Goal: Task Accomplishment & Management: Manage account settings

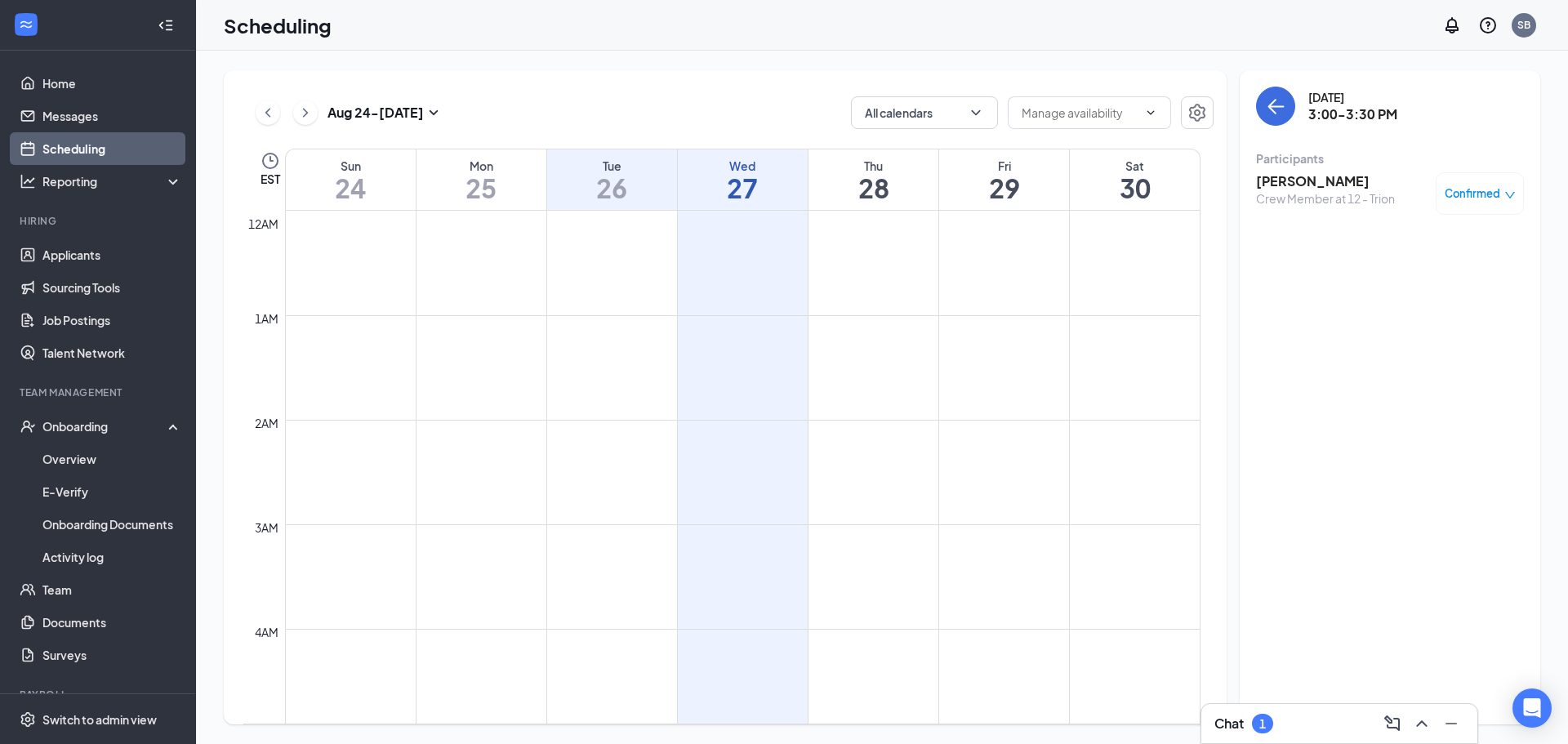
click at [1419, 726] on icon "ChevronUp" at bounding box center [1422, 724] width 19 height 19
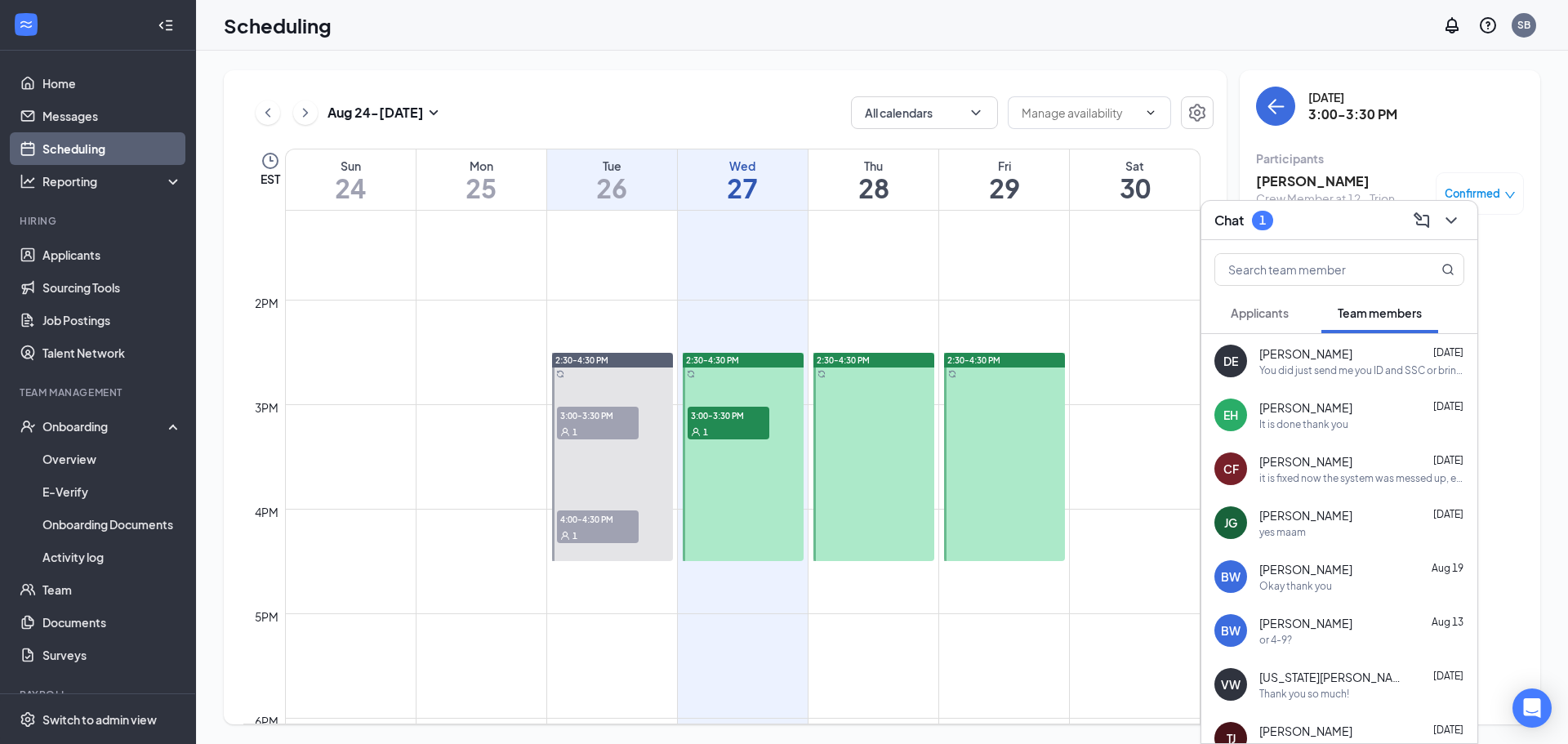
click at [1286, 314] on span "Applicants" at bounding box center [1260, 312] width 58 height 15
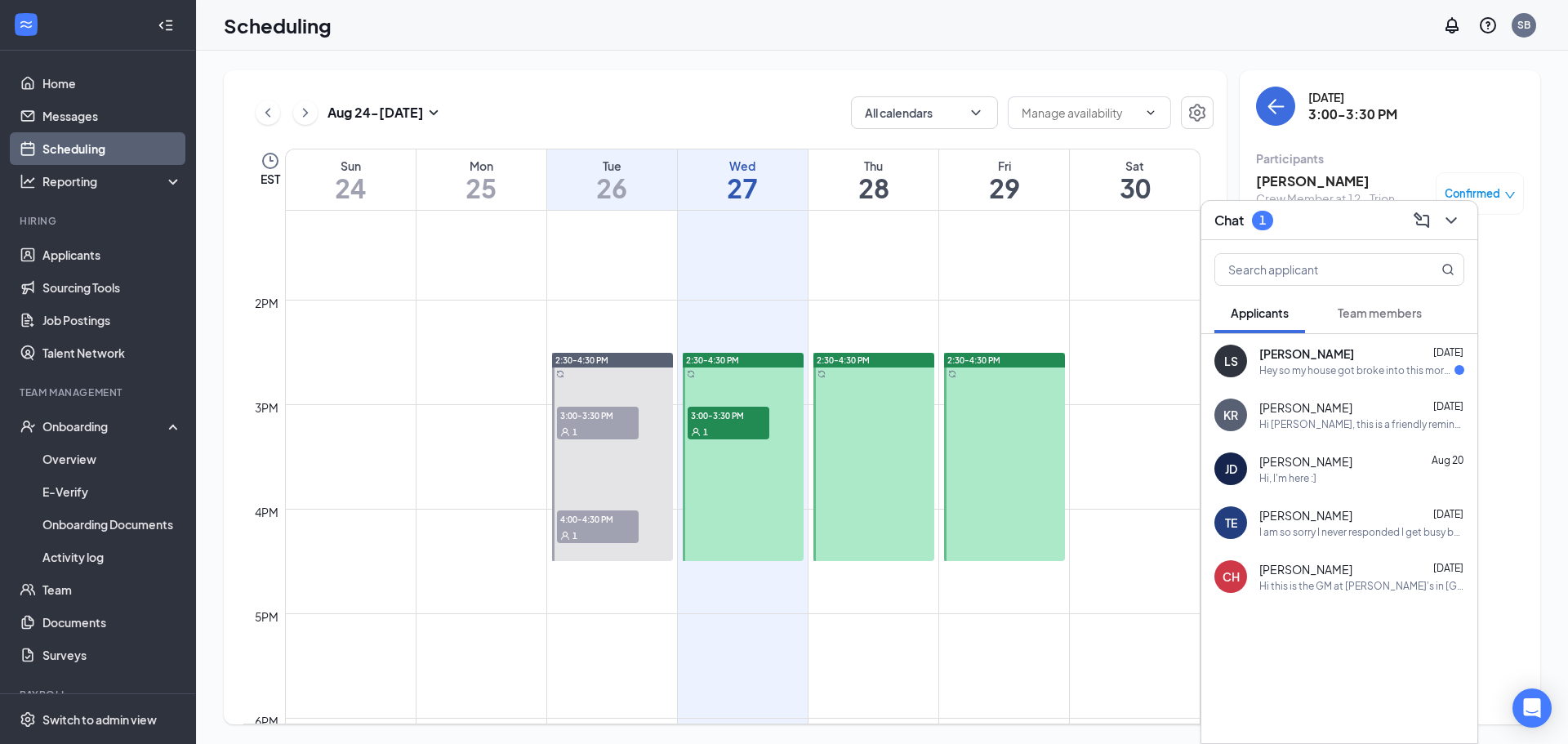
click at [1297, 368] on div "Hey so my house got broke into this morning and they stole my wallet which had …" at bounding box center [1357, 371] width 196 height 14
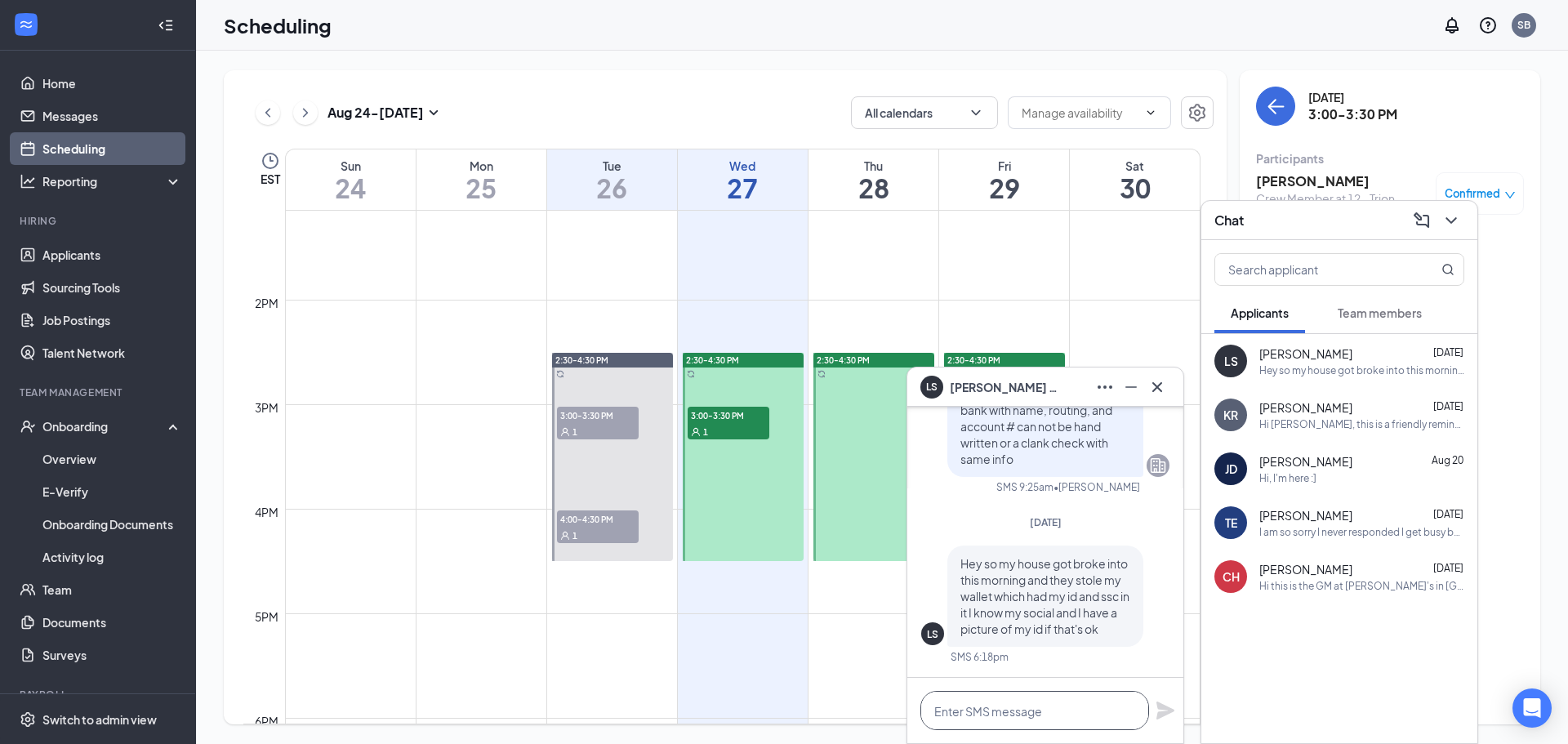
click at [1007, 711] on textarea at bounding box center [1034, 710] width 228 height 39
type textarea "I"
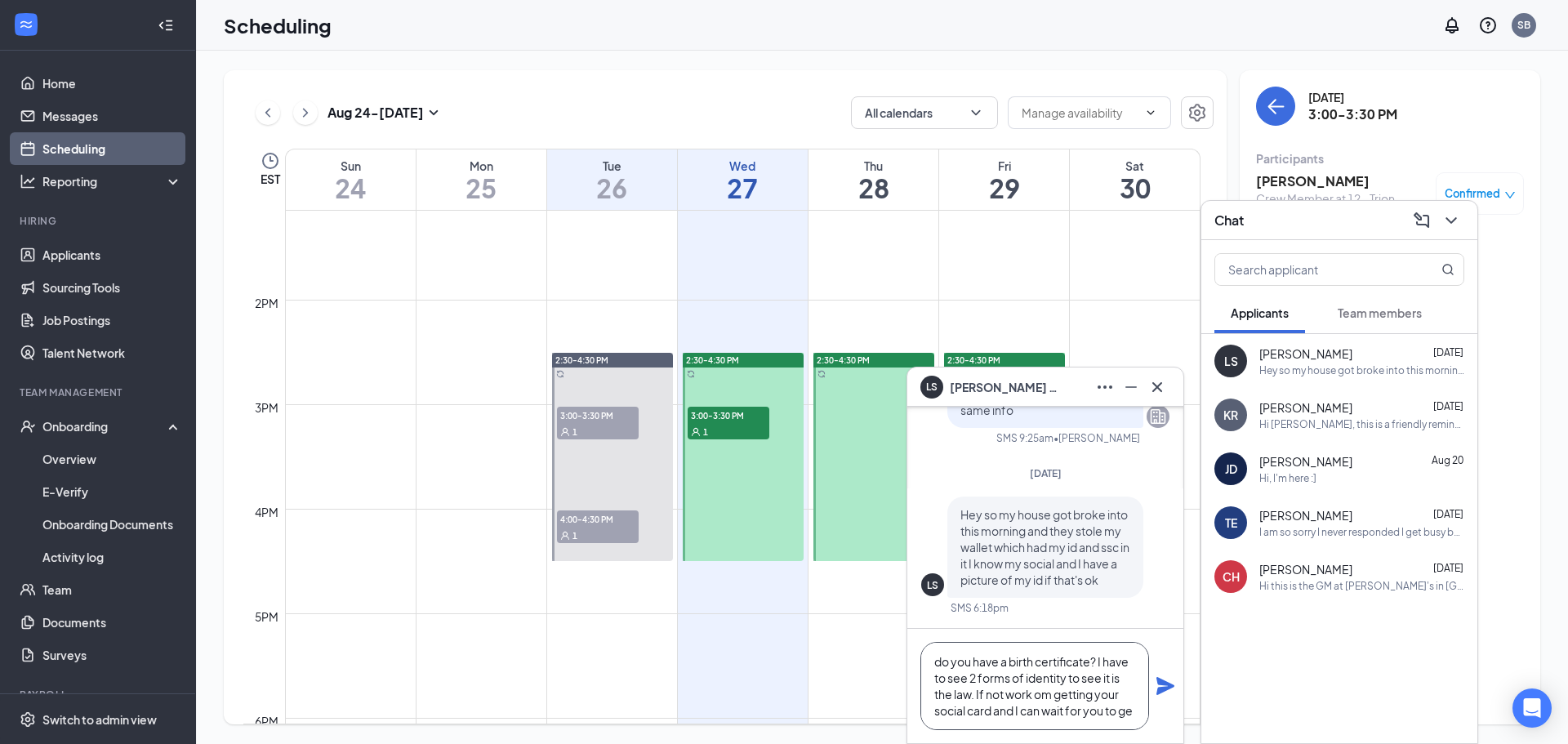
scroll to position [17, 0]
type textarea "do you have a birth certificate? I have to see 2 forms of identity to see it is…"
click at [1156, 688] on div "do you have a birth certificate? I have to see 2 forms of identity to see it is…" at bounding box center [1046, 686] width 276 height 114
click at [1157, 686] on icon "Plane" at bounding box center [1165, 686] width 19 height 19
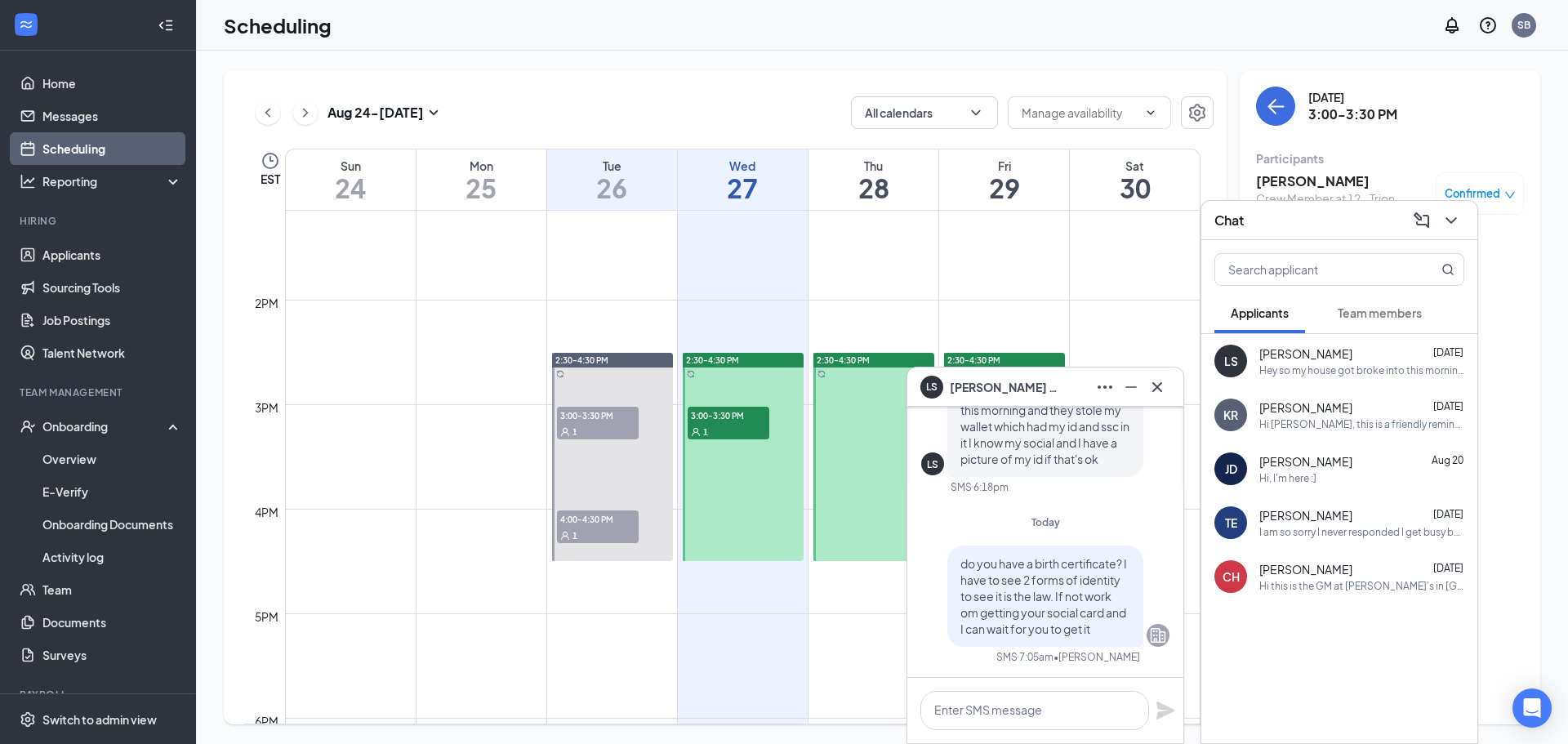
scroll to position [0, 0]
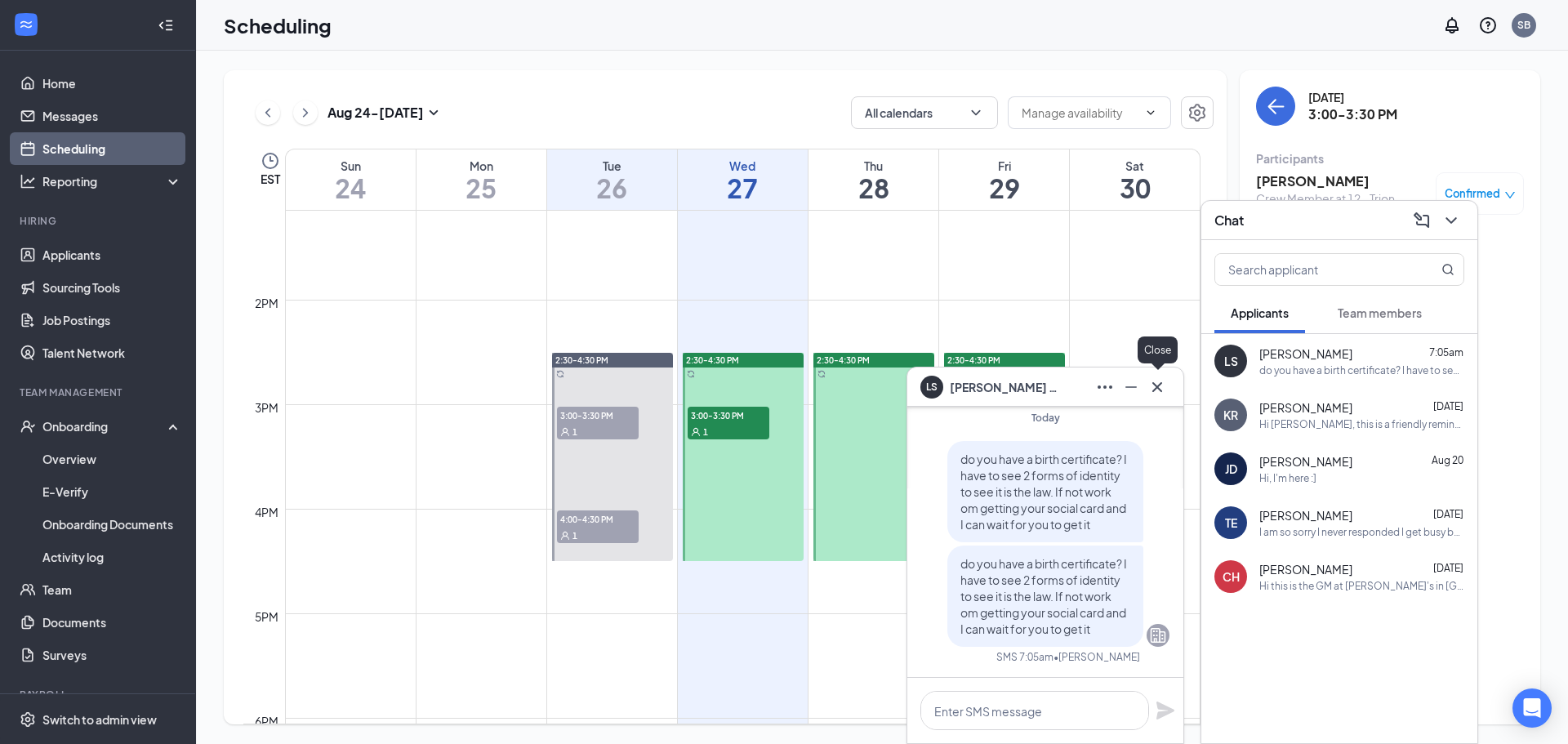
click at [1157, 395] on icon "Cross" at bounding box center [1157, 387] width 19 height 19
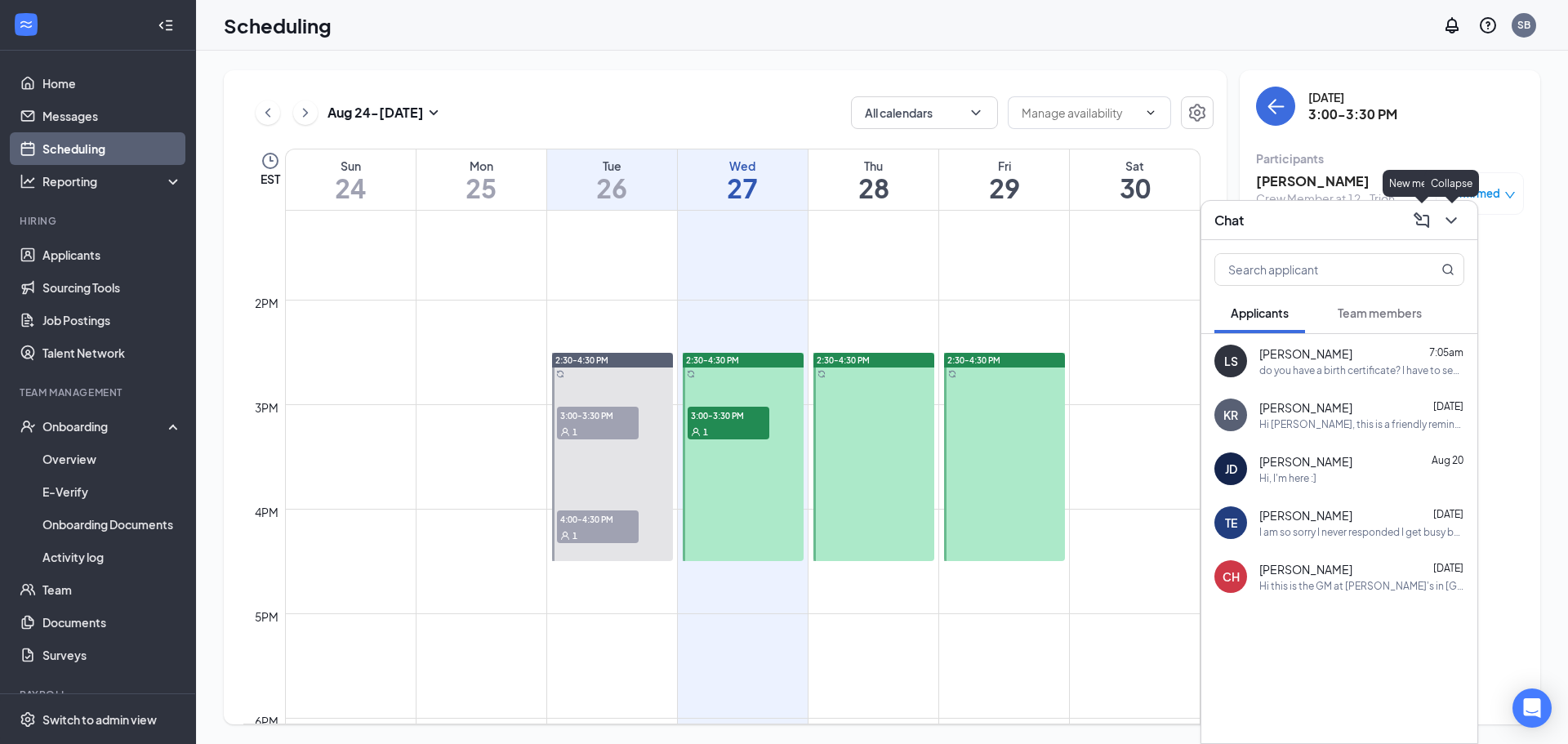
click at [1450, 211] on icon "ChevronDown" at bounding box center [1451, 220] width 19 height 19
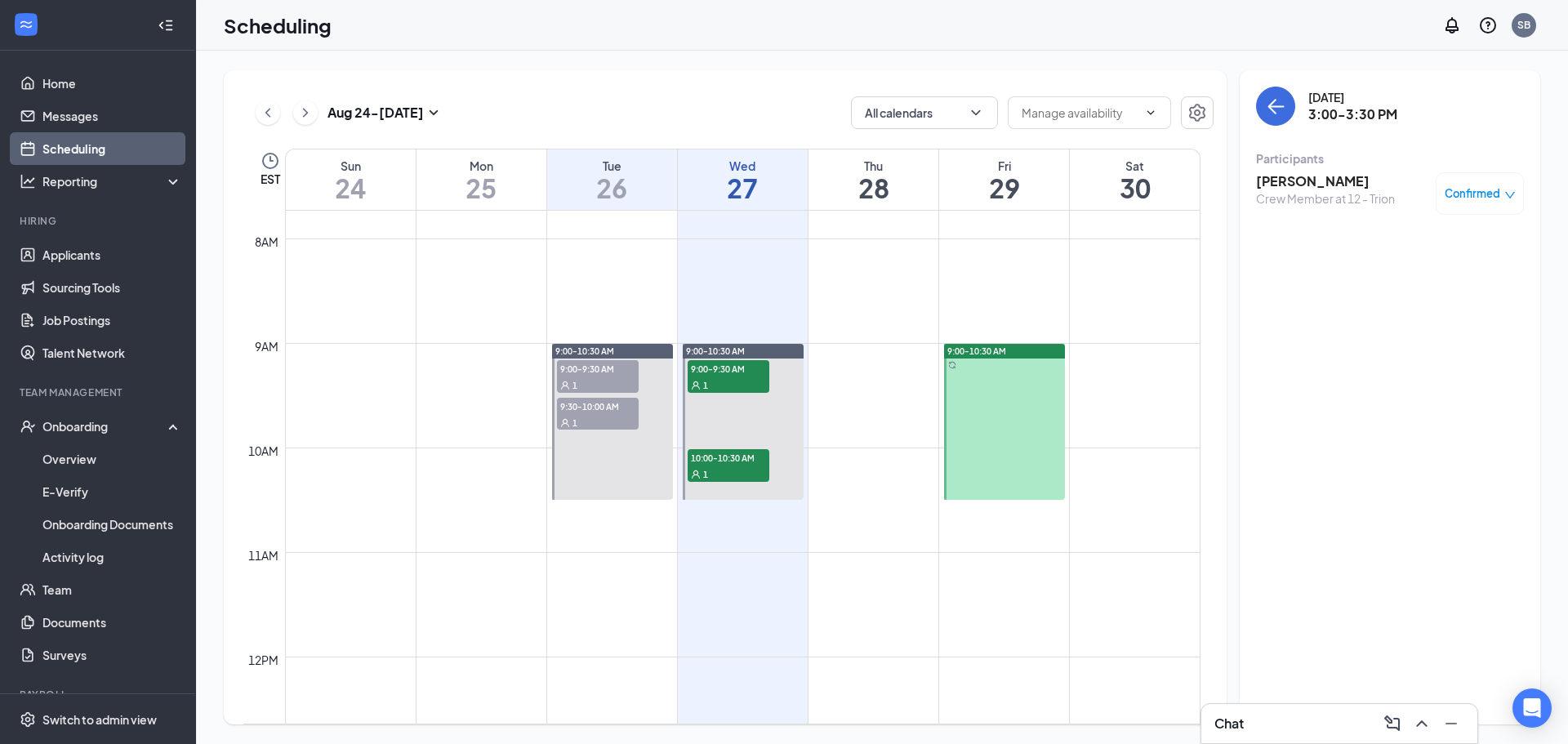
scroll to position [802, 0]
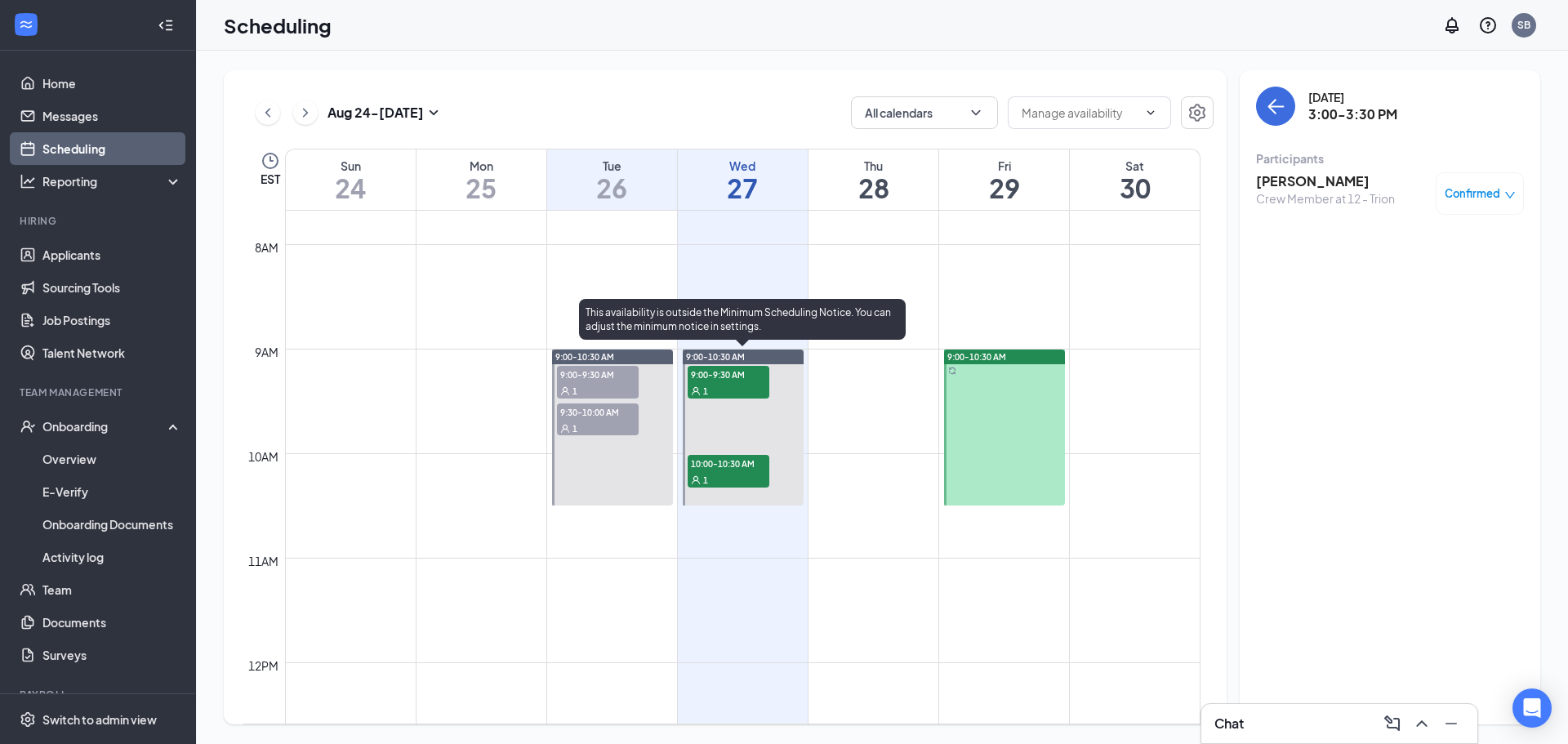
click at [746, 383] on div "1" at bounding box center [728, 390] width 81 height 16
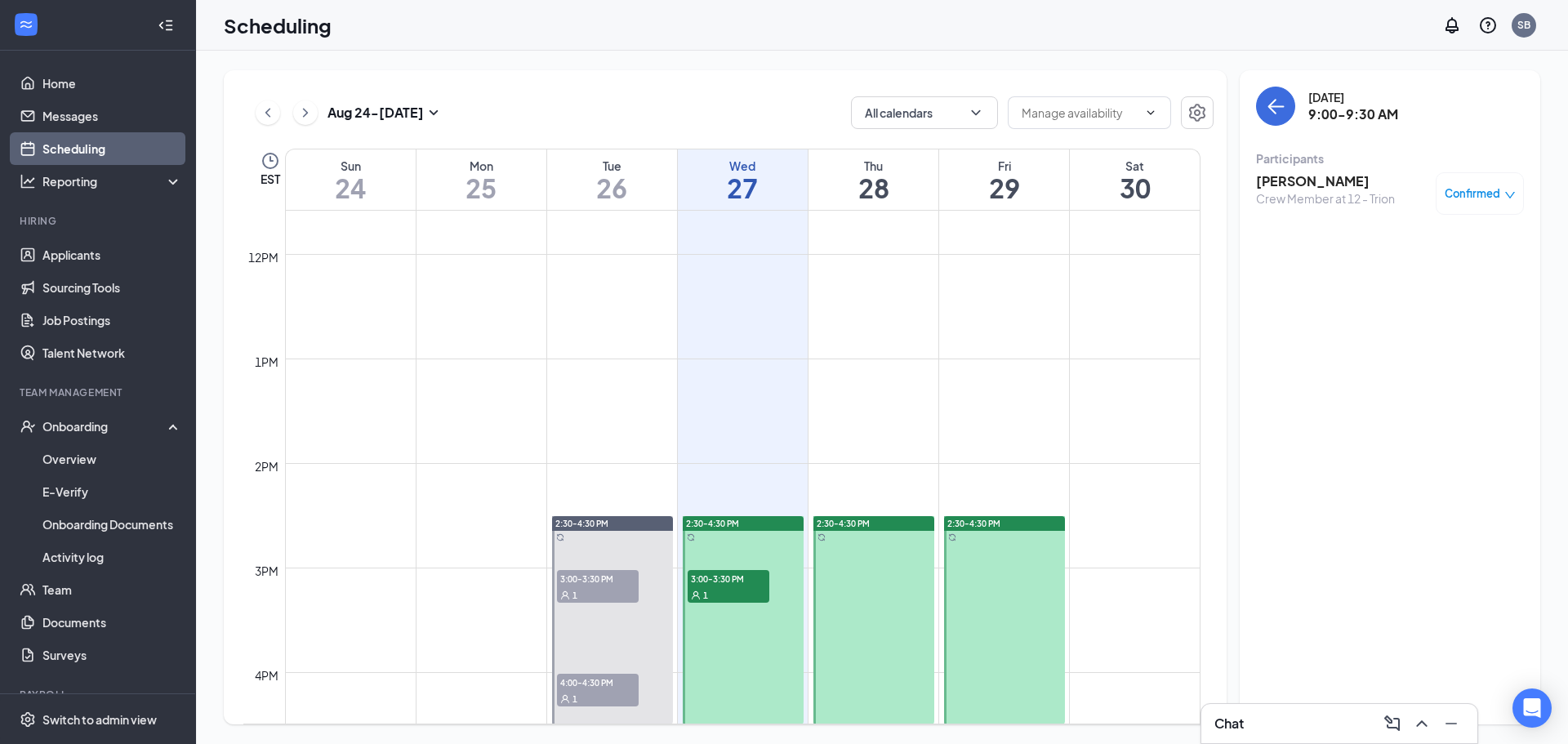
scroll to position [802, 0]
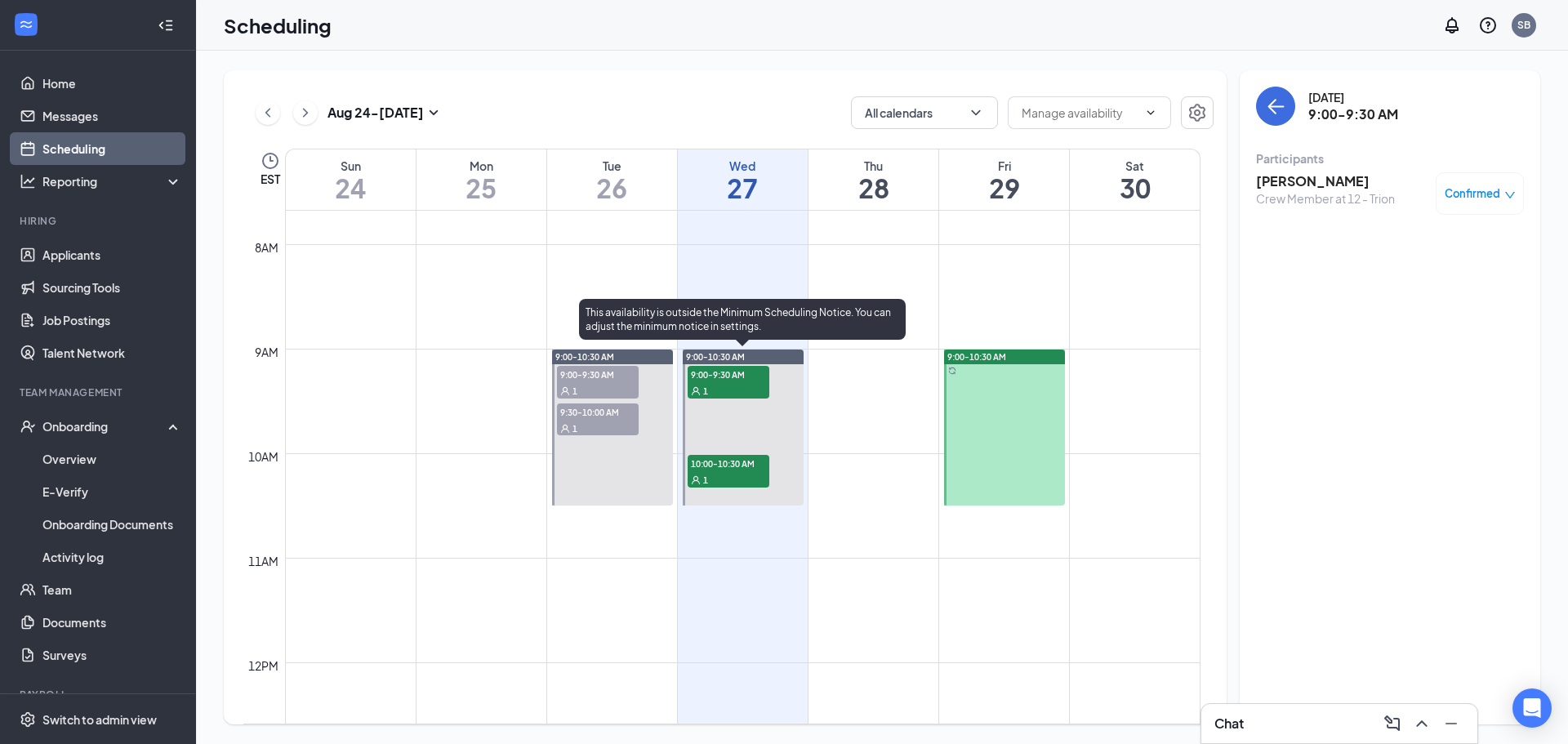
click at [717, 378] on span "9:00-9:30 AM" at bounding box center [728, 374] width 81 height 16
click at [714, 463] on span "10:00-10:30 AM" at bounding box center [728, 463] width 81 height 16
click at [731, 363] on div "9:00-10:30 AM" at bounding box center [743, 357] width 121 height 15
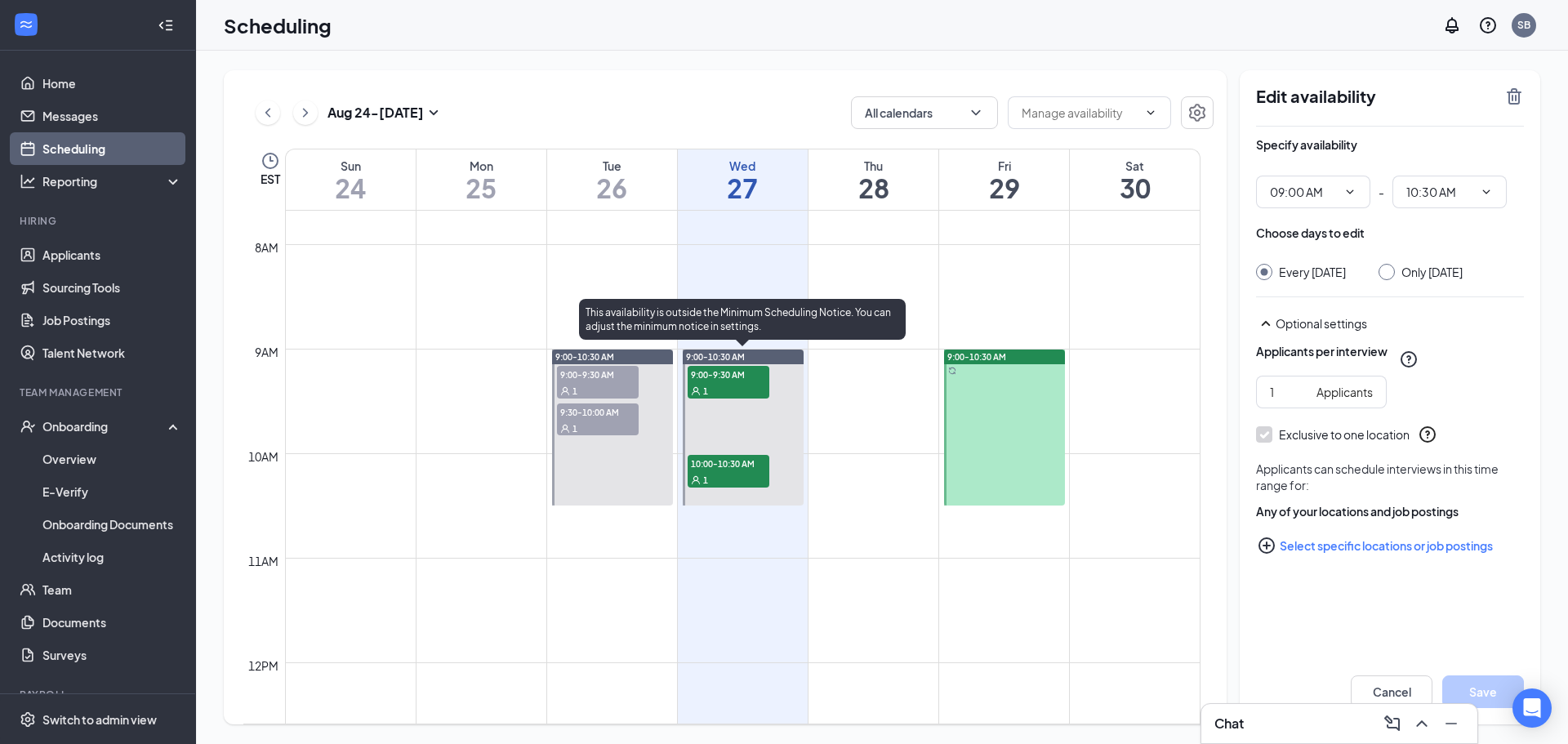
click at [727, 374] on span "9:00-9:30 AM" at bounding box center [728, 374] width 81 height 16
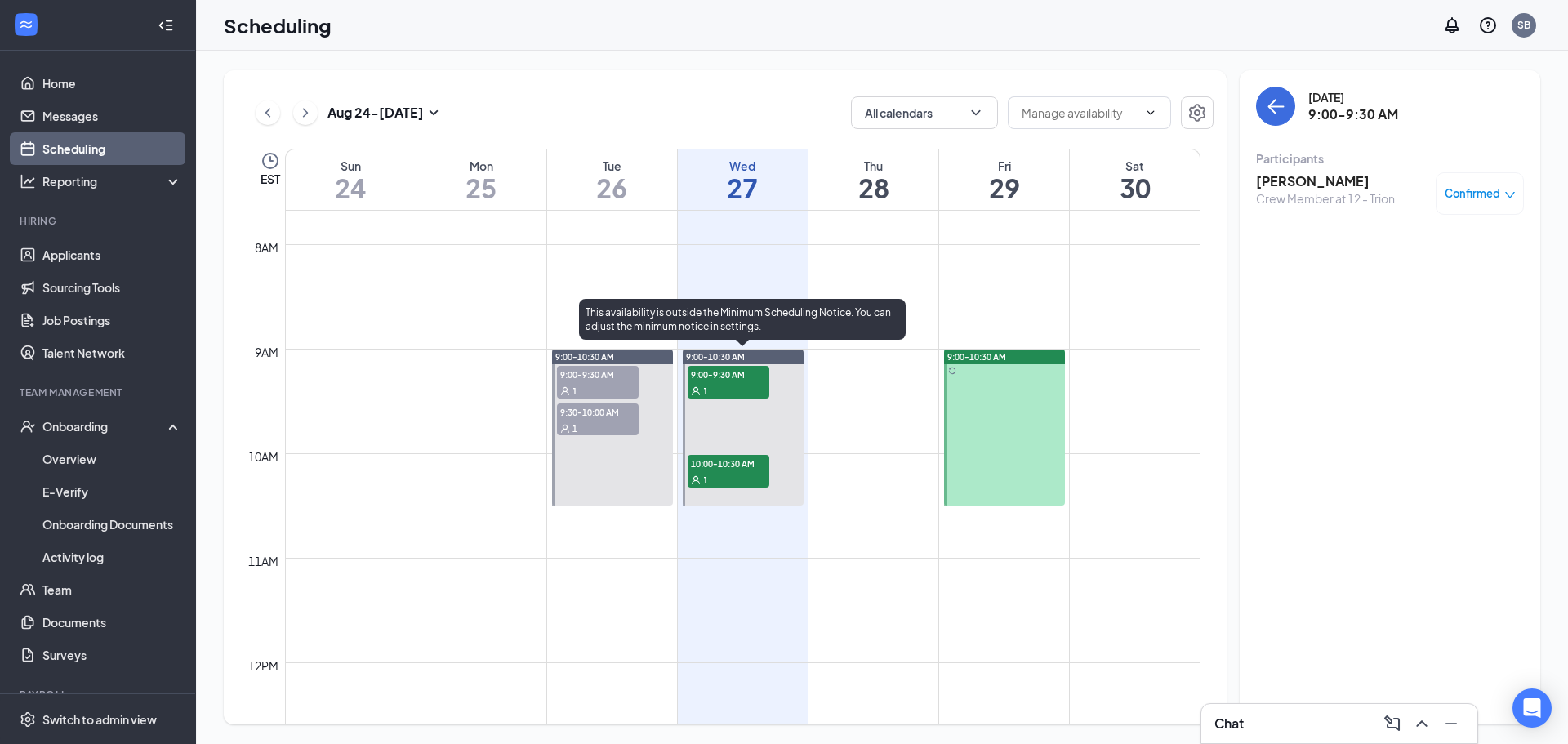
click at [724, 472] on div "1" at bounding box center [728, 479] width 81 height 16
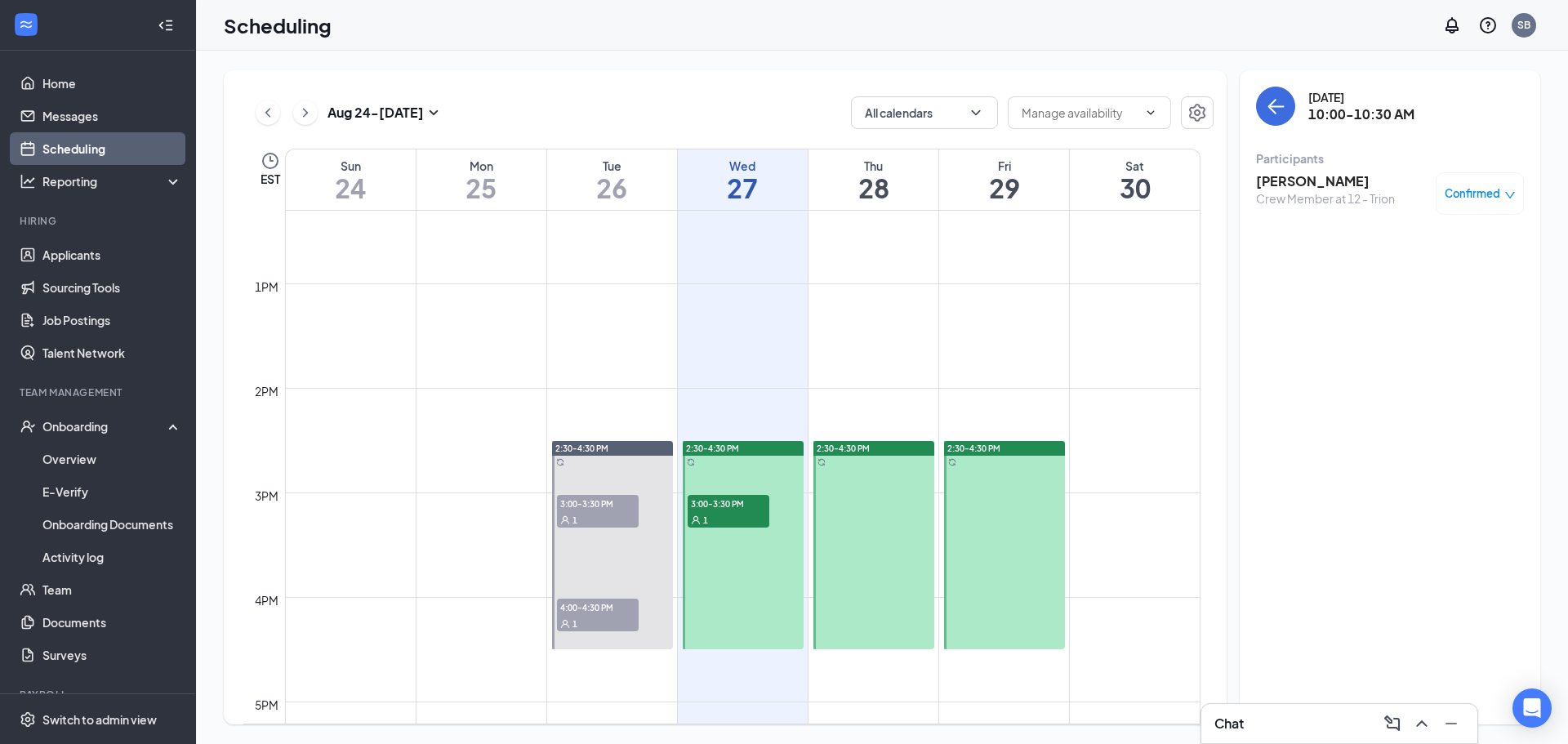
scroll to position [1292, 0]
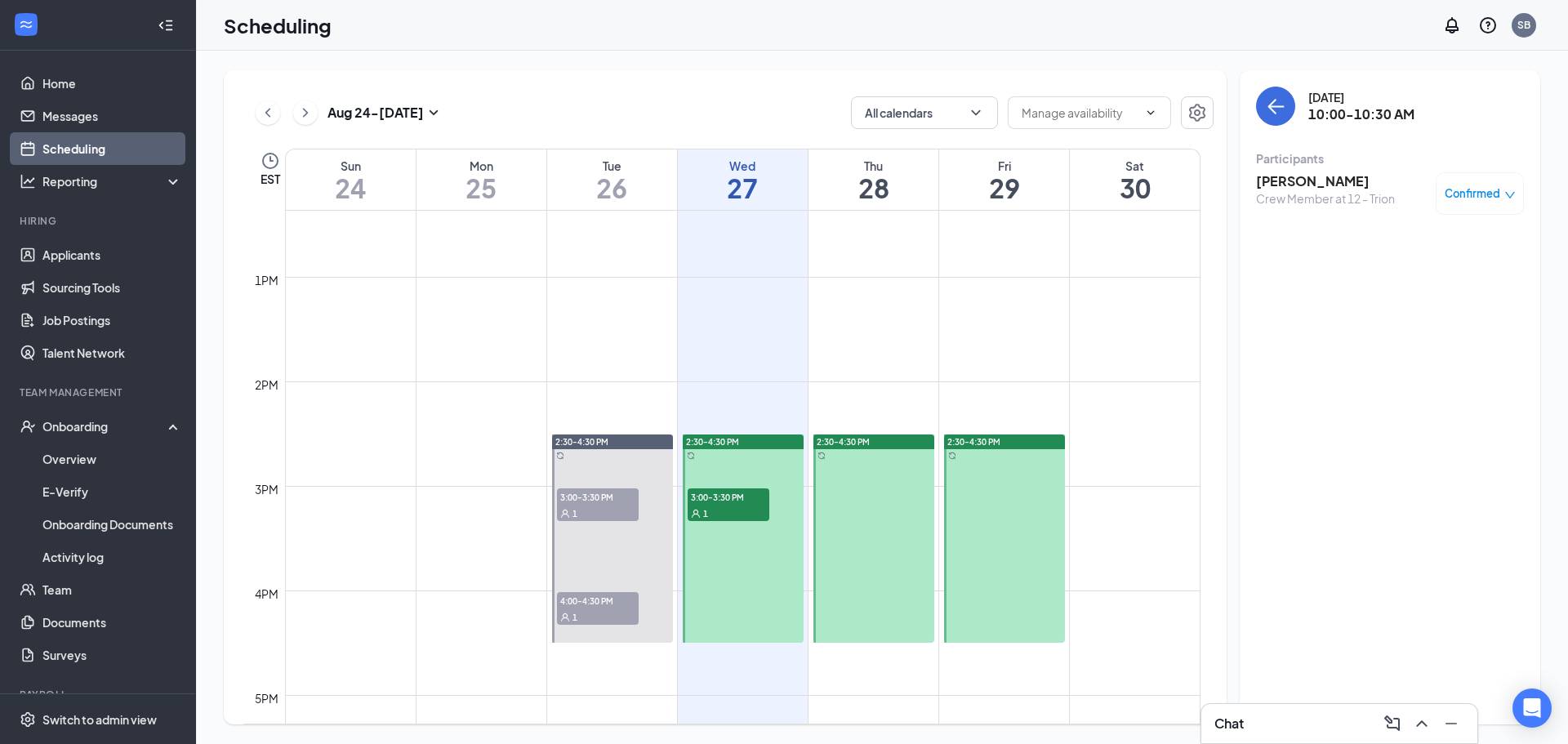
click at [746, 482] on div at bounding box center [743, 538] width 121 height 208
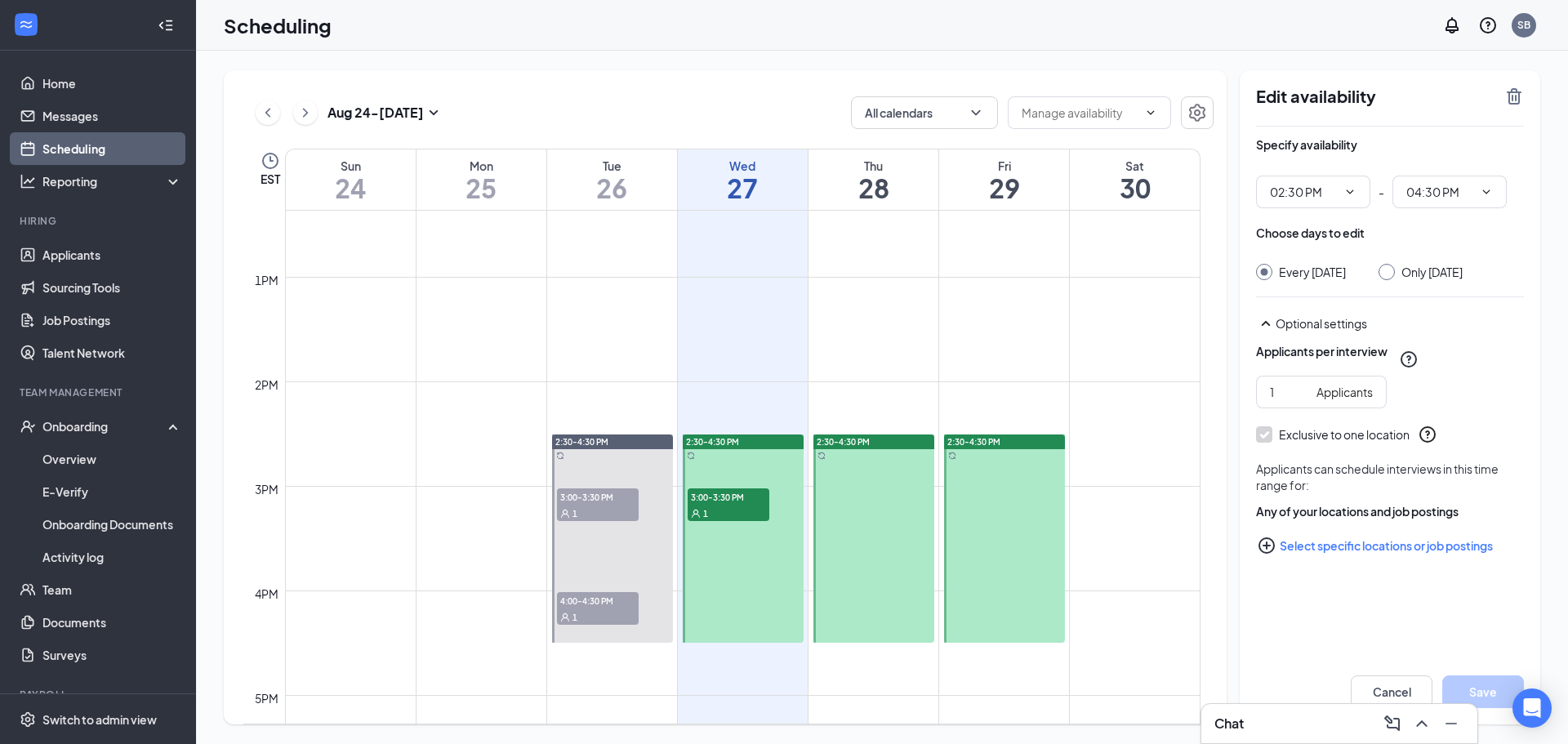
click at [730, 522] on div "3:00-3:30 PM 1" at bounding box center [728, 504] width 85 height 36
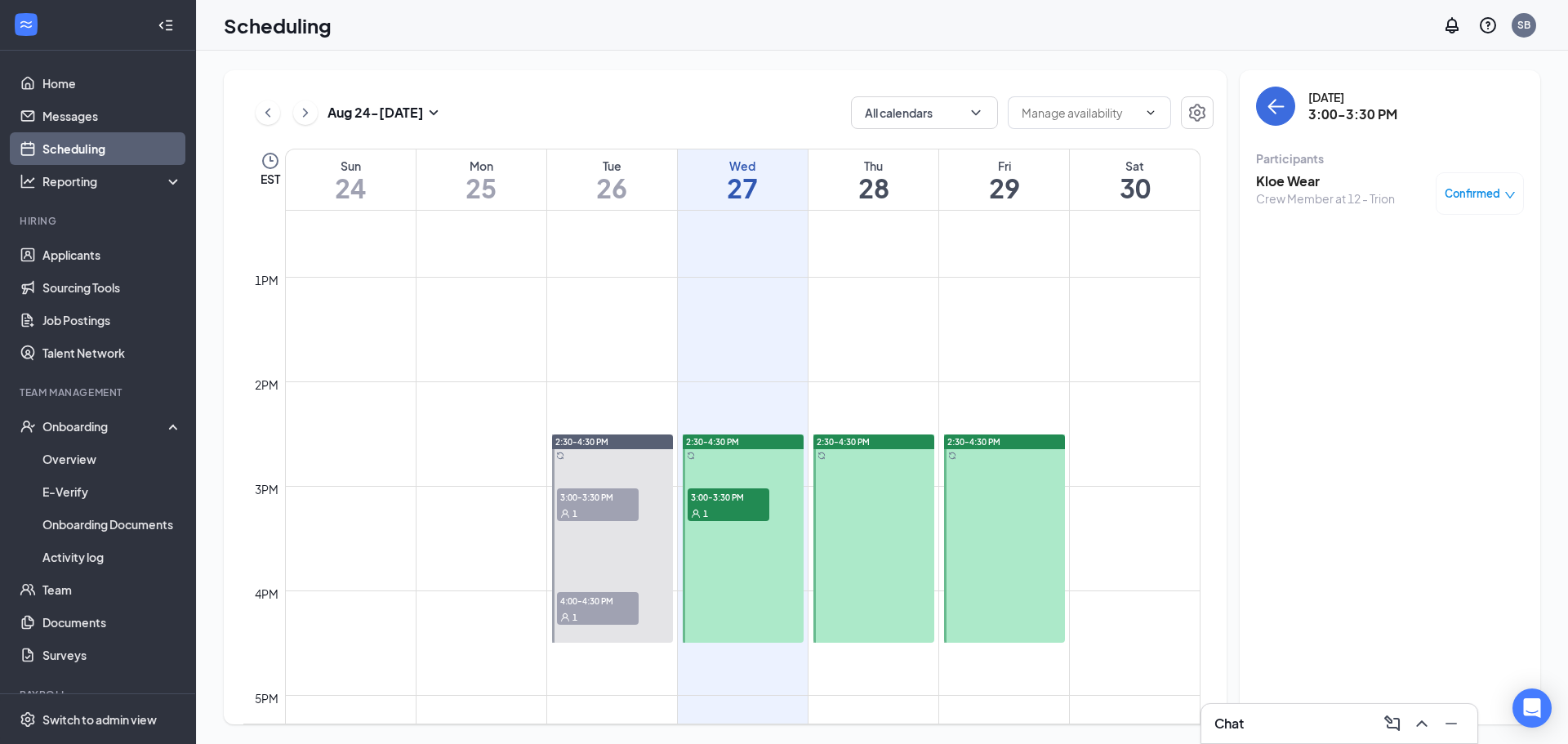
click at [731, 505] on div "1" at bounding box center [728, 513] width 81 height 16
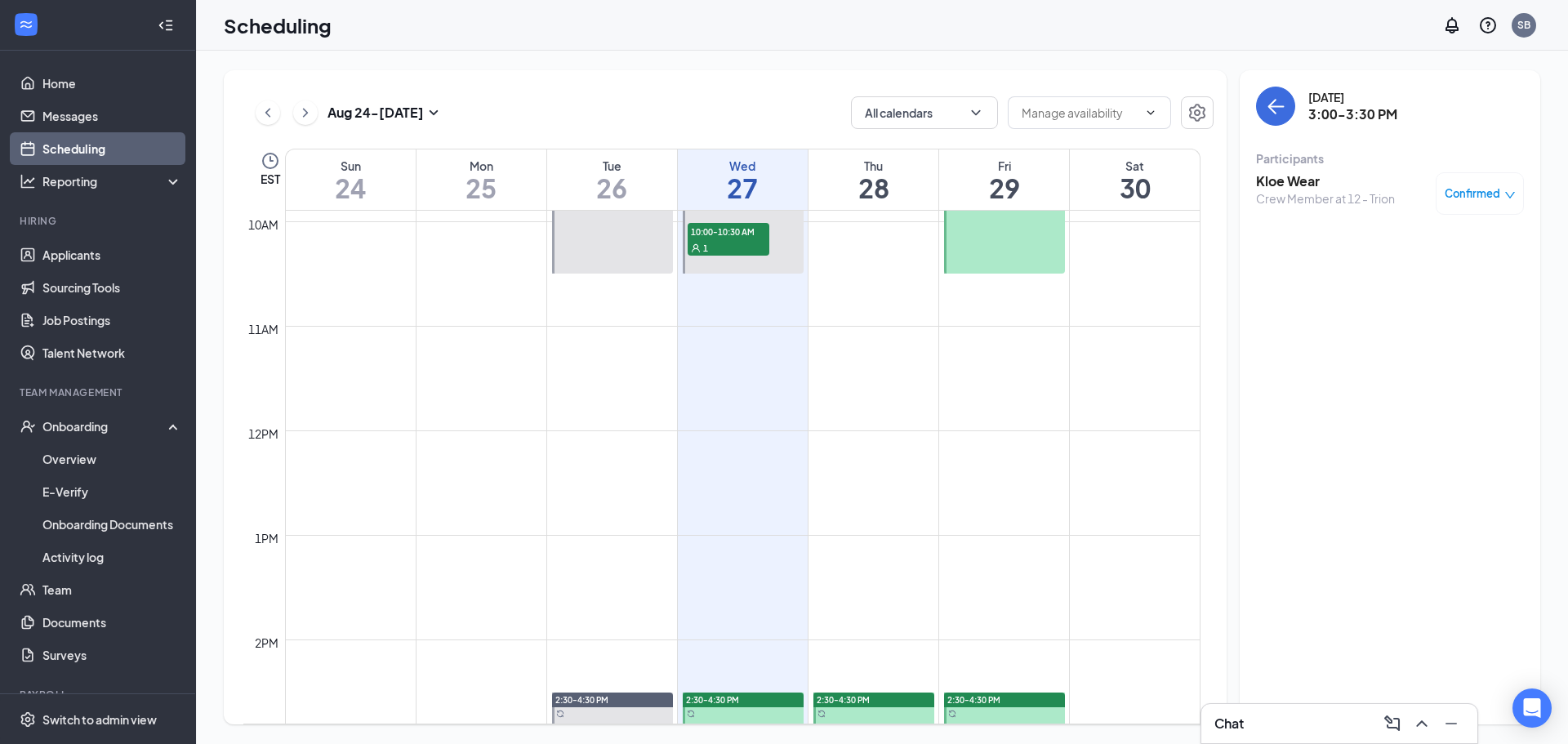
scroll to position [966, 0]
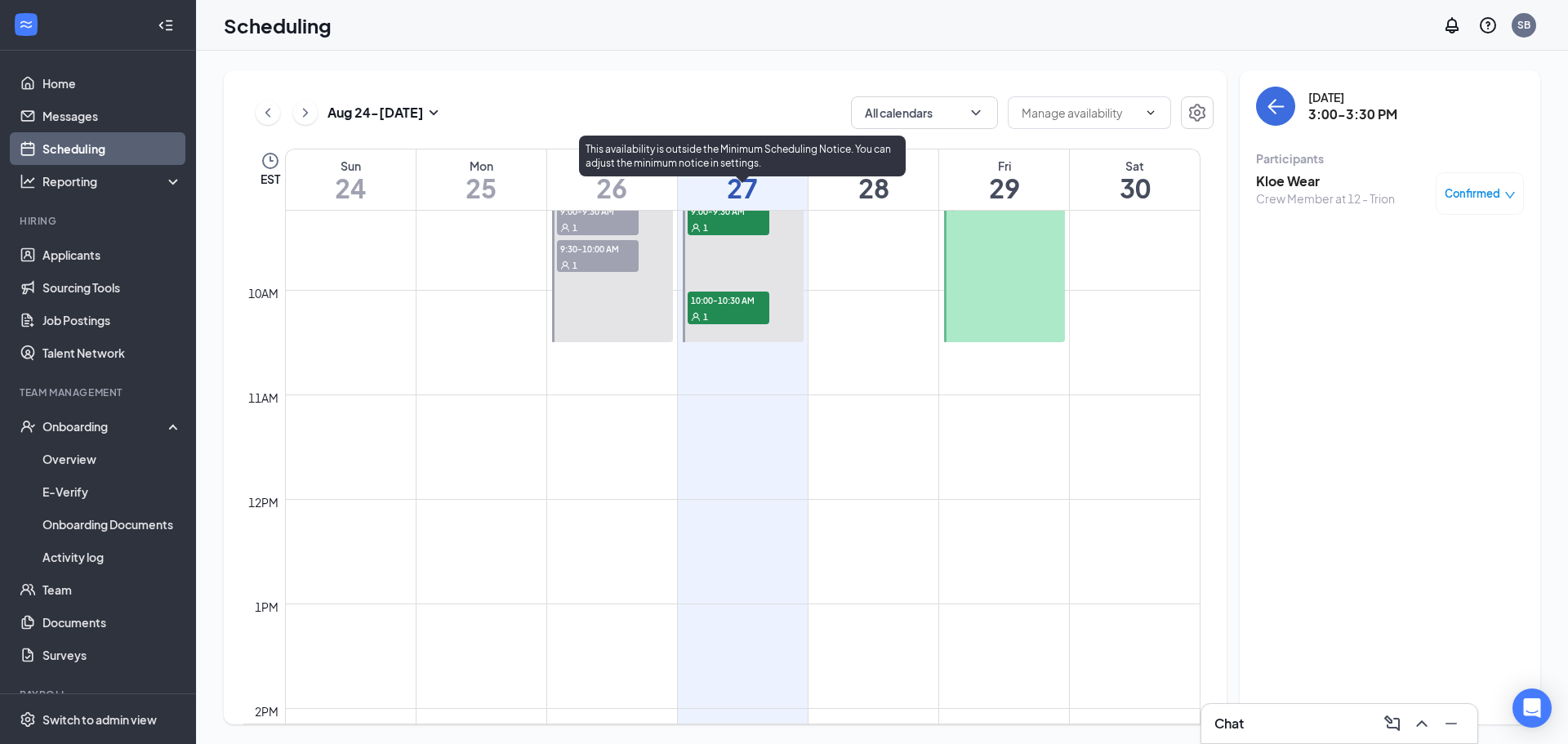
click at [734, 233] on div "1" at bounding box center [728, 226] width 81 height 16
click at [712, 313] on div "1" at bounding box center [728, 316] width 81 height 16
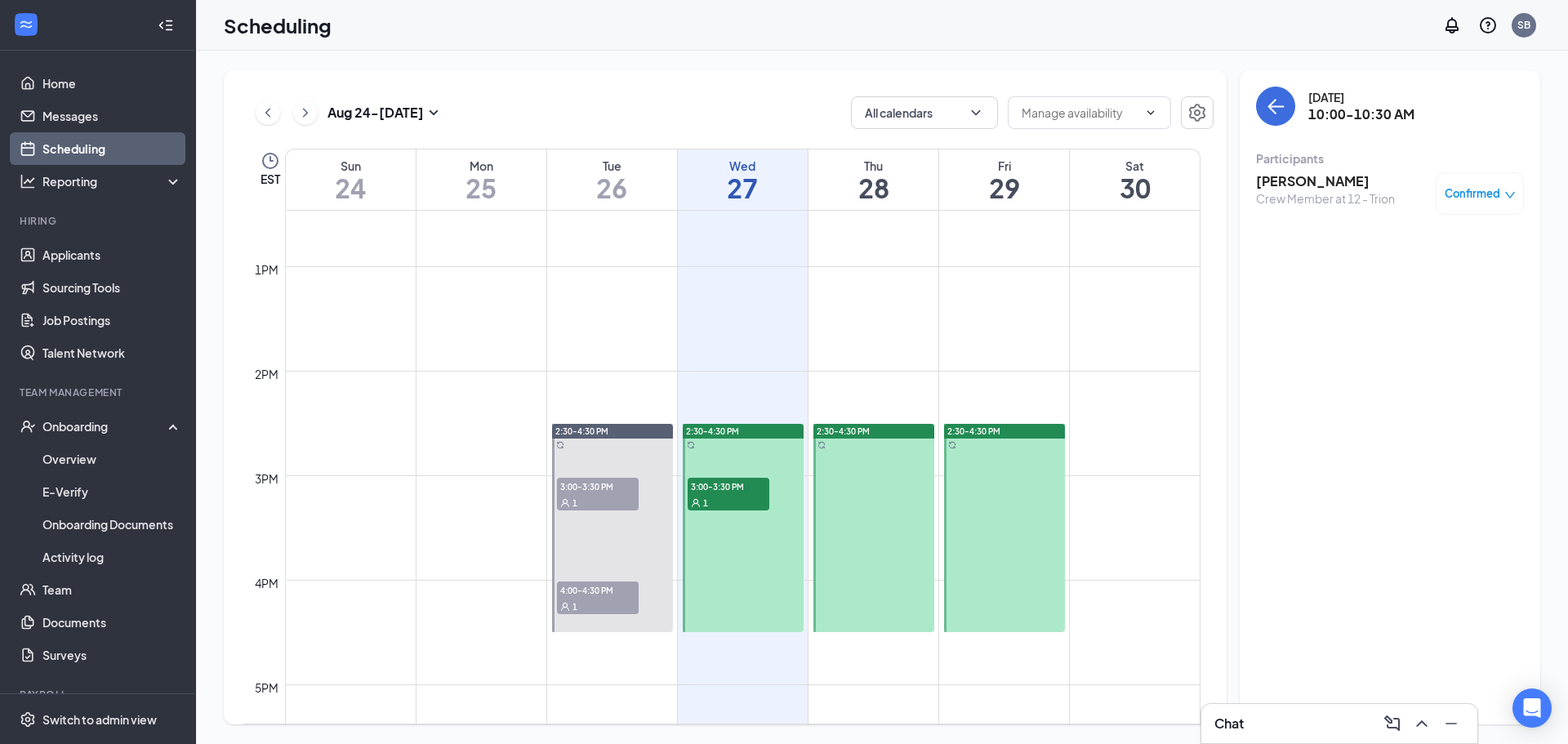
scroll to position [1375, 0]
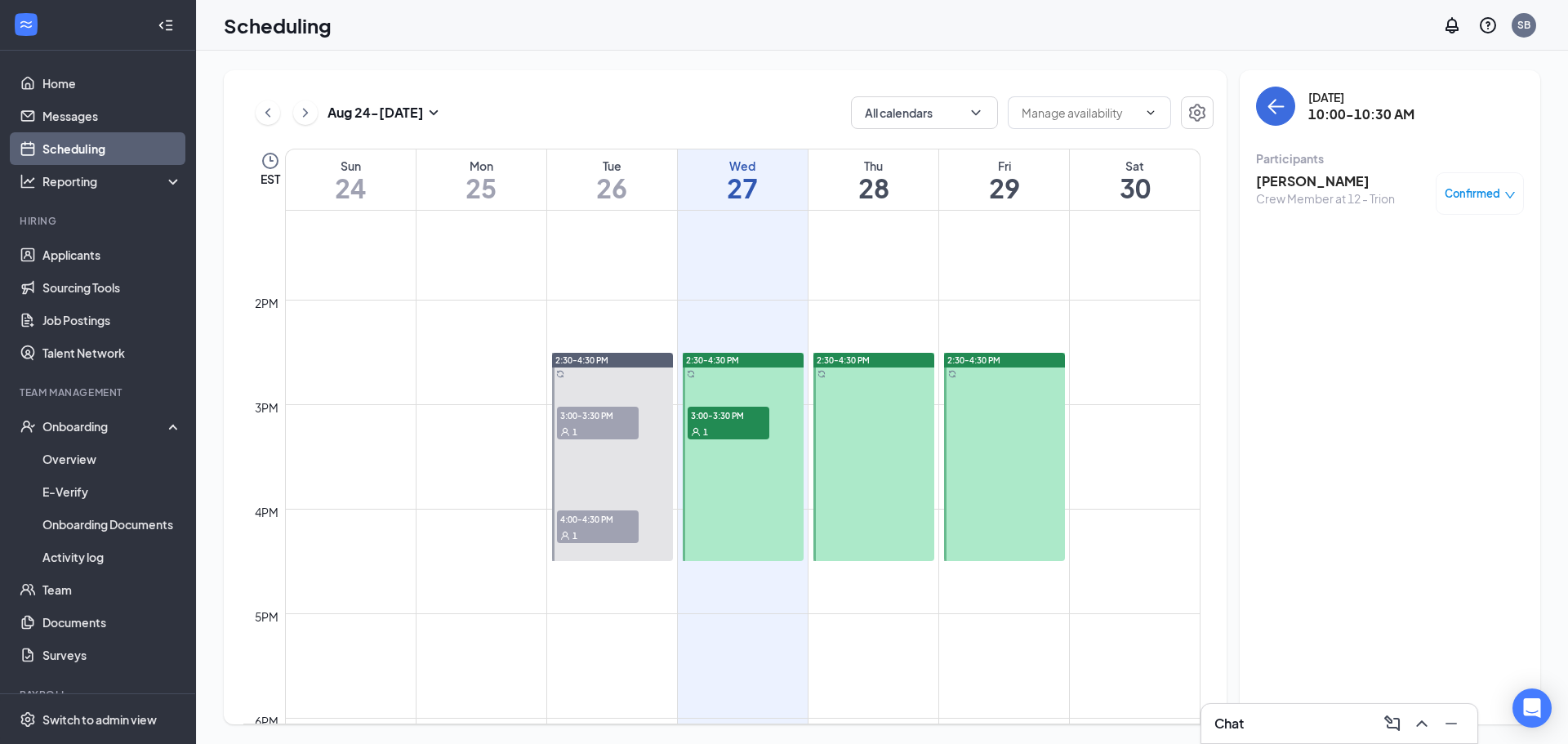
click at [721, 435] on div "1" at bounding box center [728, 431] width 81 height 16
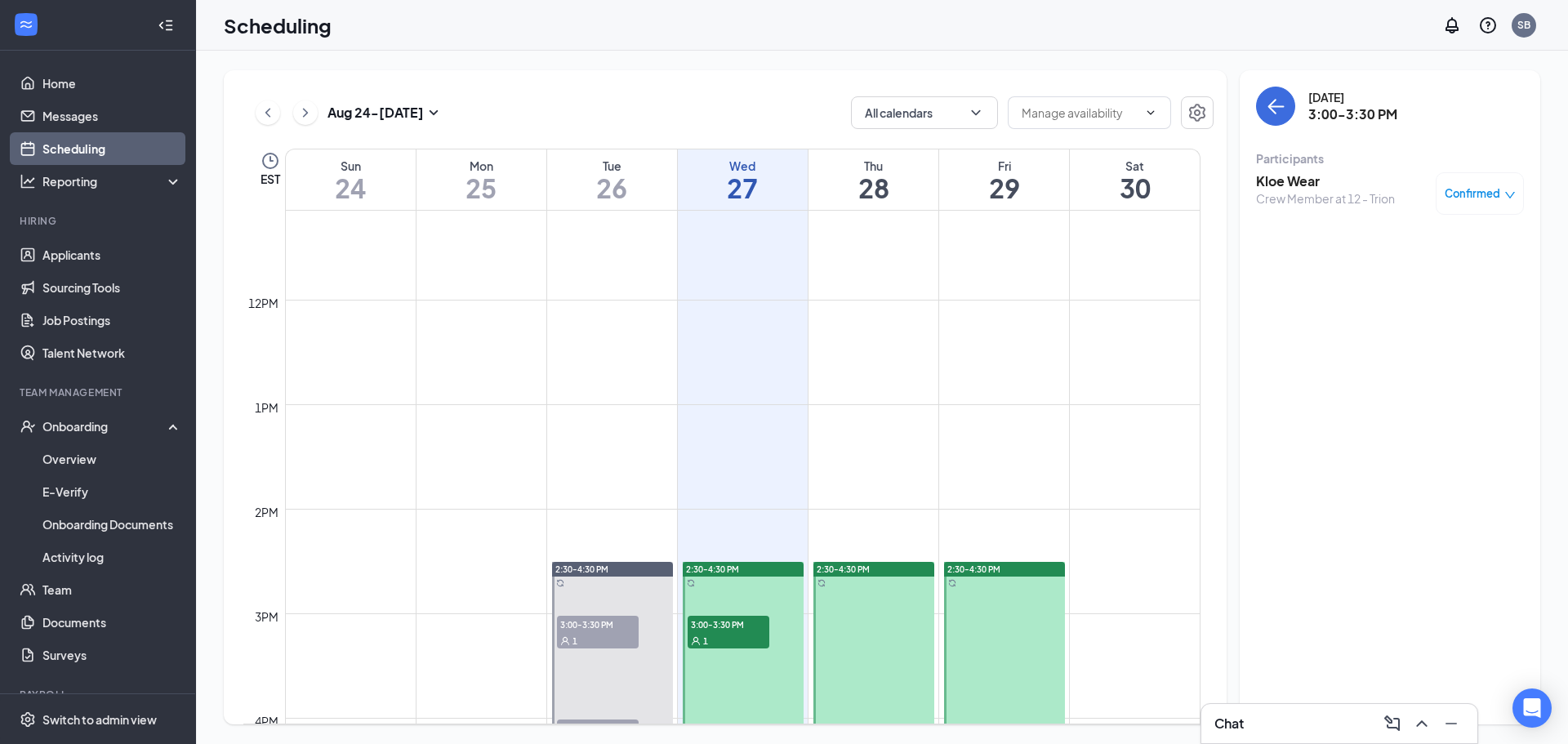
scroll to position [885, 0]
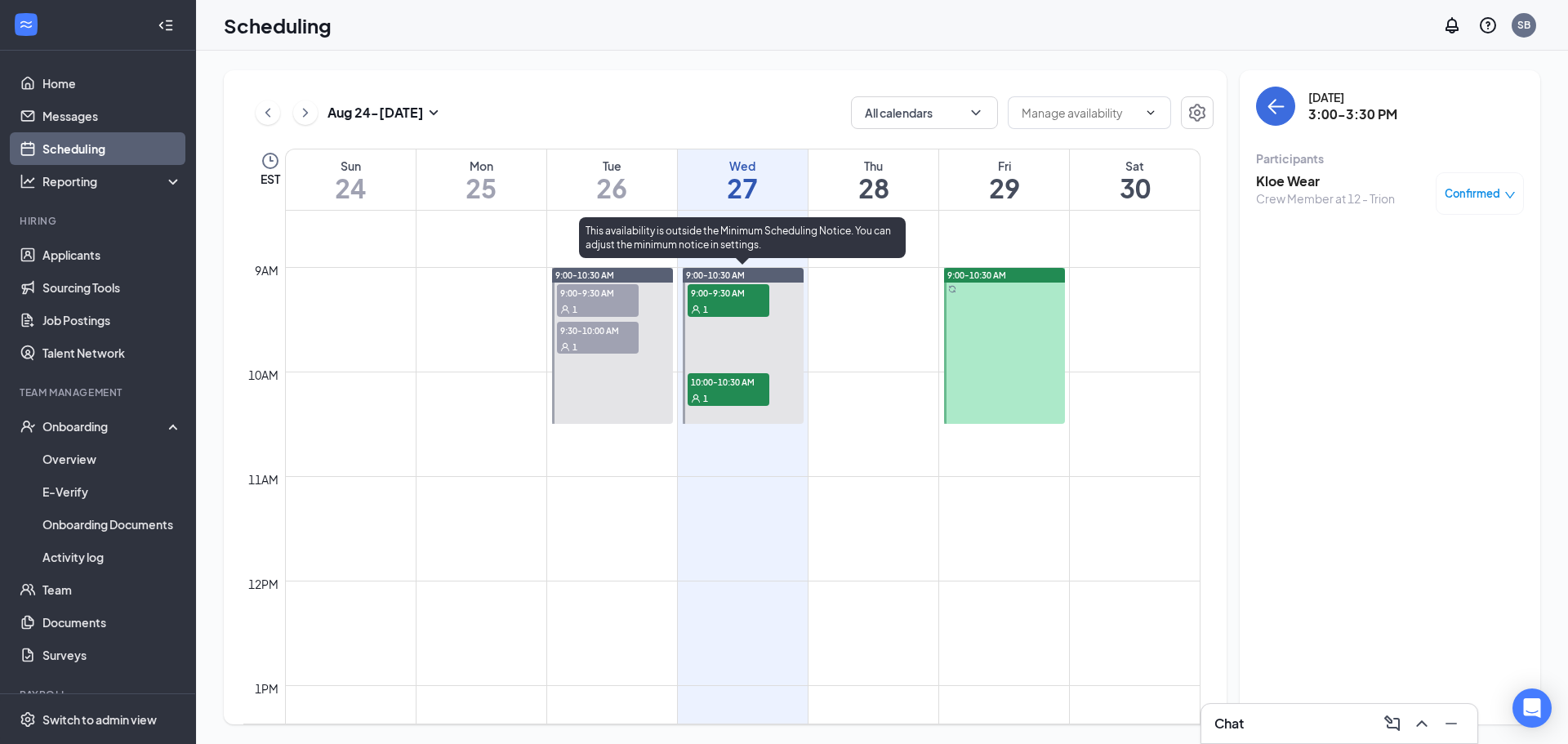
click at [739, 288] on span "9:00-9:30 AM" at bounding box center [728, 292] width 81 height 16
click at [707, 399] on span "1" at bounding box center [706, 398] width 5 height 12
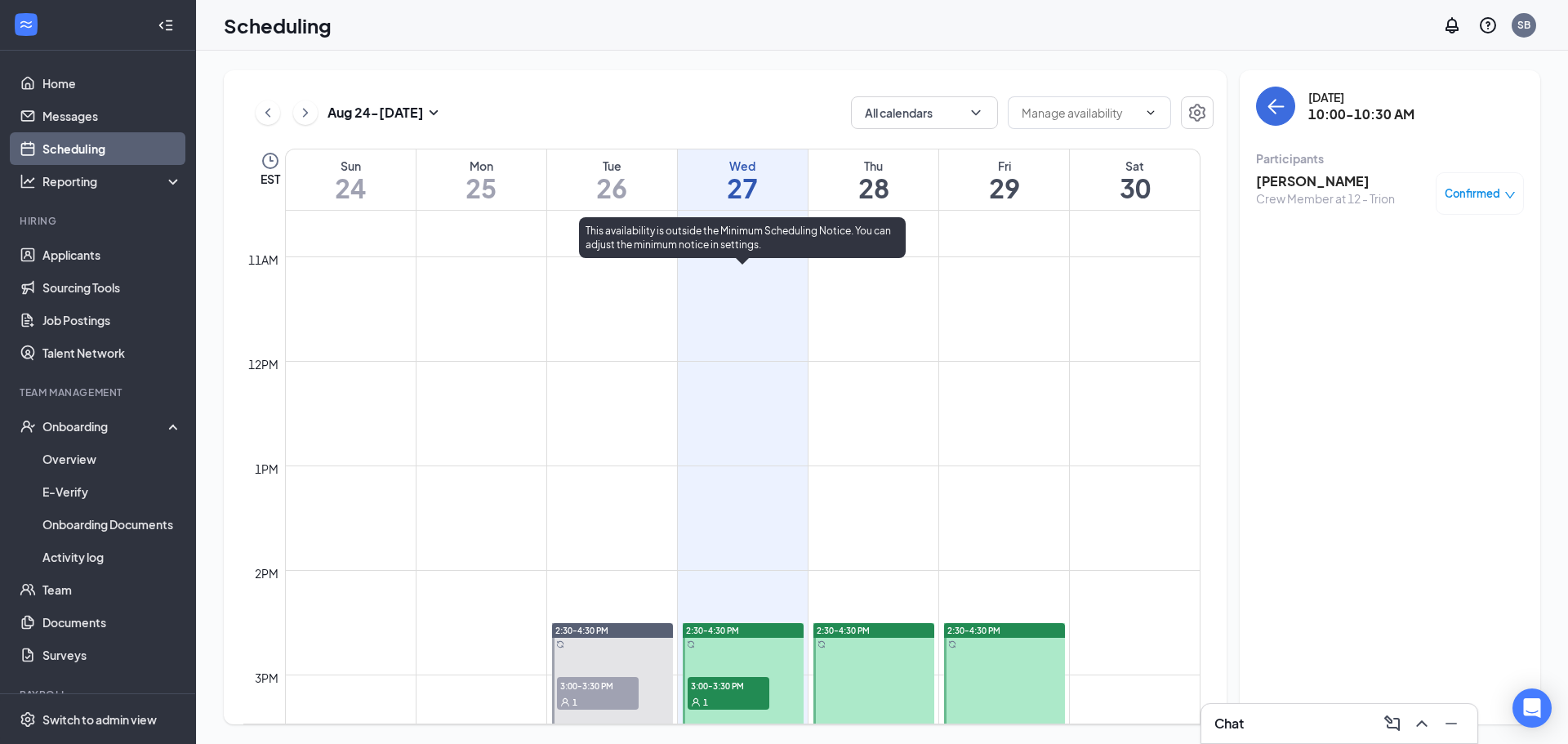
scroll to position [1211, 0]
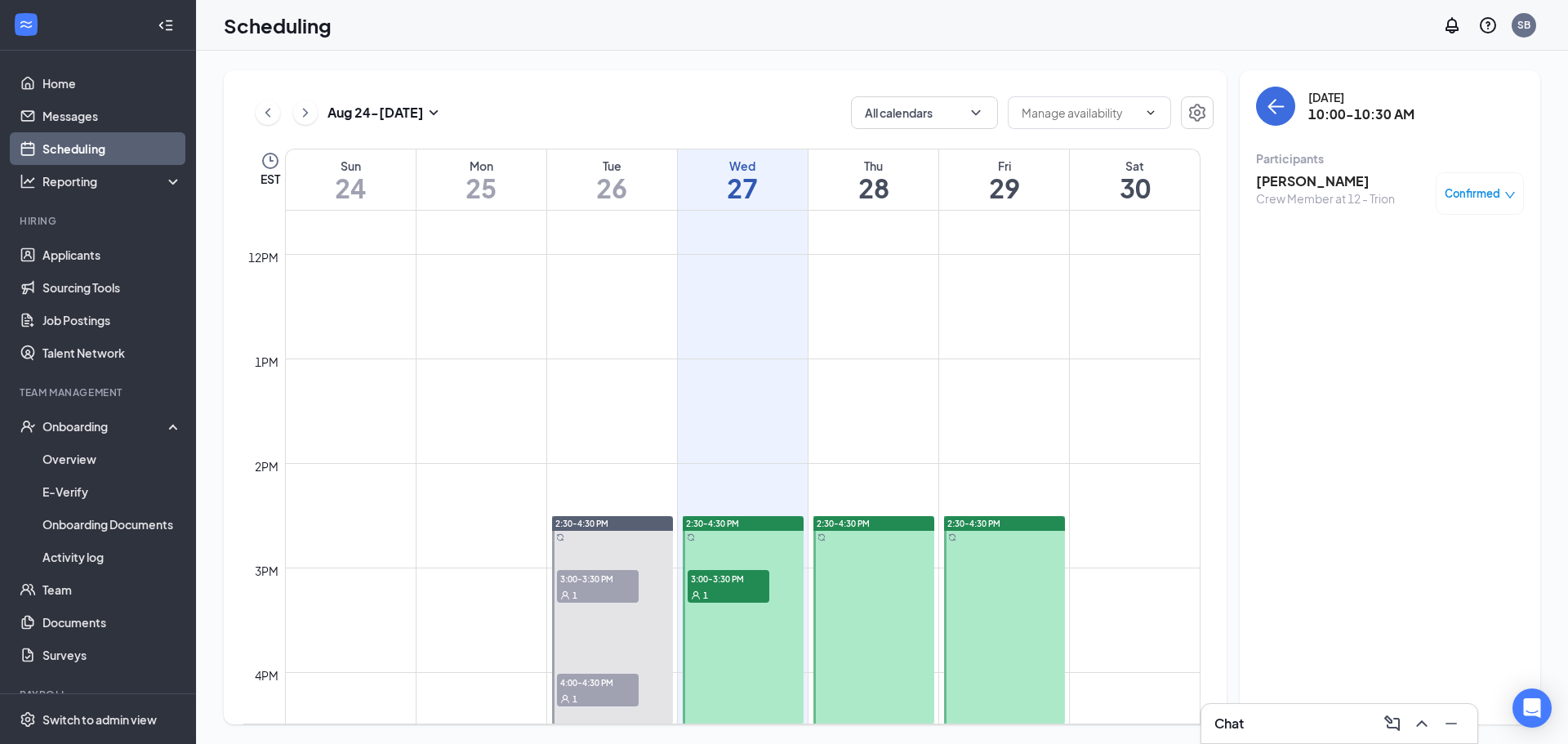
drag, startPoint x: 719, startPoint y: 611, endPoint x: 726, endPoint y: 582, distance: 29.8
click at [725, 599] on div "2:30-4:30 PM 3:00-3:30 PM 1" at bounding box center [743, 619] width 121 height 208
click at [726, 582] on span "3:00-3:30 PM" at bounding box center [728, 578] width 81 height 16
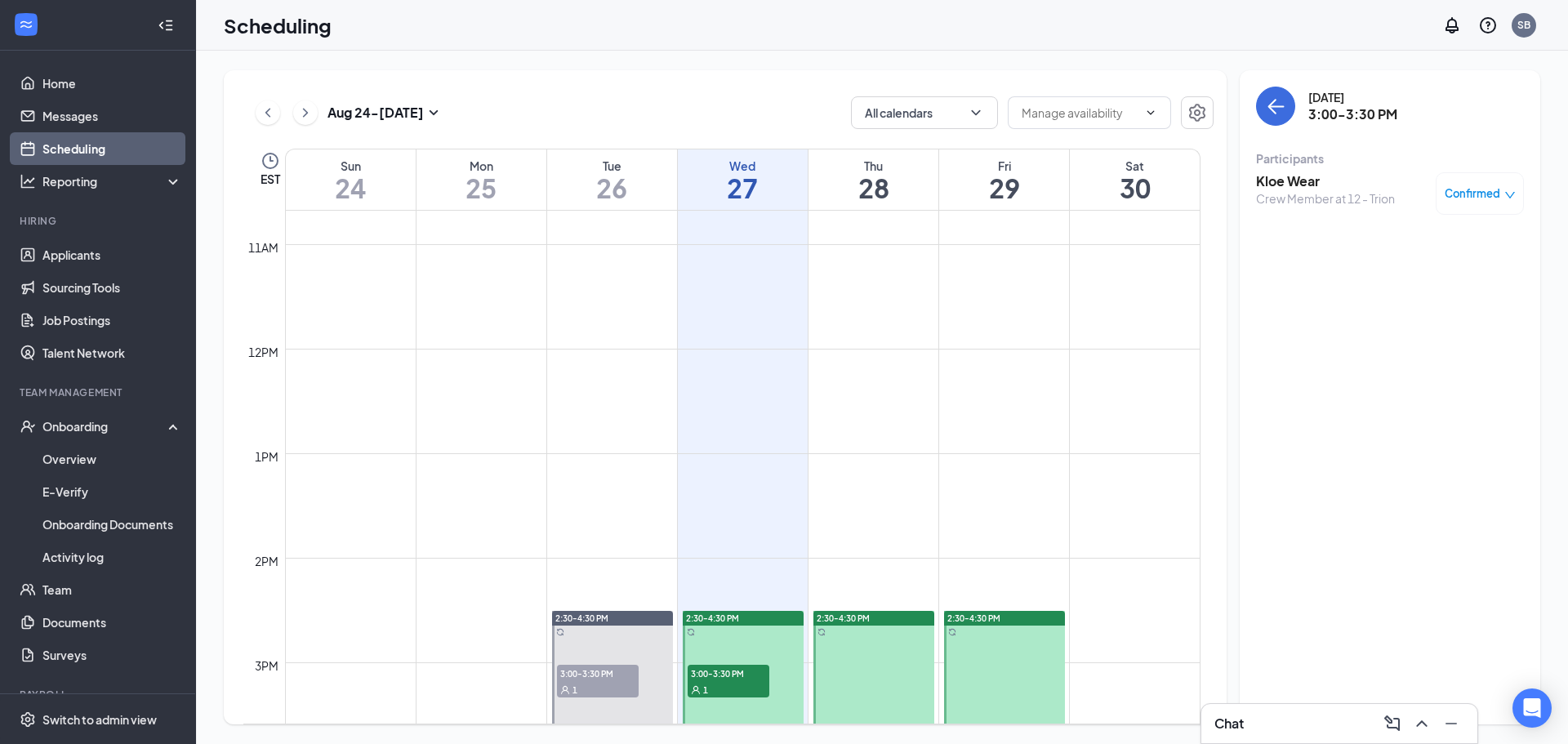
scroll to position [802, 0]
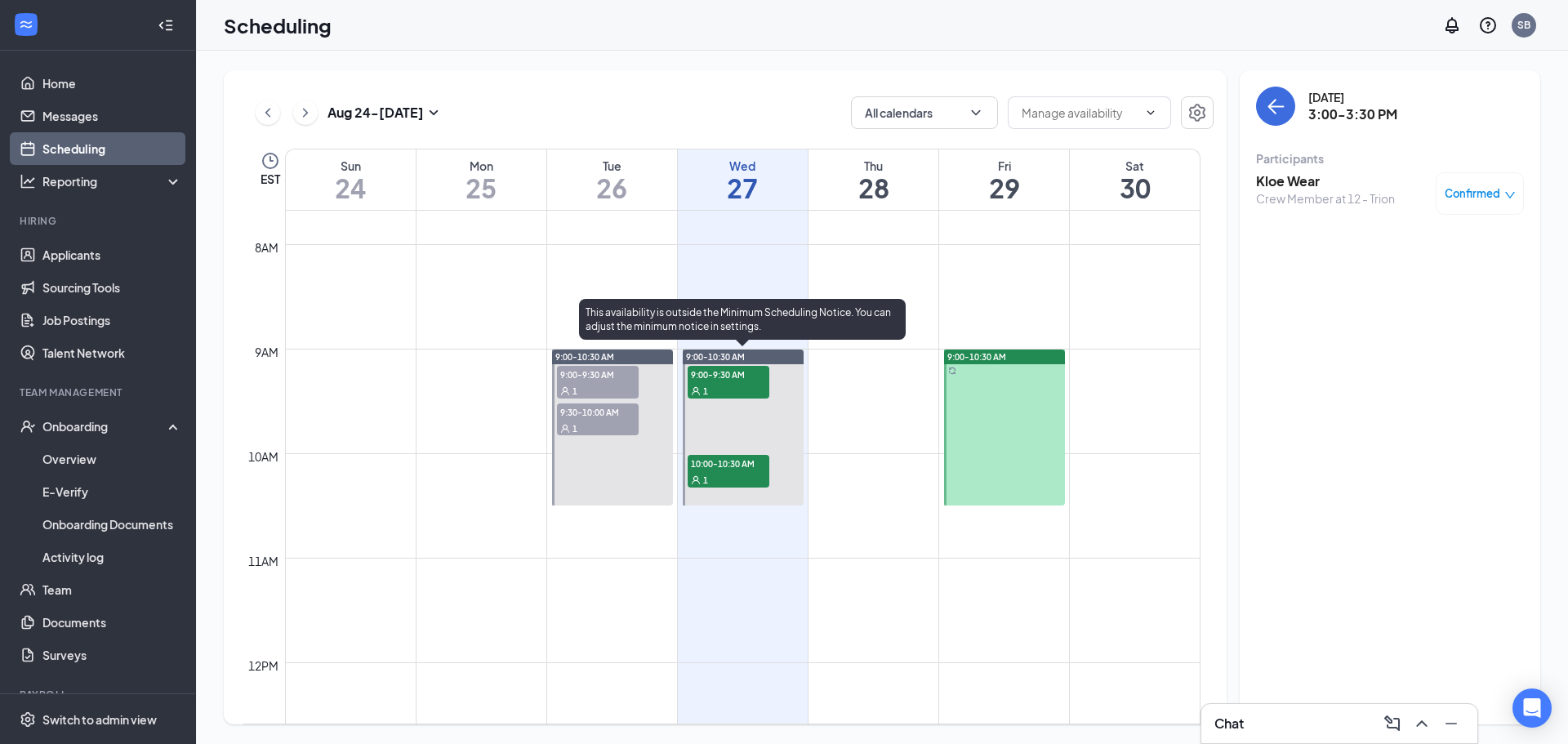
click at [707, 372] on span "9:00-9:30 AM" at bounding box center [728, 374] width 81 height 16
click at [744, 456] on span "10:00-10:30 AM" at bounding box center [728, 463] width 81 height 16
click at [756, 363] on div "9:00-10:30 AM" at bounding box center [743, 357] width 121 height 15
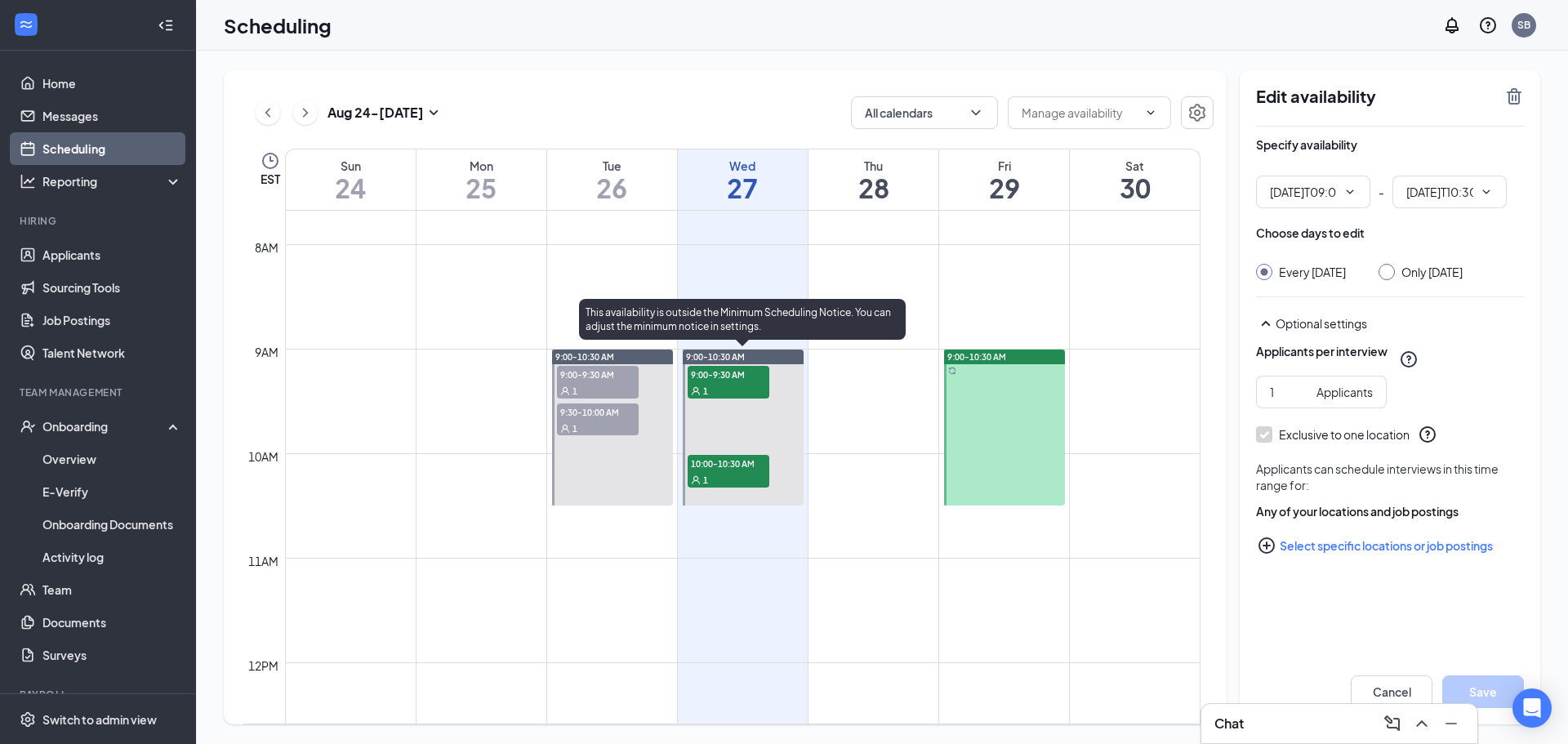
type input "09:00 AM"
type input "10:30 AM"
click at [741, 377] on span "9:00-9:30 AM" at bounding box center [728, 374] width 81 height 16
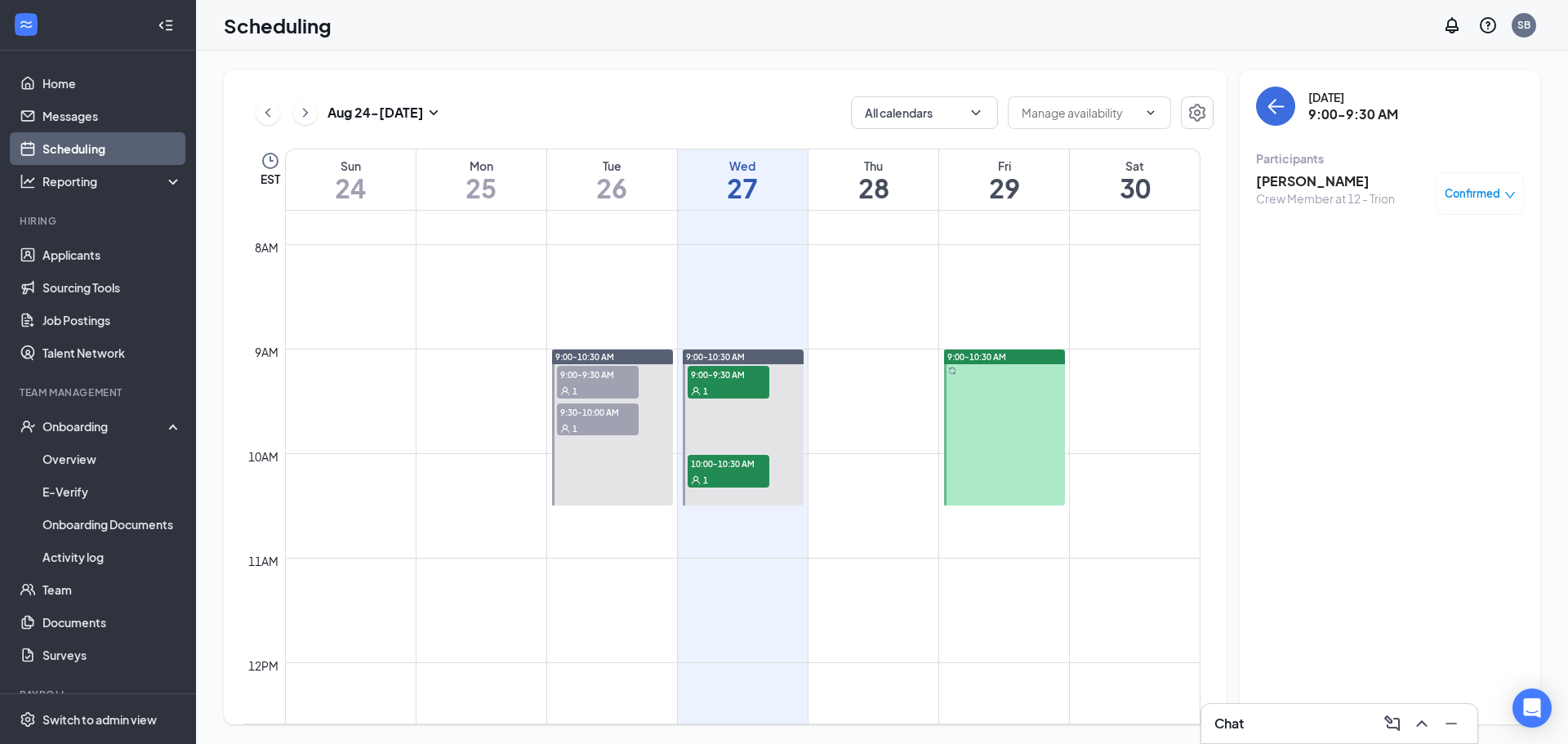
click at [663, 74] on div "[DATE] - [DATE] All calendars EST Sun 24 Mon 25 Tue 26 Wed 27 Thu 28 Fri 29 Sat…" at bounding box center [726, 396] width 1003 height 654
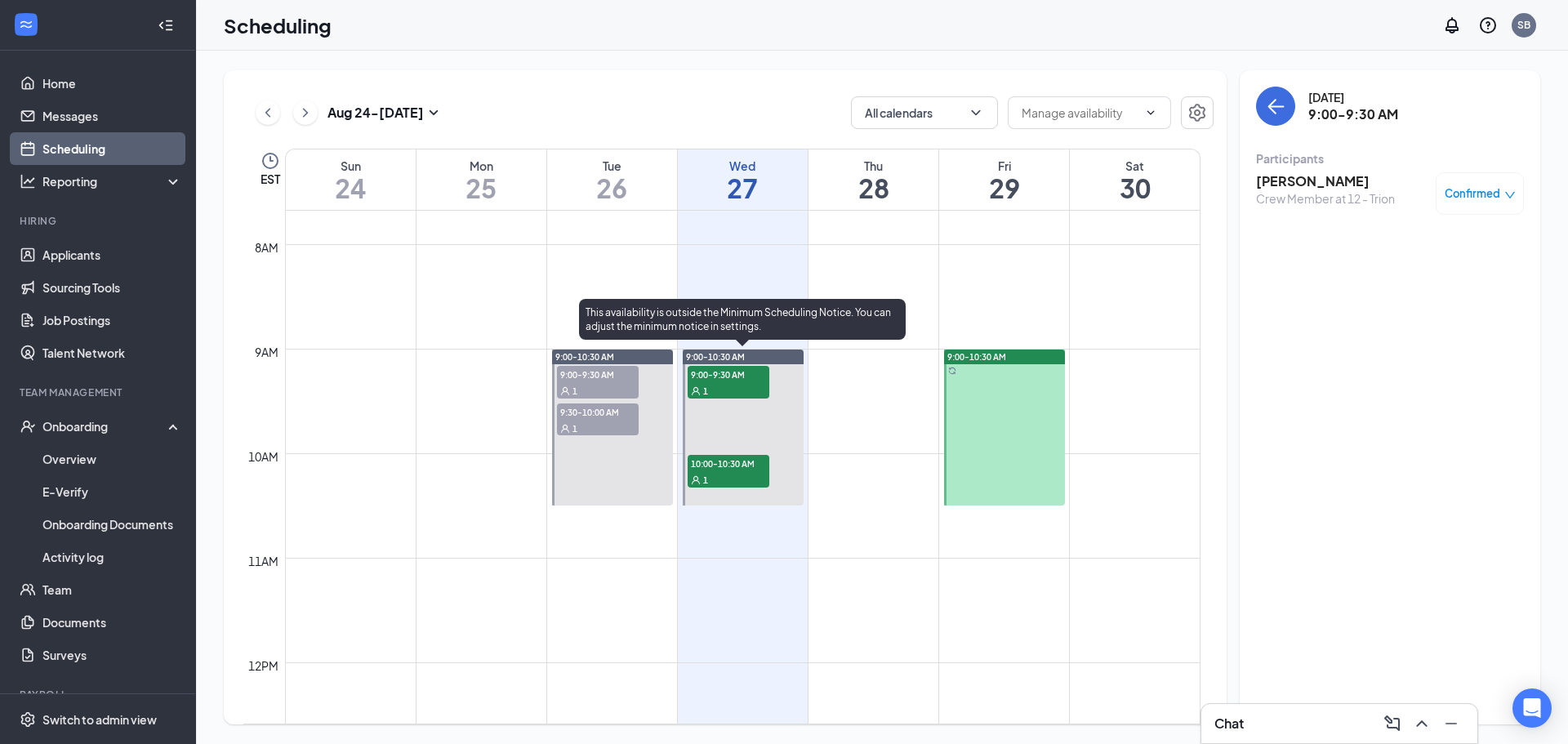
click at [734, 375] on span "9:00-9:30 AM" at bounding box center [728, 374] width 81 height 16
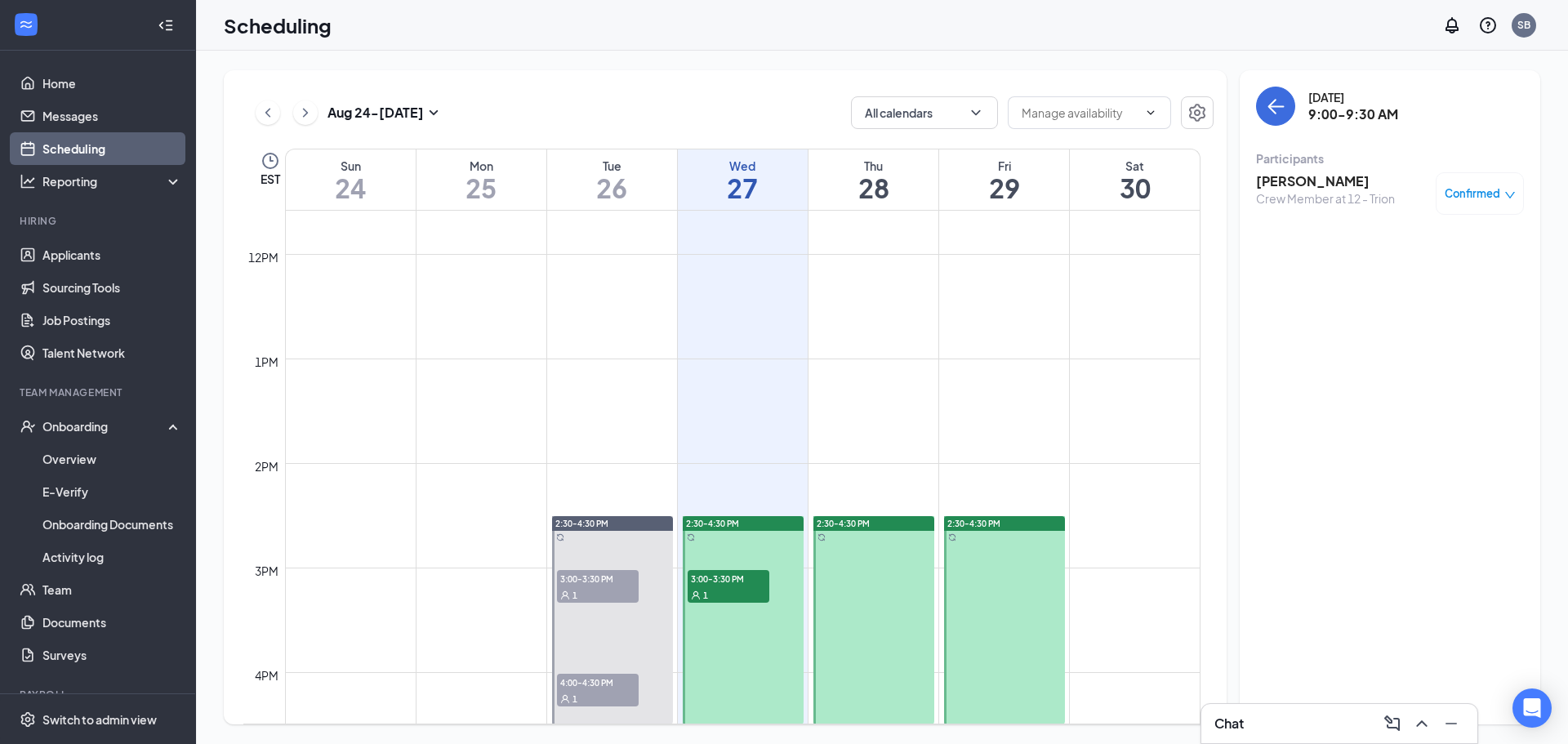
scroll to position [966, 0]
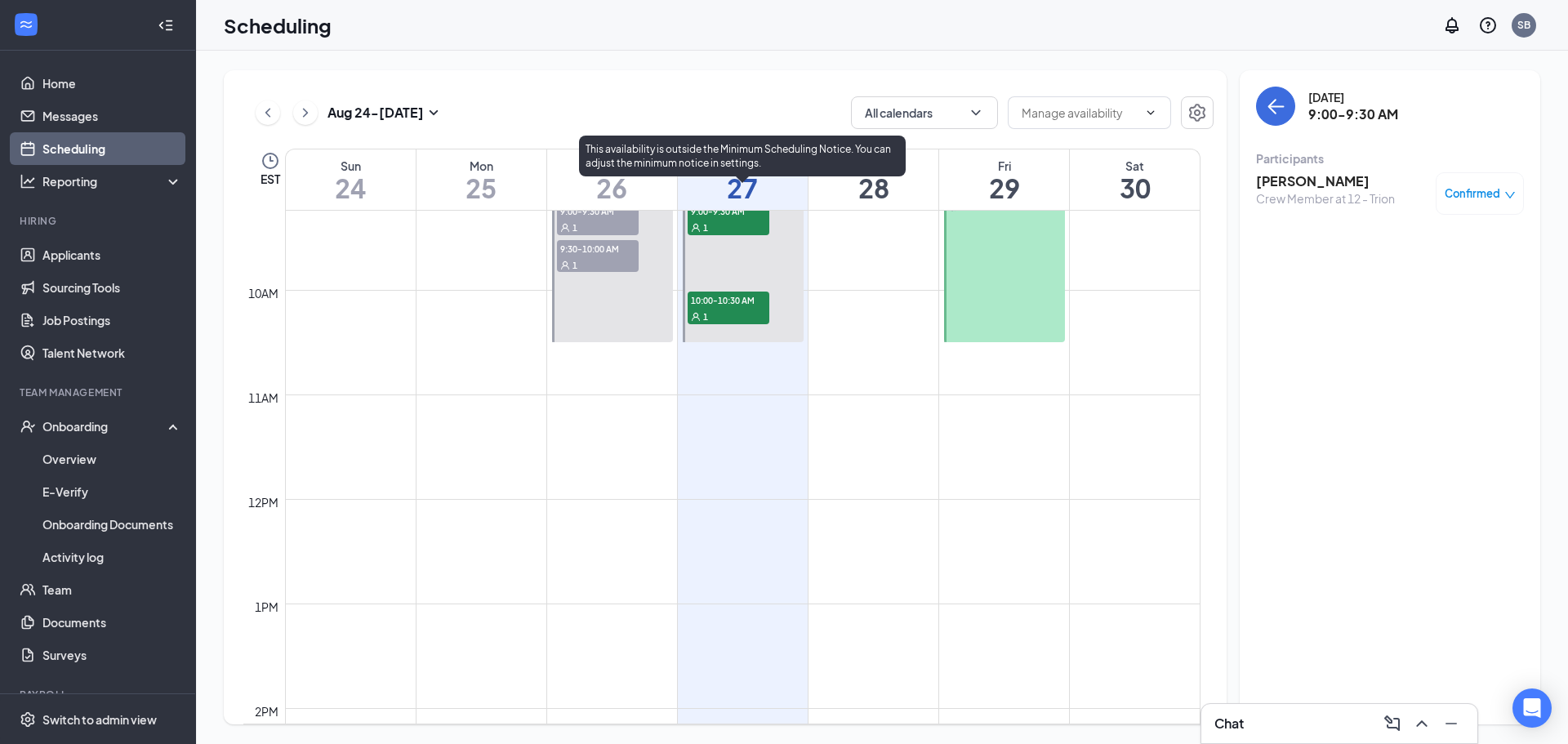
click at [726, 214] on span "9:00-9:30 AM" at bounding box center [728, 211] width 81 height 16
click at [715, 306] on span "10:00-10:30 AM" at bounding box center [728, 300] width 81 height 16
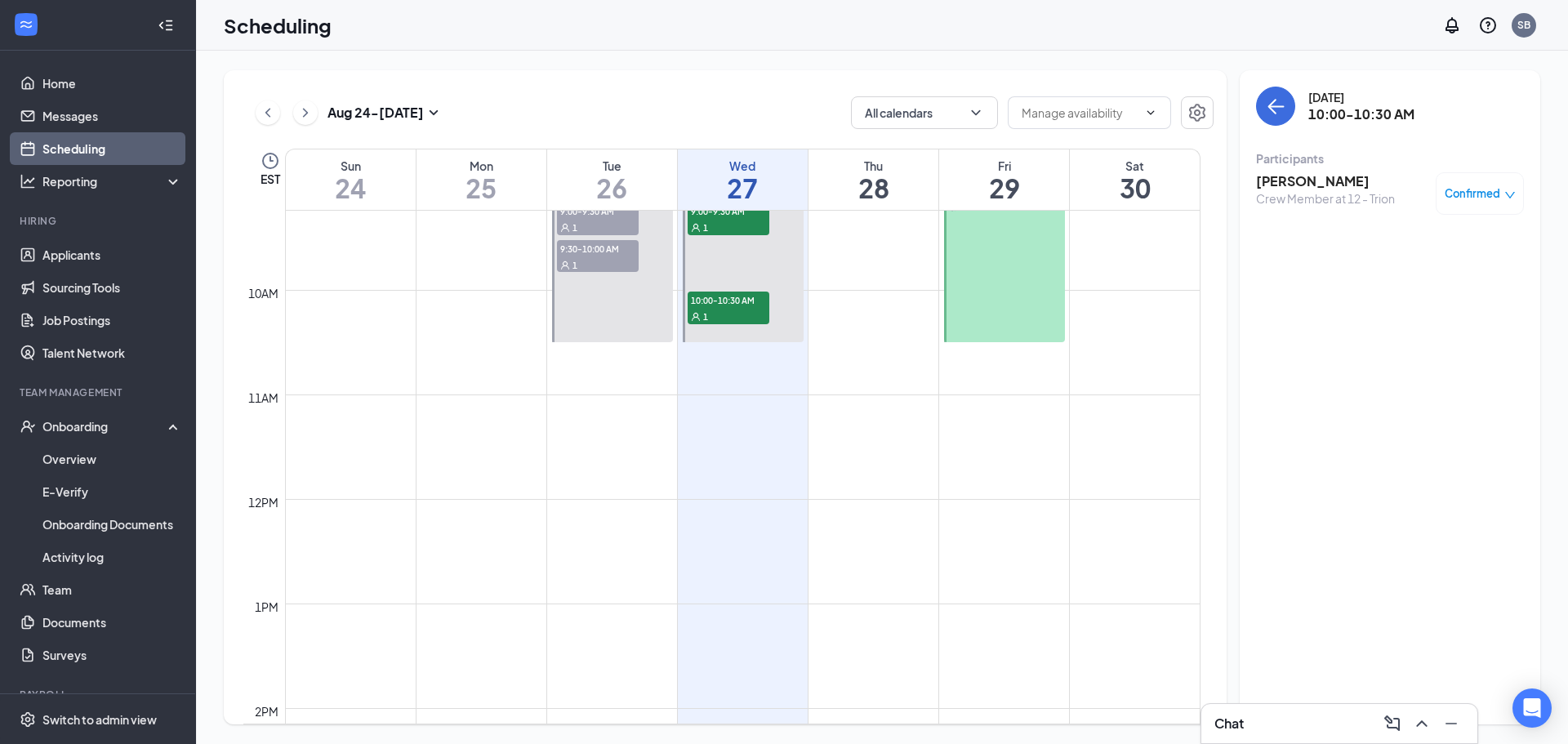
scroll to position [1292, 0]
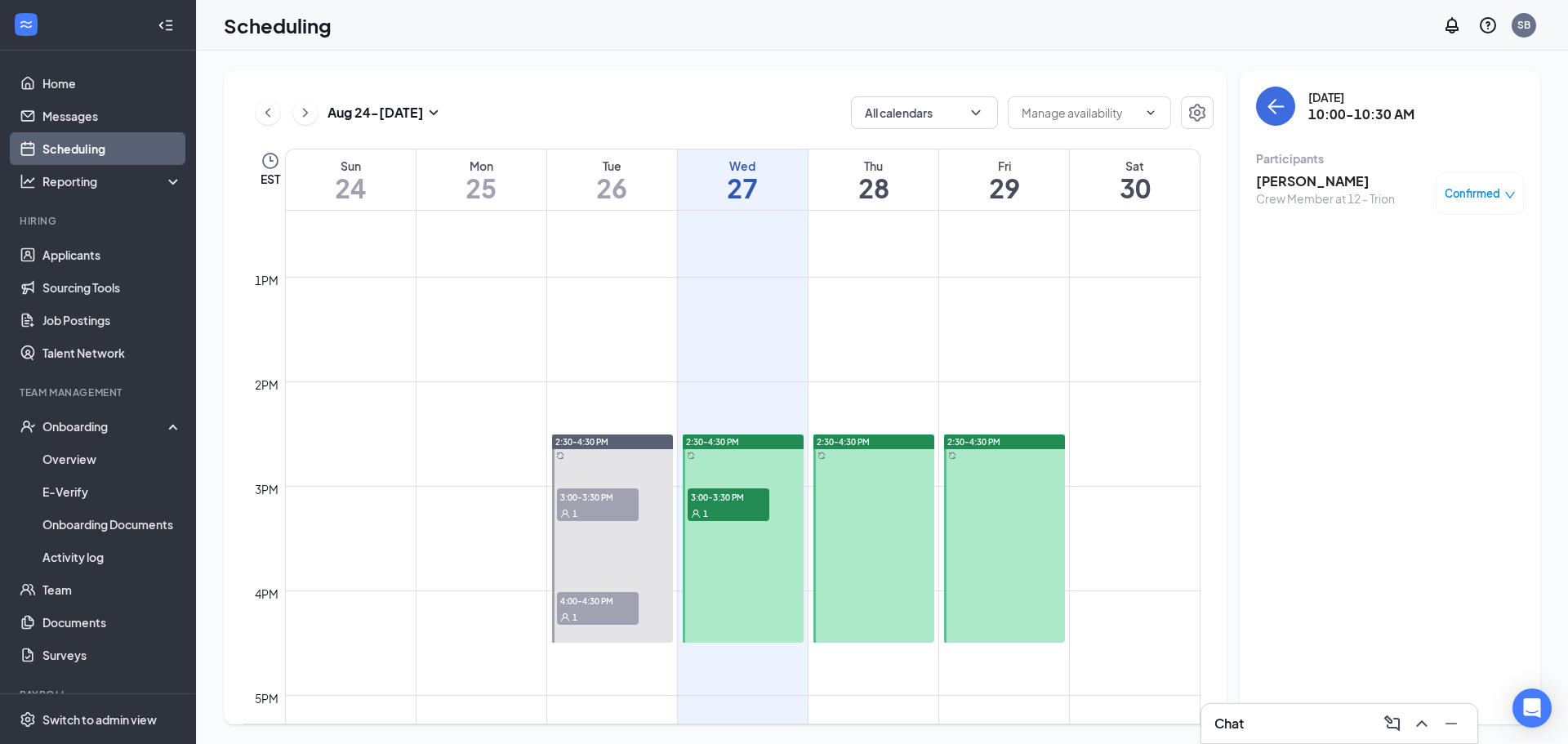
click at [723, 496] on span "3:00-3:30 PM" at bounding box center [728, 496] width 81 height 16
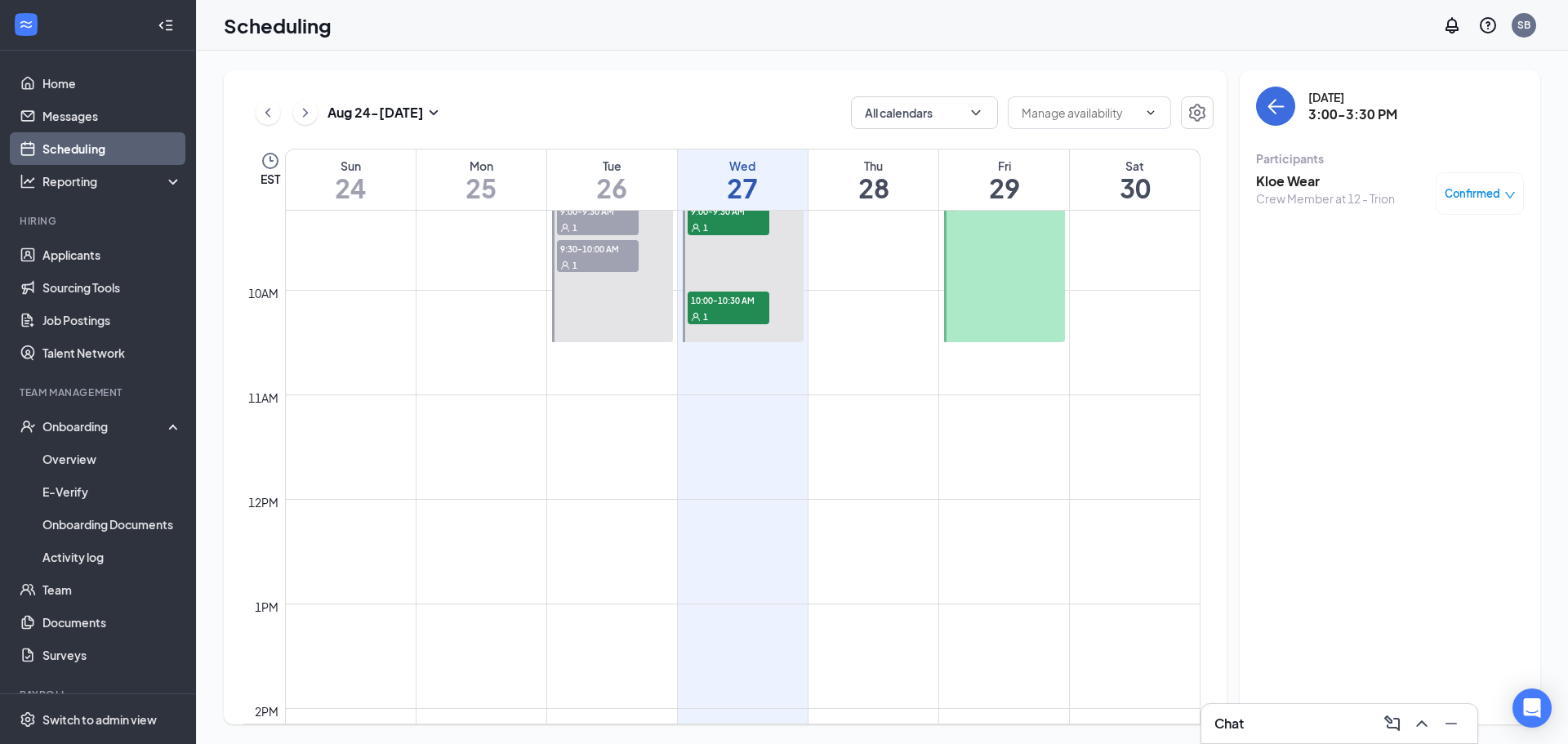
scroll to position [802, 0]
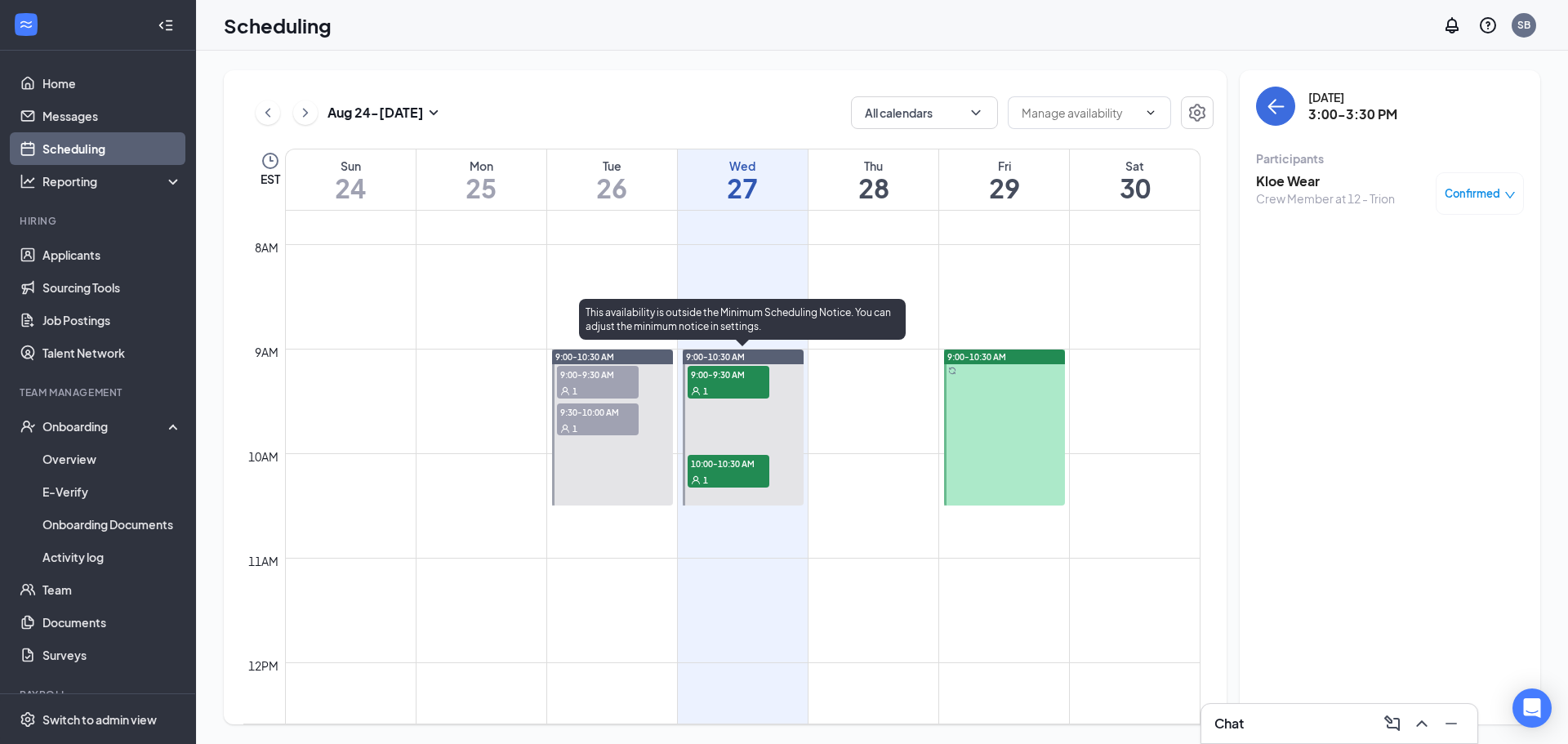
click at [721, 370] on span "9:00-9:30 AM" at bounding box center [728, 374] width 81 height 16
click at [744, 475] on div "1" at bounding box center [728, 479] width 81 height 16
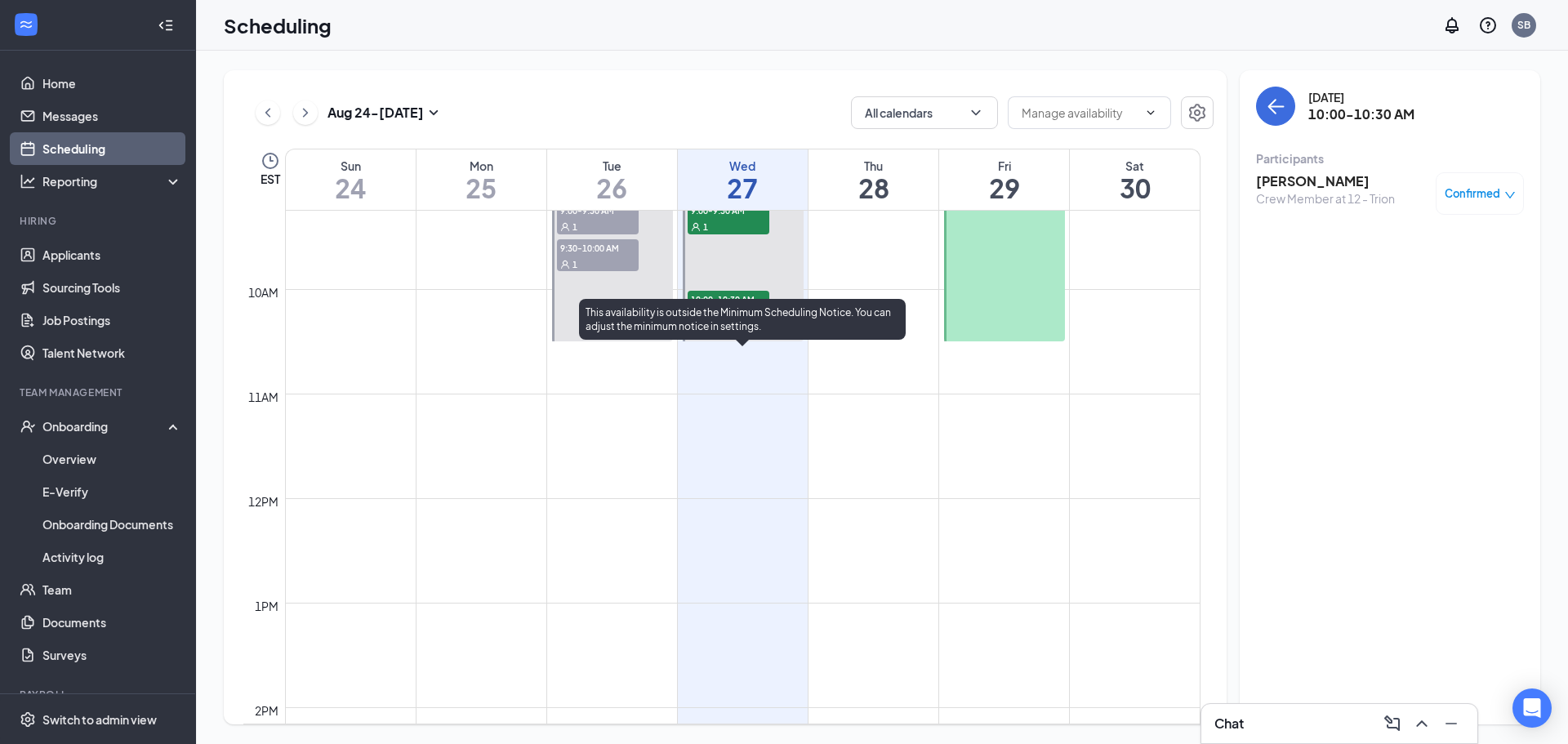
scroll to position [1292, 0]
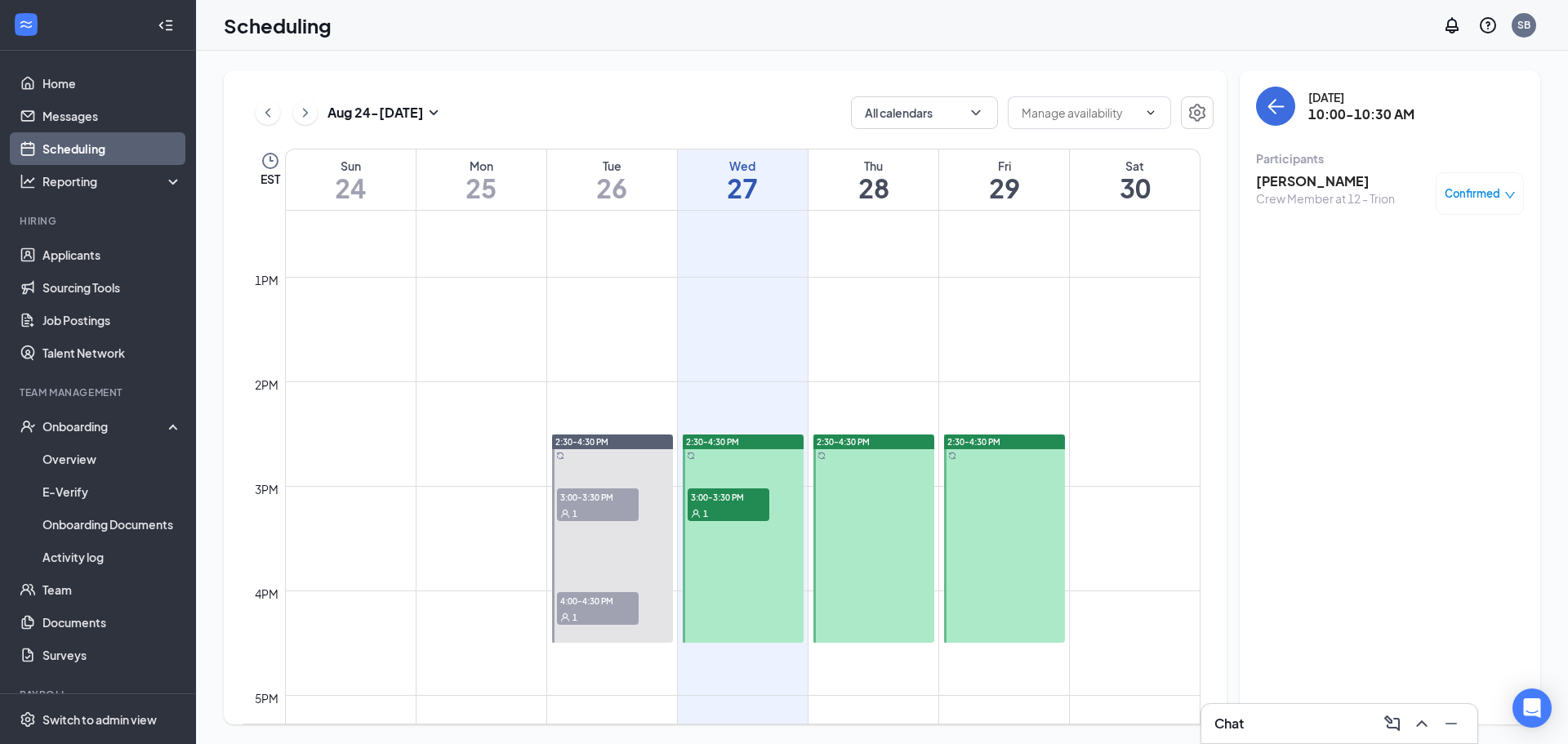
click at [738, 495] on span "3:00-3:30 PM" at bounding box center [728, 496] width 81 height 16
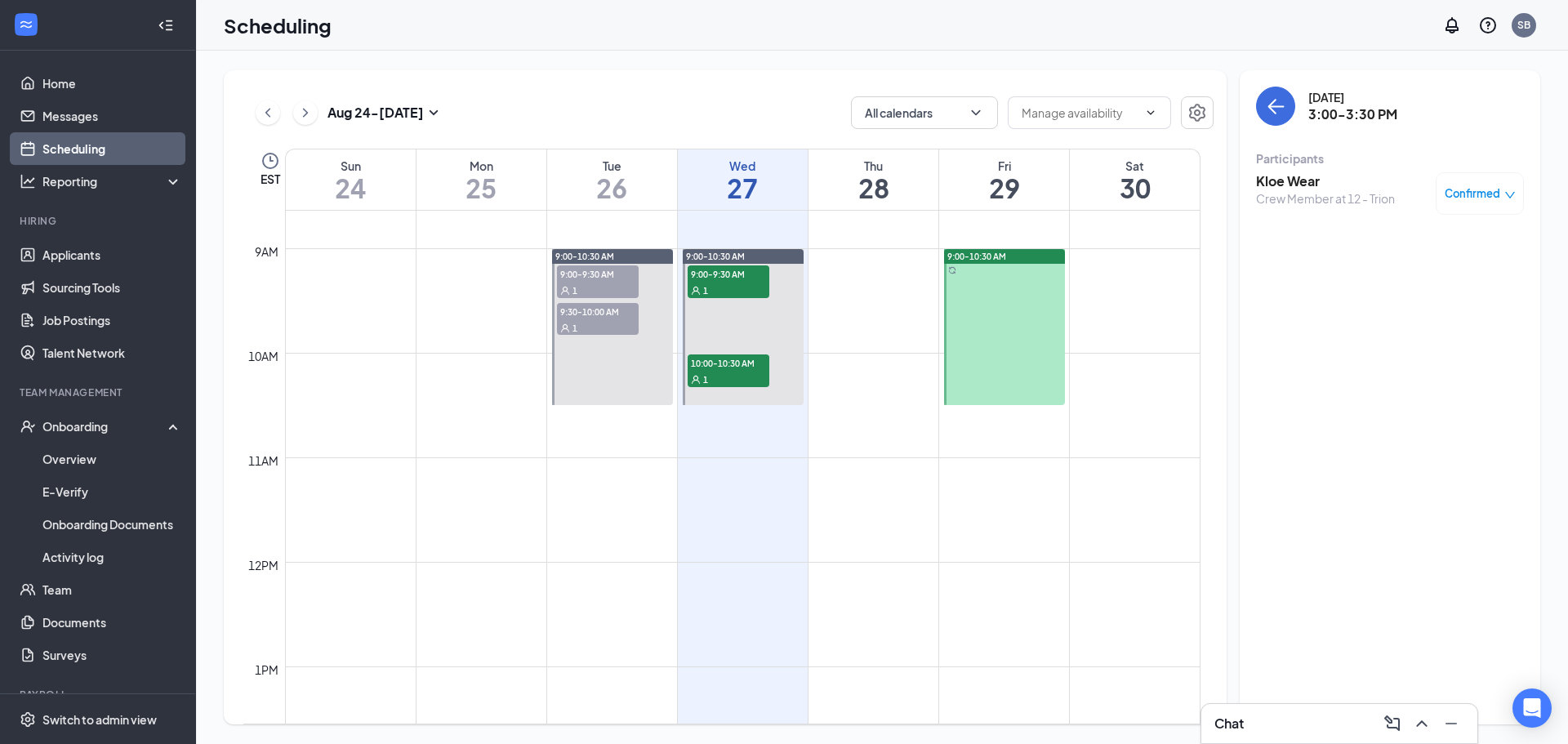
scroll to position [885, 0]
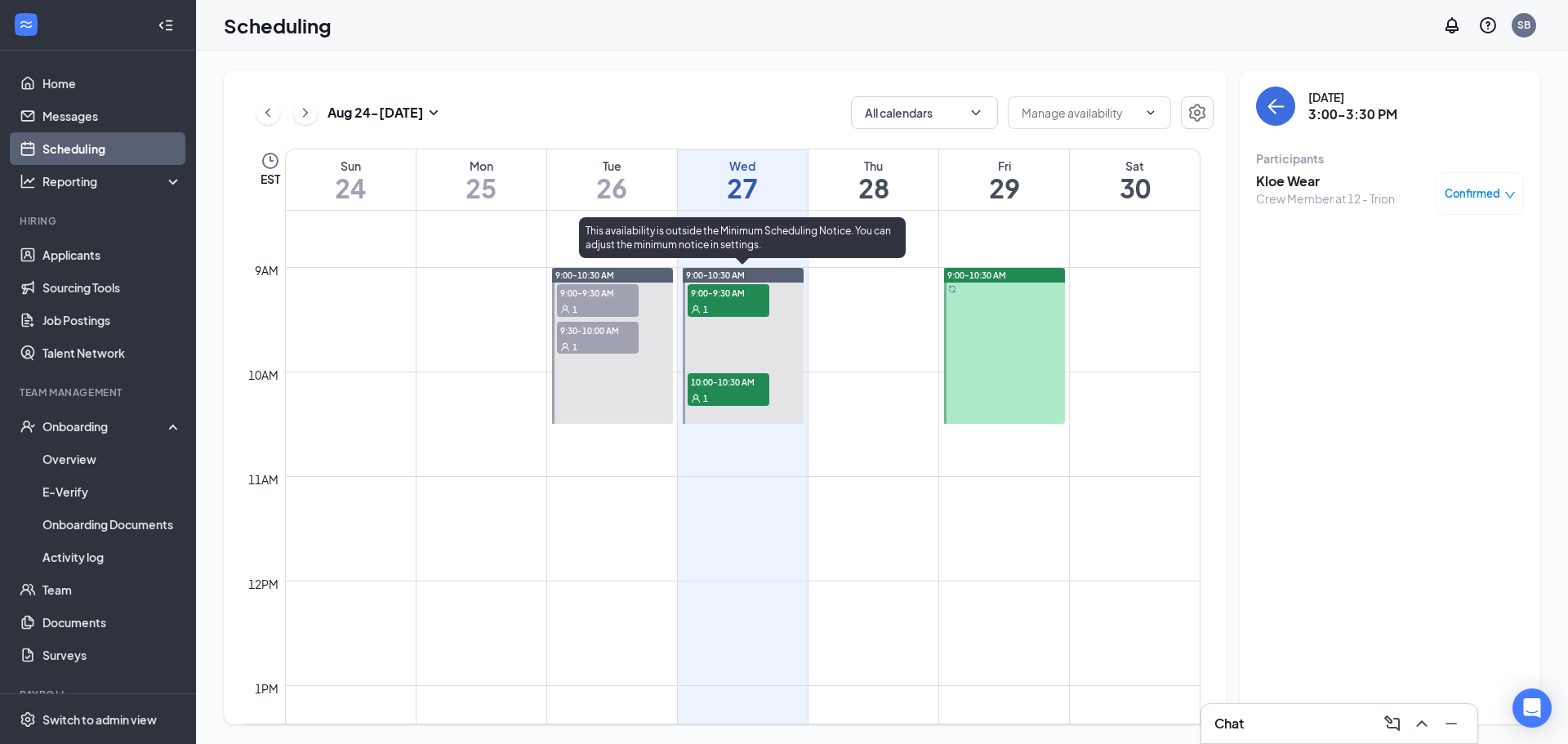
click at [715, 295] on span "9:00-9:30 AM" at bounding box center [728, 292] width 81 height 16
click at [725, 401] on div "1" at bounding box center [728, 397] width 81 height 16
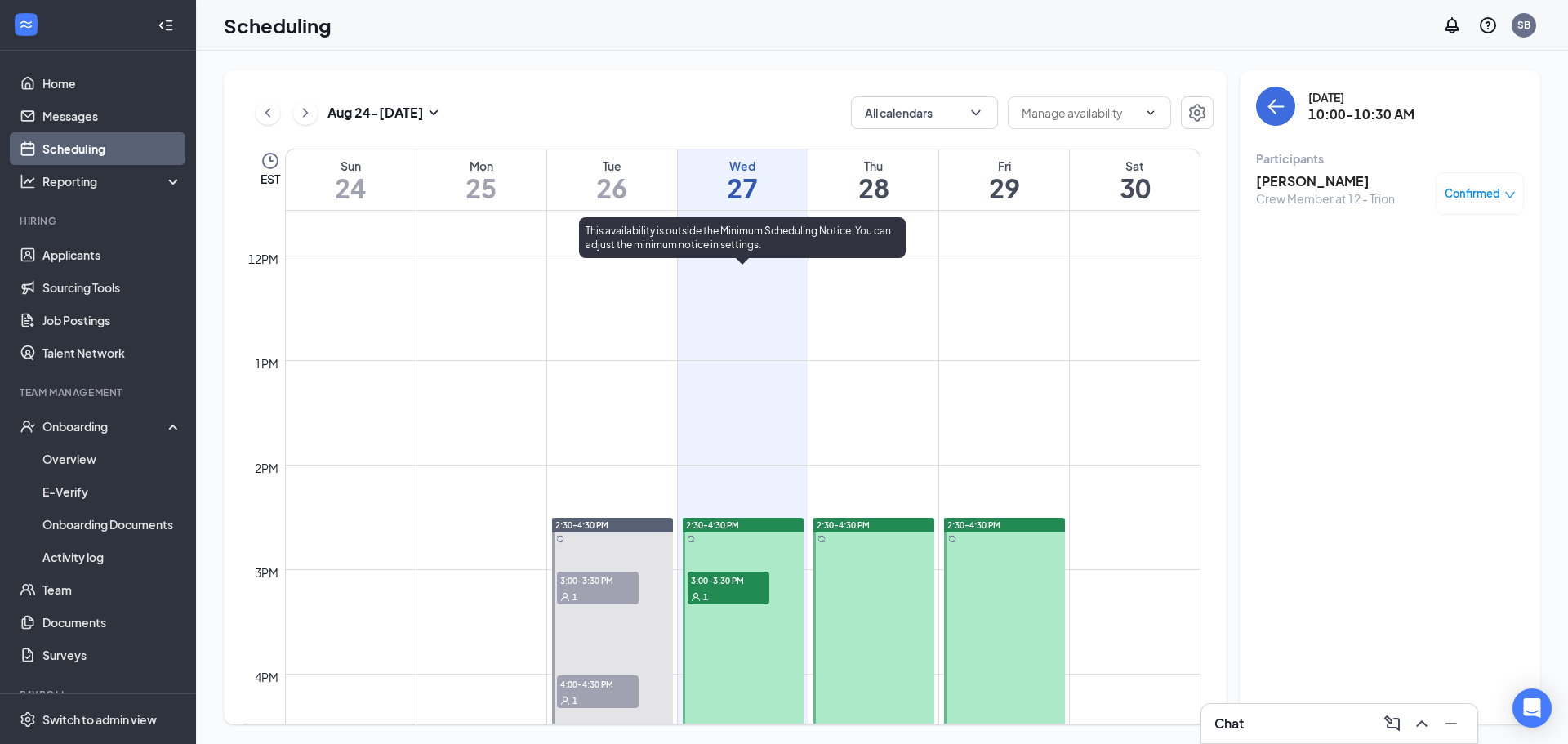
scroll to position [1211, 0]
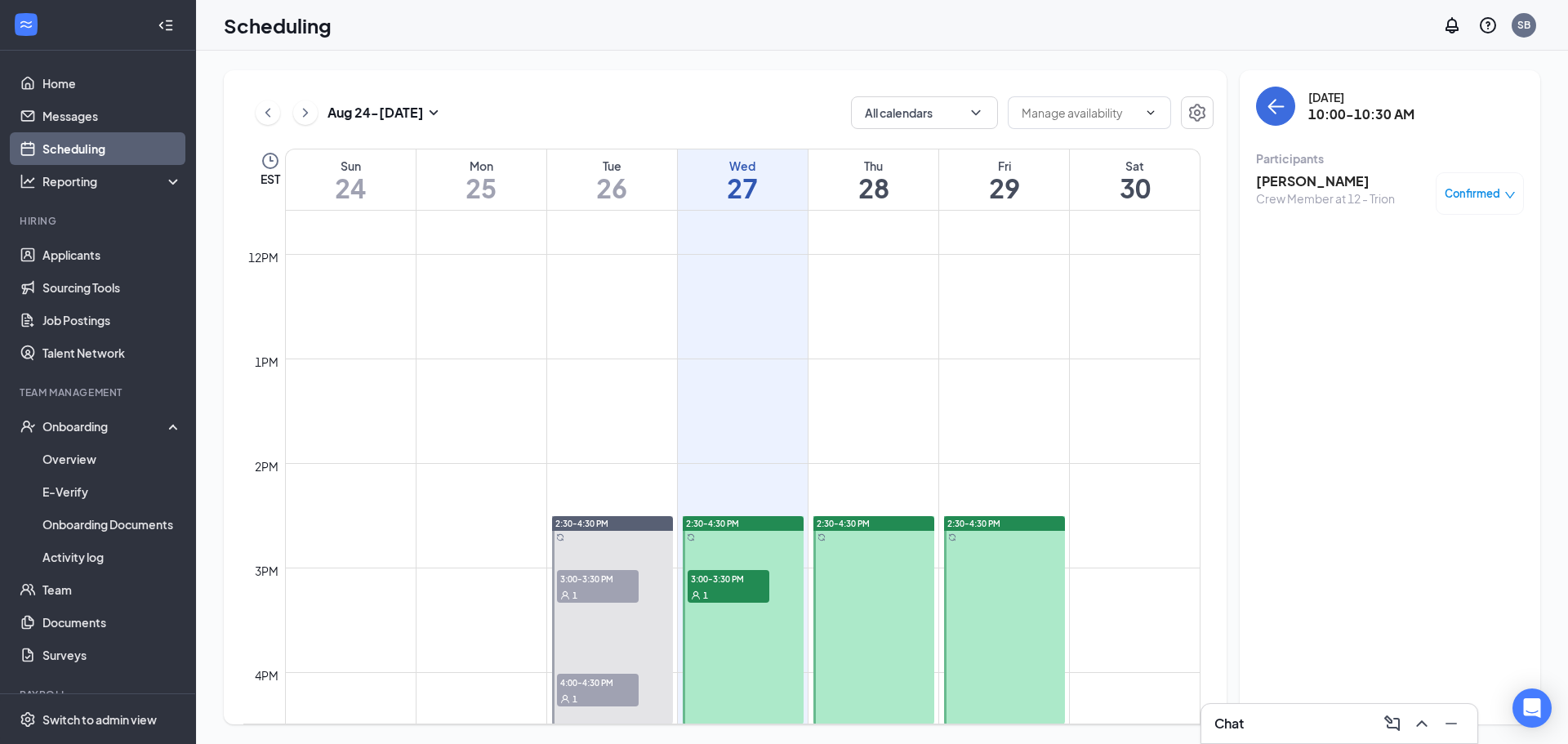
click at [717, 591] on div "1" at bounding box center [728, 594] width 81 height 16
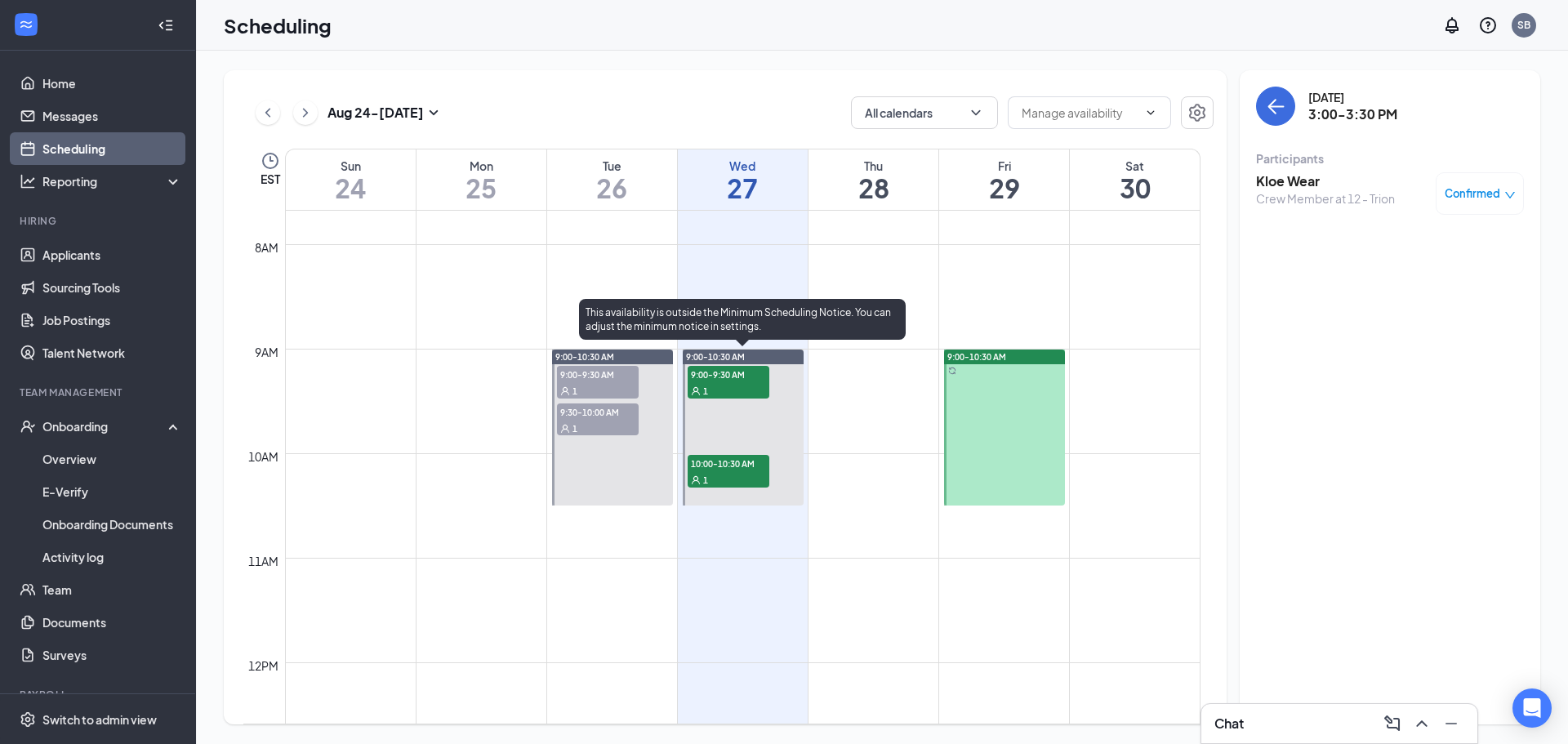
click at [750, 384] on div "1" at bounding box center [728, 390] width 81 height 16
click at [727, 483] on div "1" at bounding box center [728, 479] width 81 height 16
click at [715, 365] on div "9:00-9:30 AM 1" at bounding box center [728, 382] width 85 height 36
click at [741, 374] on span "9:00-9:30 AM" at bounding box center [728, 374] width 81 height 16
click at [719, 469] on span "10:00-10:30 AM" at bounding box center [728, 463] width 81 height 16
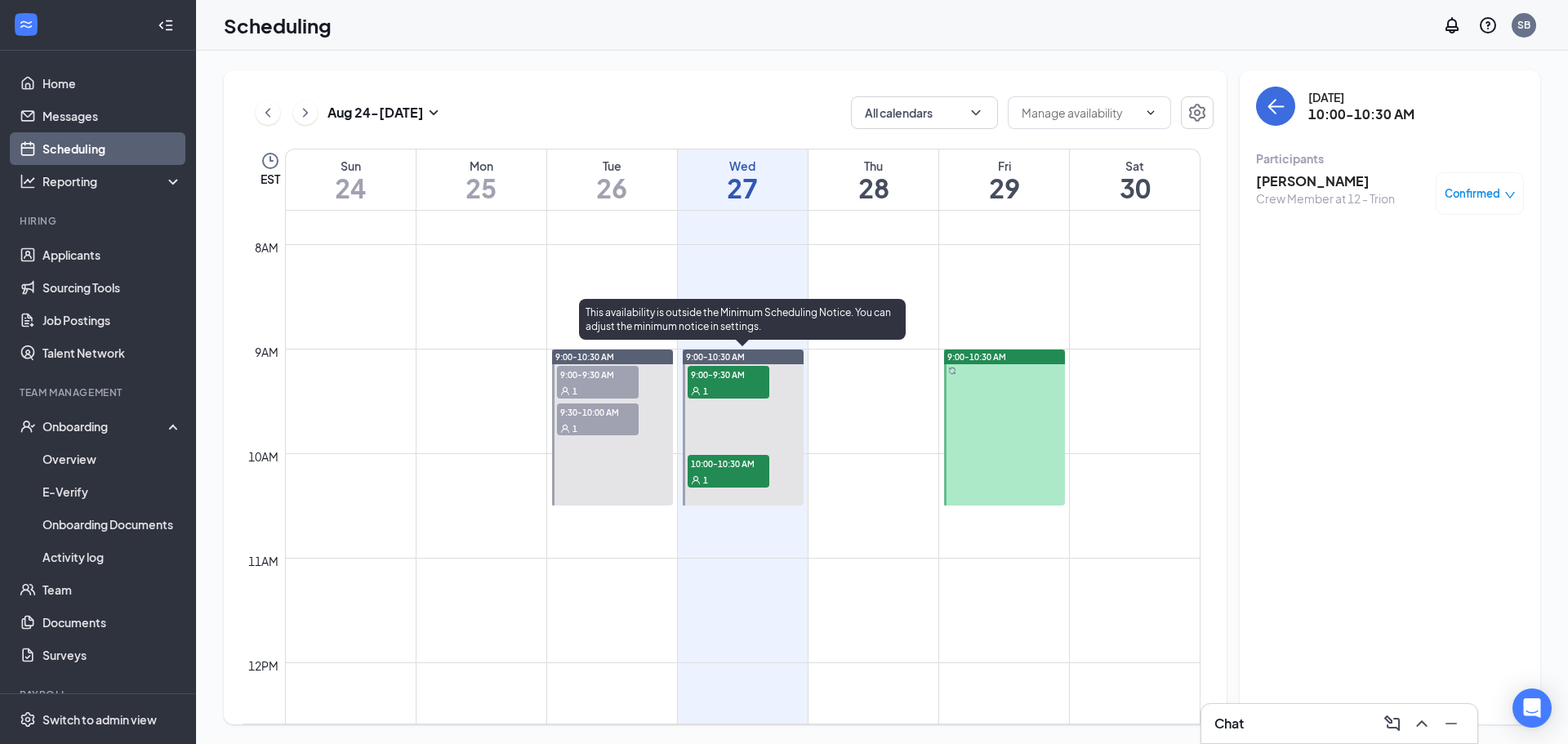
click at [745, 387] on div "1" at bounding box center [728, 390] width 81 height 16
click at [742, 369] on span "9:00-9:30 AM" at bounding box center [728, 374] width 81 height 16
click at [722, 482] on div "1" at bounding box center [728, 479] width 81 height 16
click at [741, 389] on div "1" at bounding box center [728, 390] width 81 height 16
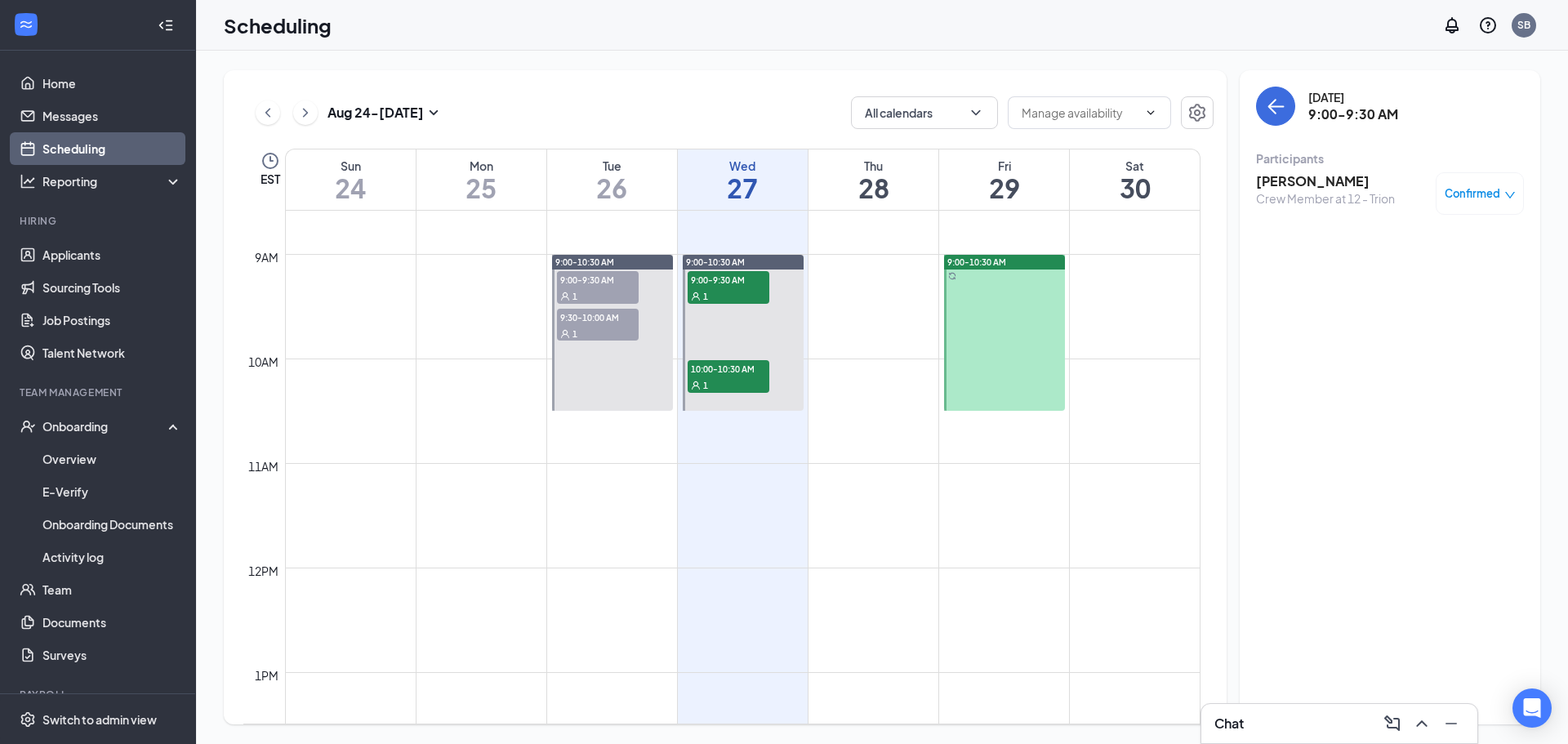
scroll to position [802, 0]
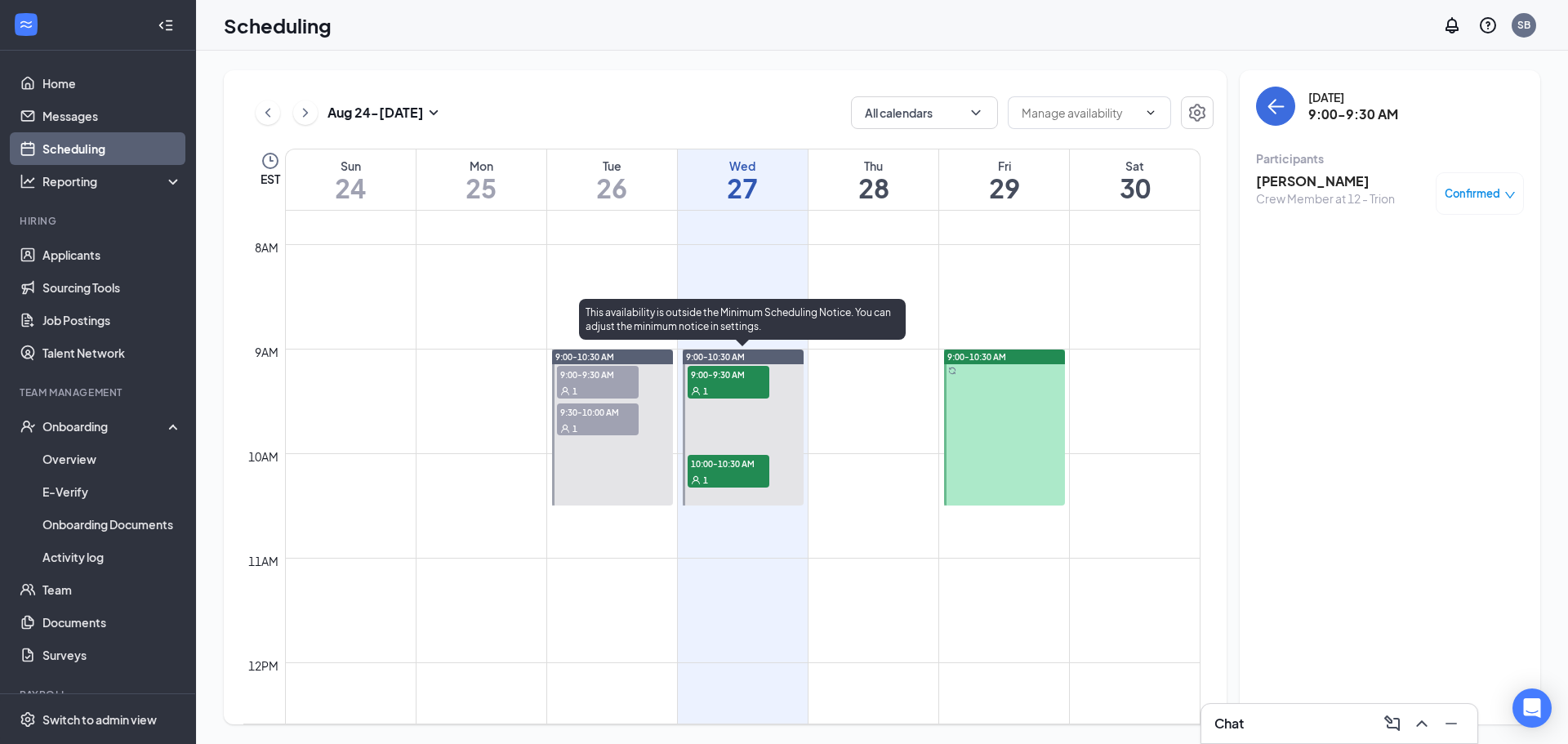
drag, startPoint x: 734, startPoint y: 362, endPoint x: 737, endPoint y: 375, distance: 13.3
click at [734, 363] on div "9:00-10:30 AM" at bounding box center [743, 357] width 121 height 15
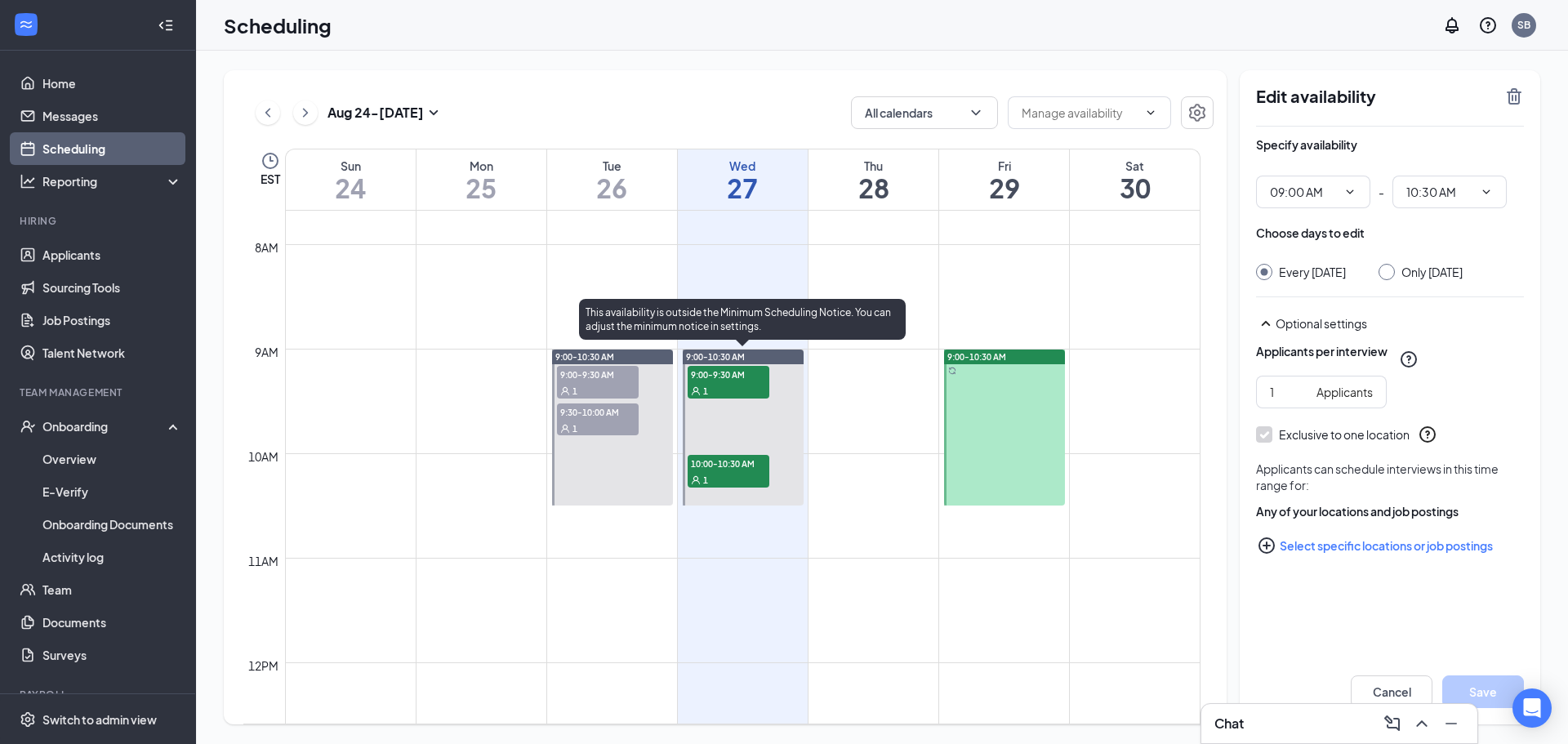
click at [738, 375] on span "9:00-9:30 AM" at bounding box center [728, 374] width 81 height 16
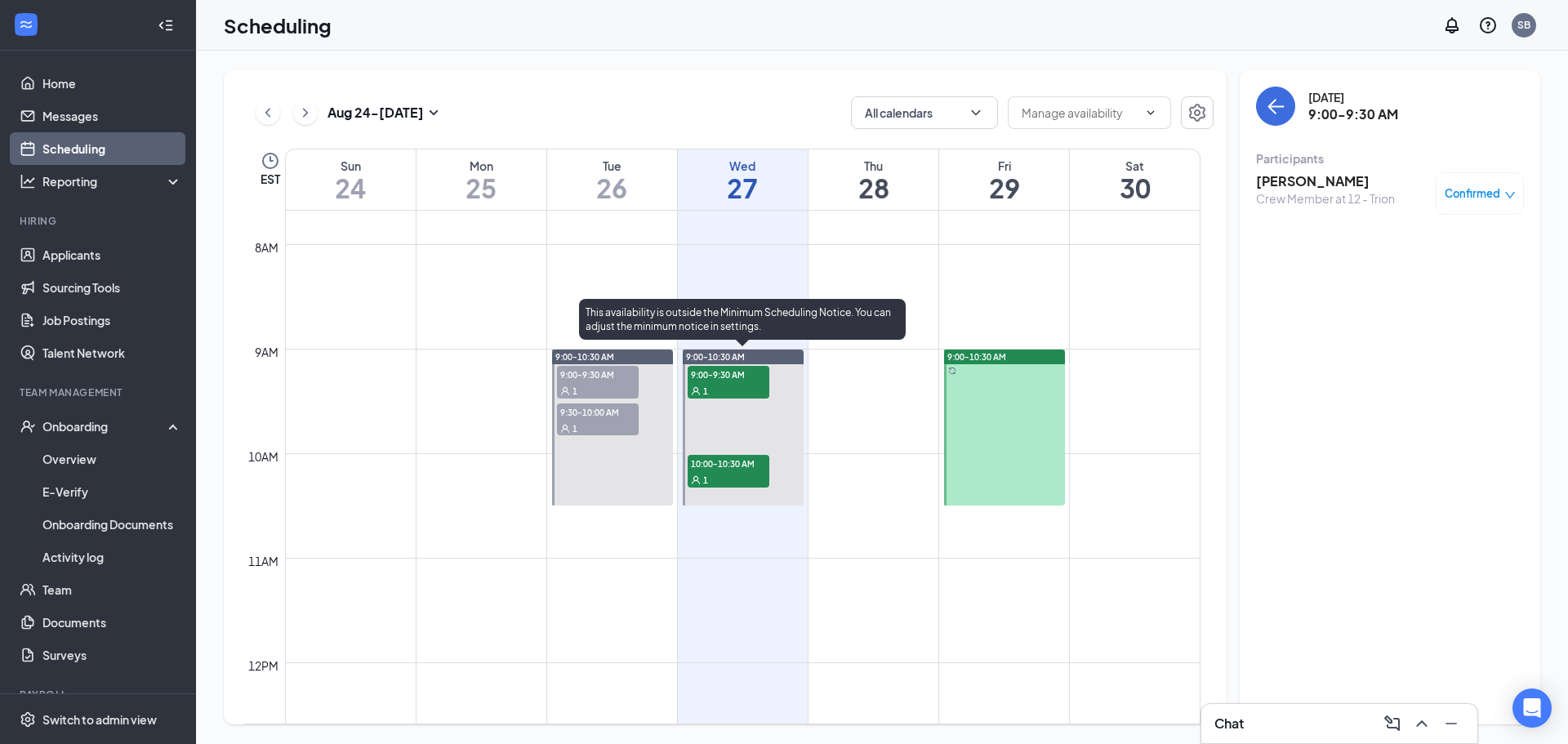
click at [751, 461] on span "10:00-10:30 AM" at bounding box center [728, 463] width 81 height 16
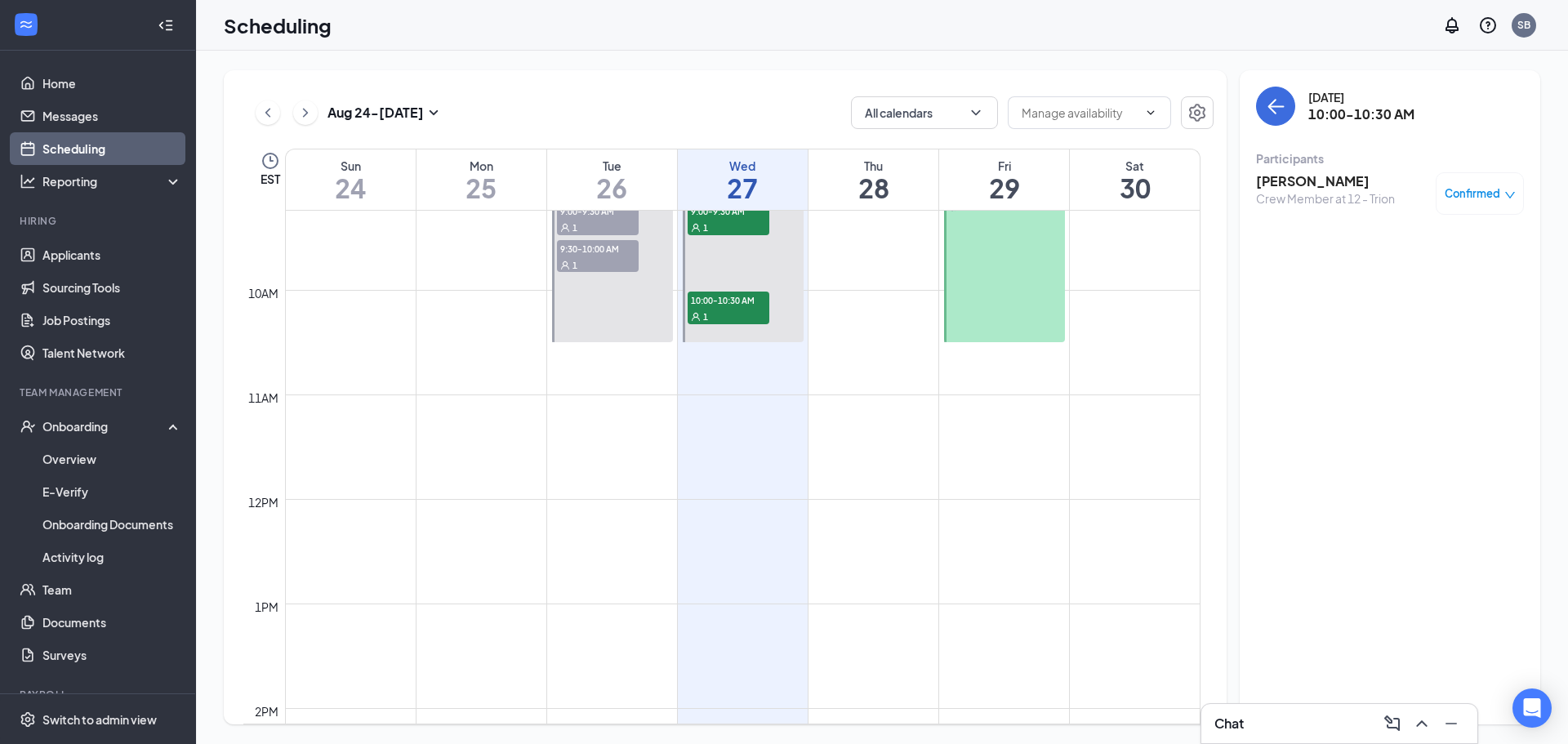
scroll to position [1292, 0]
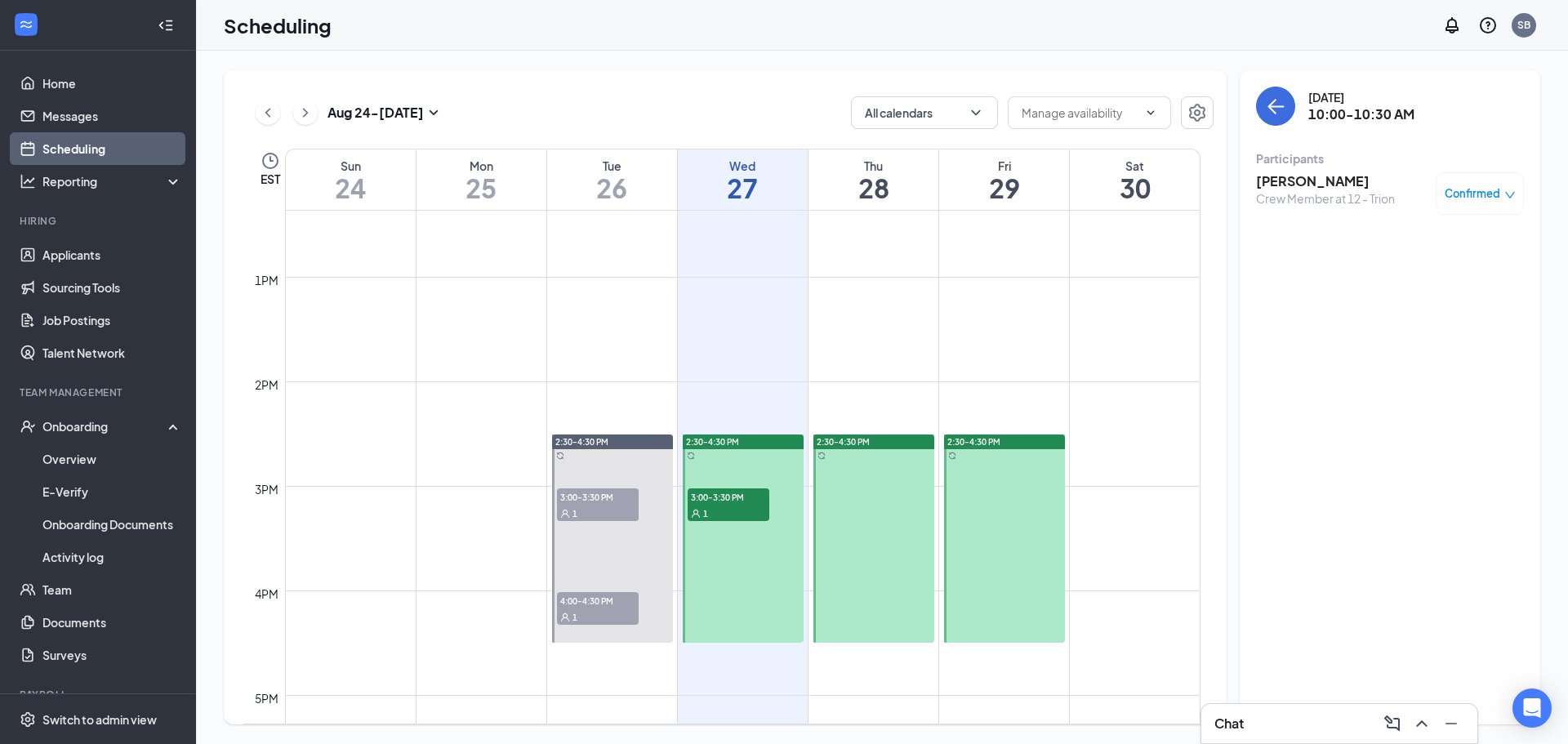
click at [726, 498] on span "3:00-3:30 PM" at bounding box center [728, 496] width 81 height 16
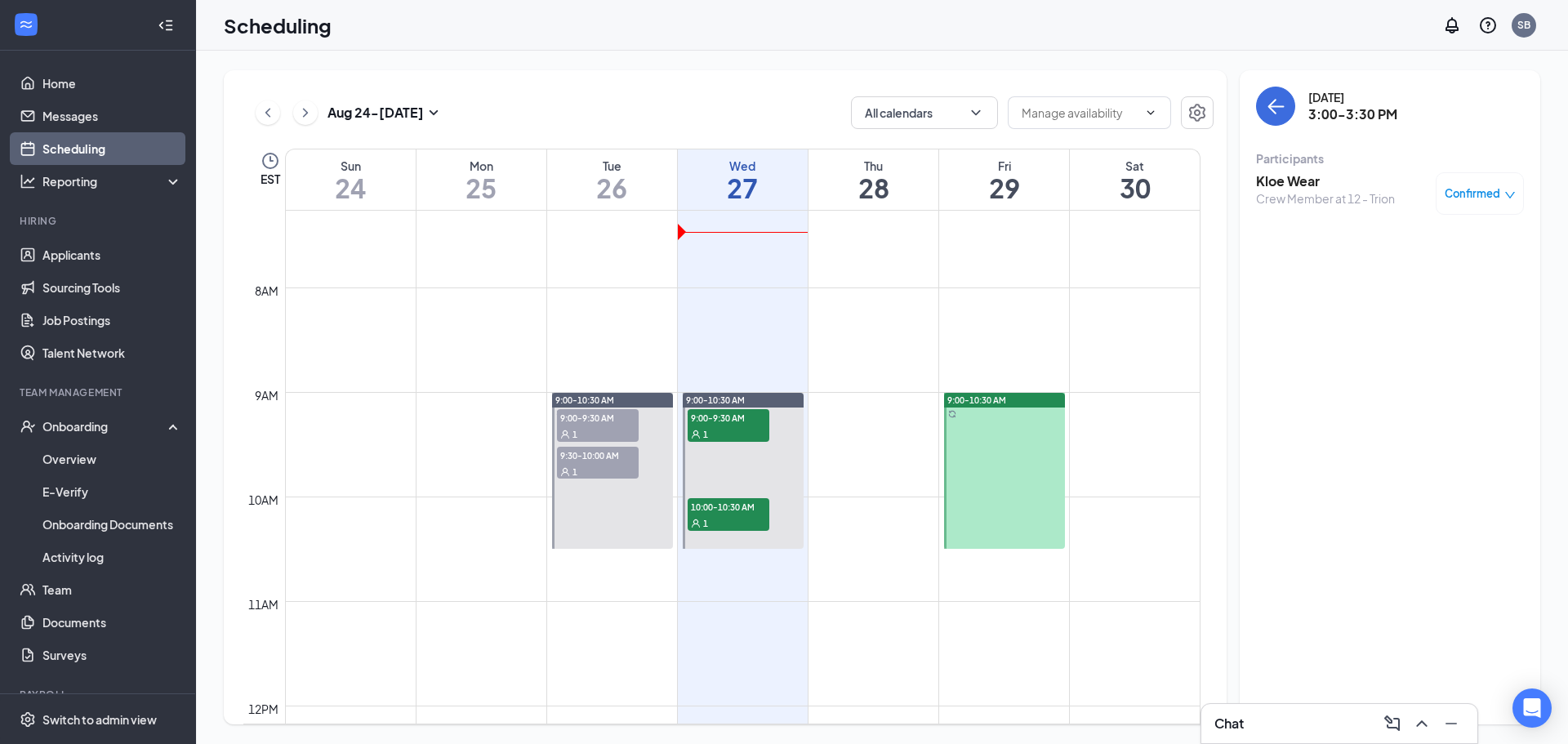
scroll to position [721, 0]
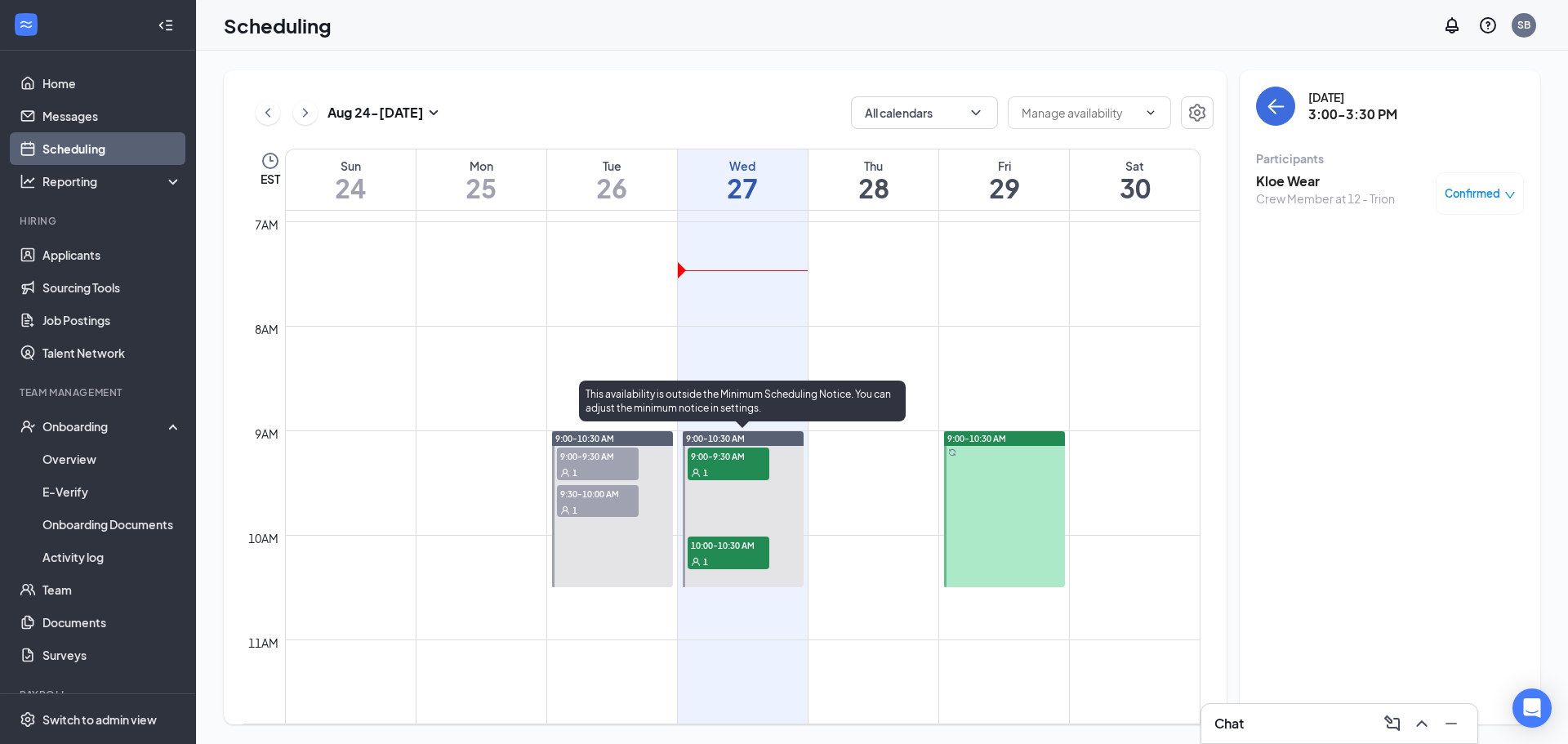
click at [731, 472] on div "1" at bounding box center [728, 472] width 81 height 16
click at [711, 566] on div "1" at bounding box center [728, 561] width 81 height 16
click at [737, 462] on span "9:00-9:30 AM" at bounding box center [728, 456] width 81 height 16
drag, startPoint x: 728, startPoint y: 522, endPoint x: 721, endPoint y: 559, distance: 37.7
click at [726, 539] on div "9:00-10:30 AM 9:00-9:30 AM 1 10:00-10:30 AM 1" at bounding box center [743, 509] width 121 height 156
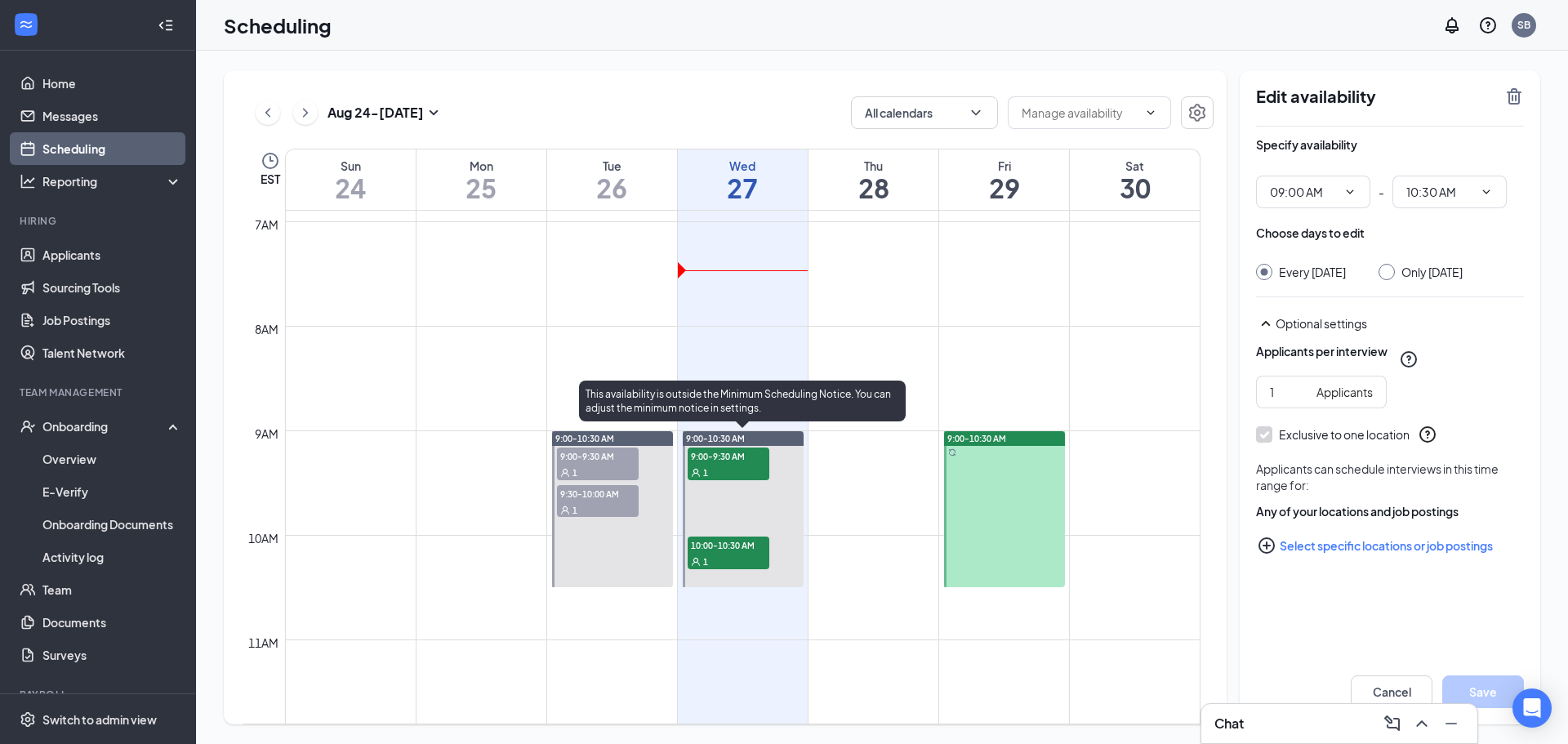
click at [721, 559] on div "1" at bounding box center [728, 561] width 81 height 16
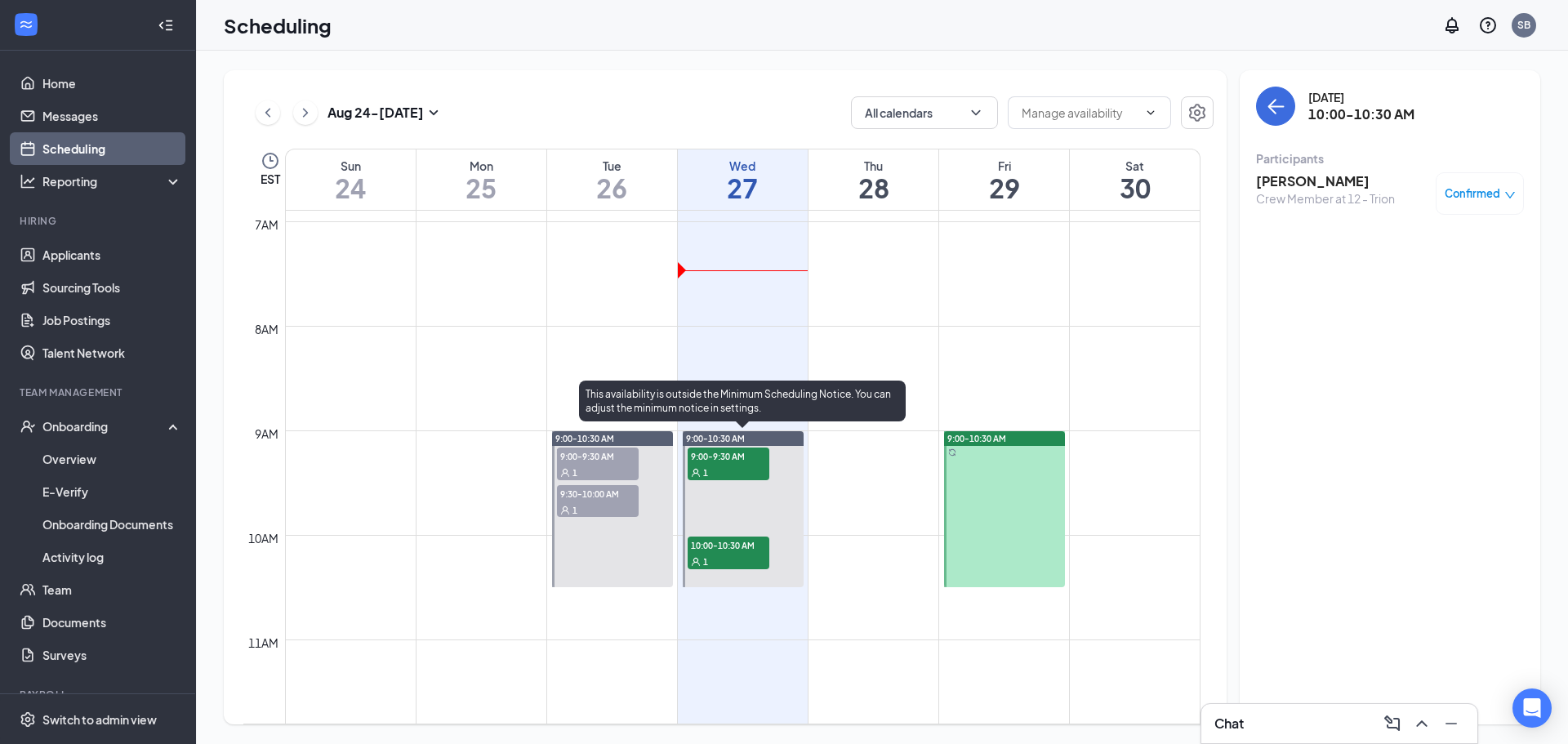
click at [739, 456] on span "9:00-9:30 AM" at bounding box center [728, 456] width 81 height 16
click at [719, 564] on div "1" at bounding box center [728, 561] width 81 height 16
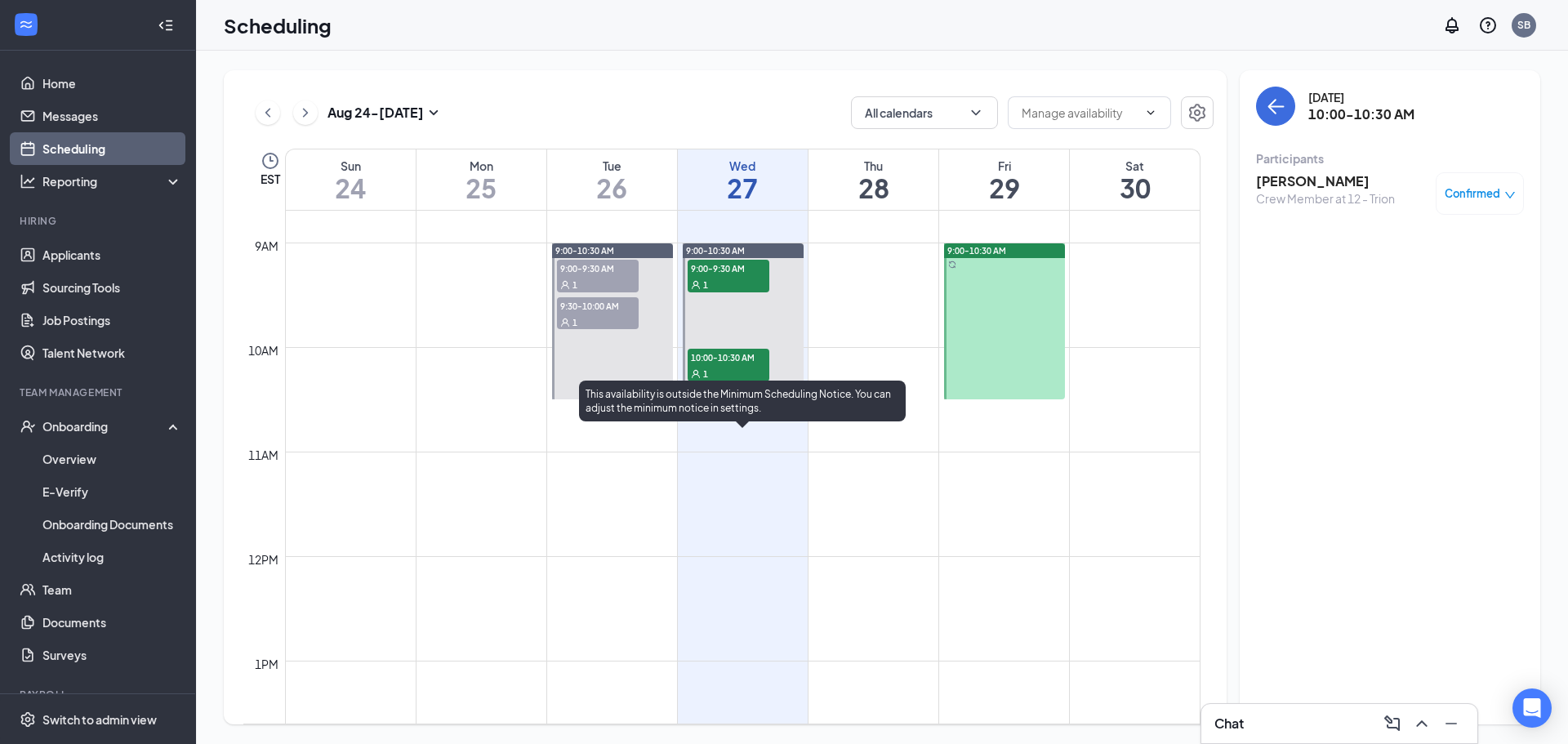
scroll to position [1211, 0]
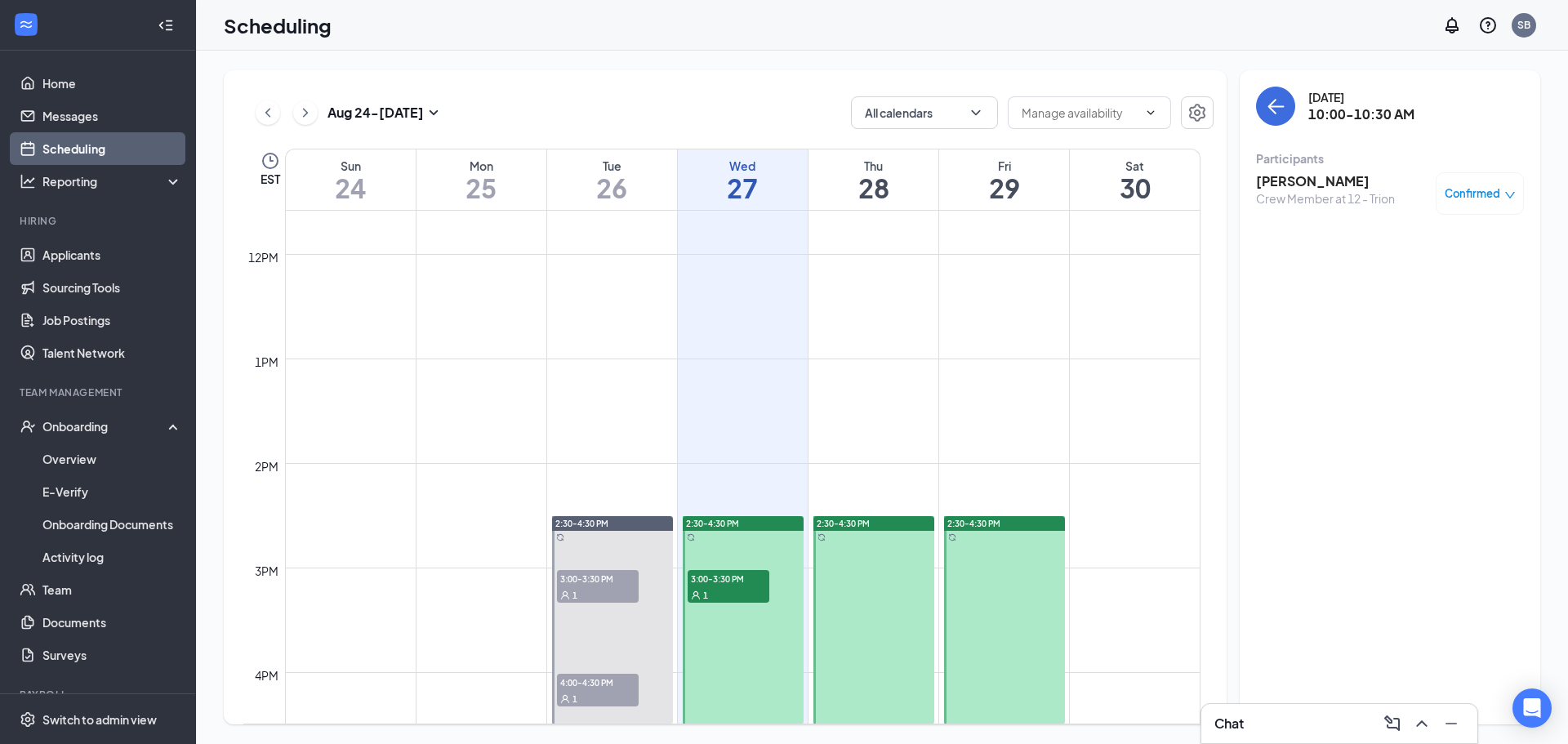
click at [719, 575] on span "3:00-3:30 PM" at bounding box center [728, 578] width 81 height 16
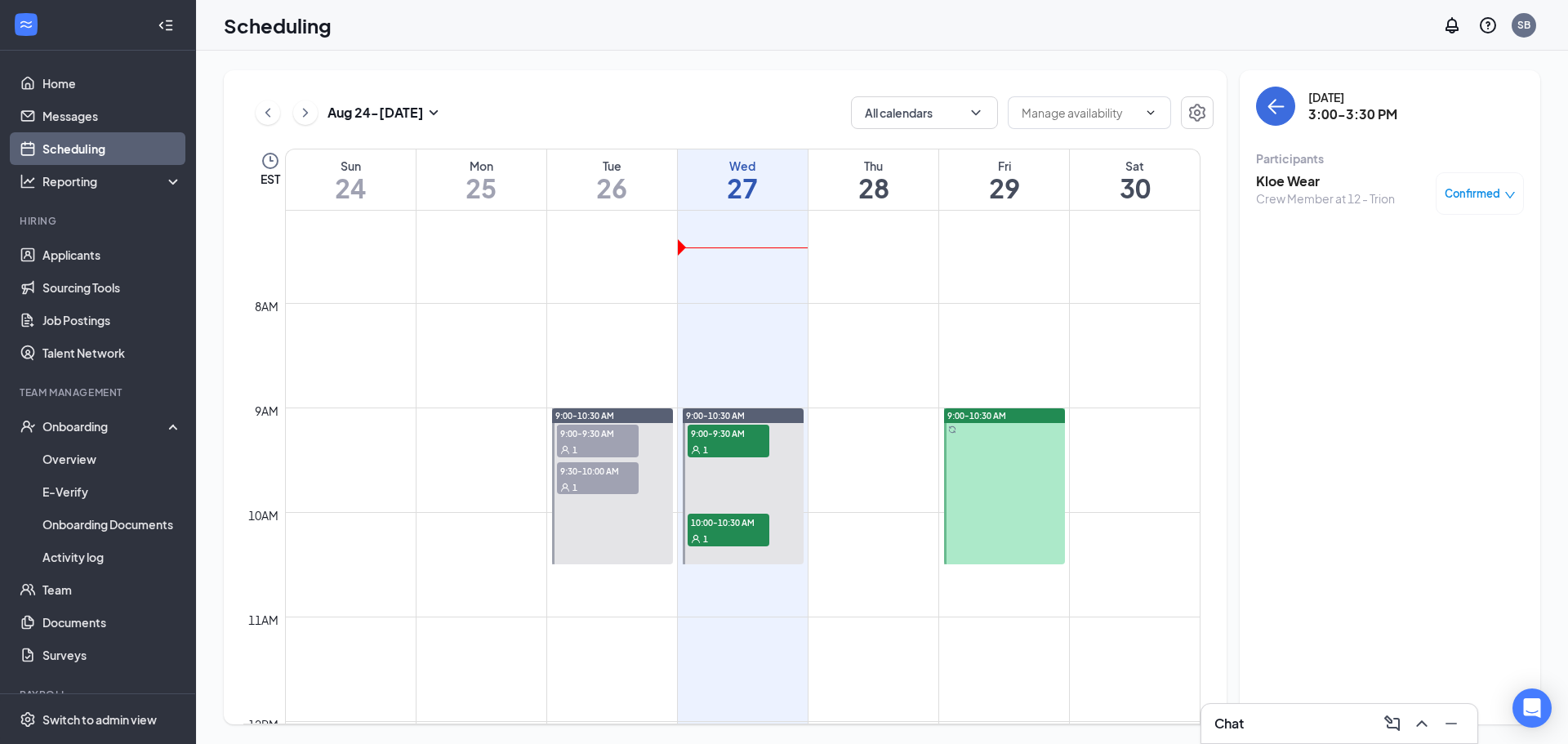
scroll to position [721, 0]
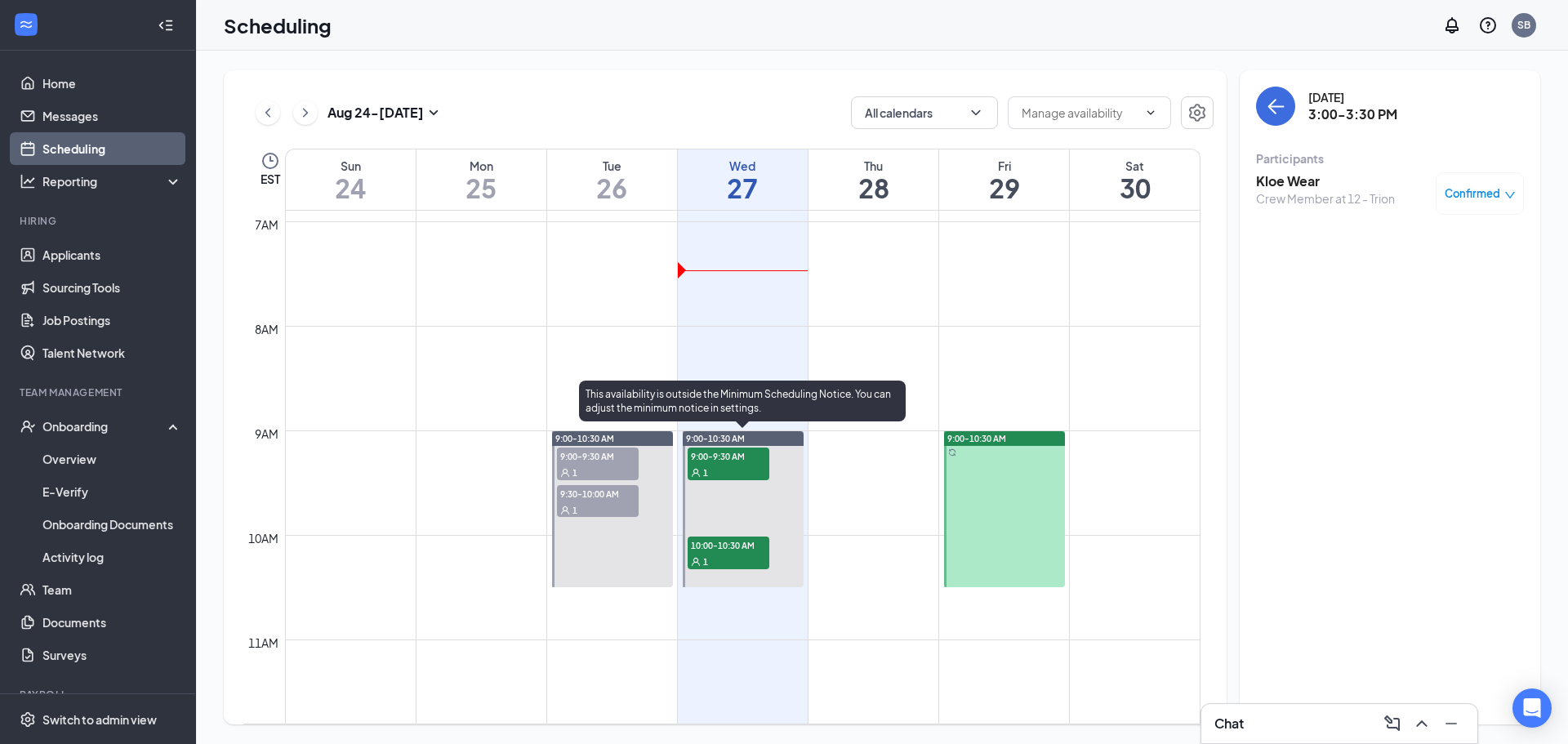
click at [742, 451] on span "9:00-9:30 AM" at bounding box center [728, 456] width 81 height 16
click at [734, 535] on div "10:00-10:30 AM 1" at bounding box center [728, 553] width 85 height 36
click at [722, 427] on div "This availability is outside the Minimum Scheduling Notice. You can adjust the …" at bounding box center [742, 404] width 327 height 48
click at [728, 461] on span "9:00-9:30 AM" at bounding box center [728, 456] width 81 height 16
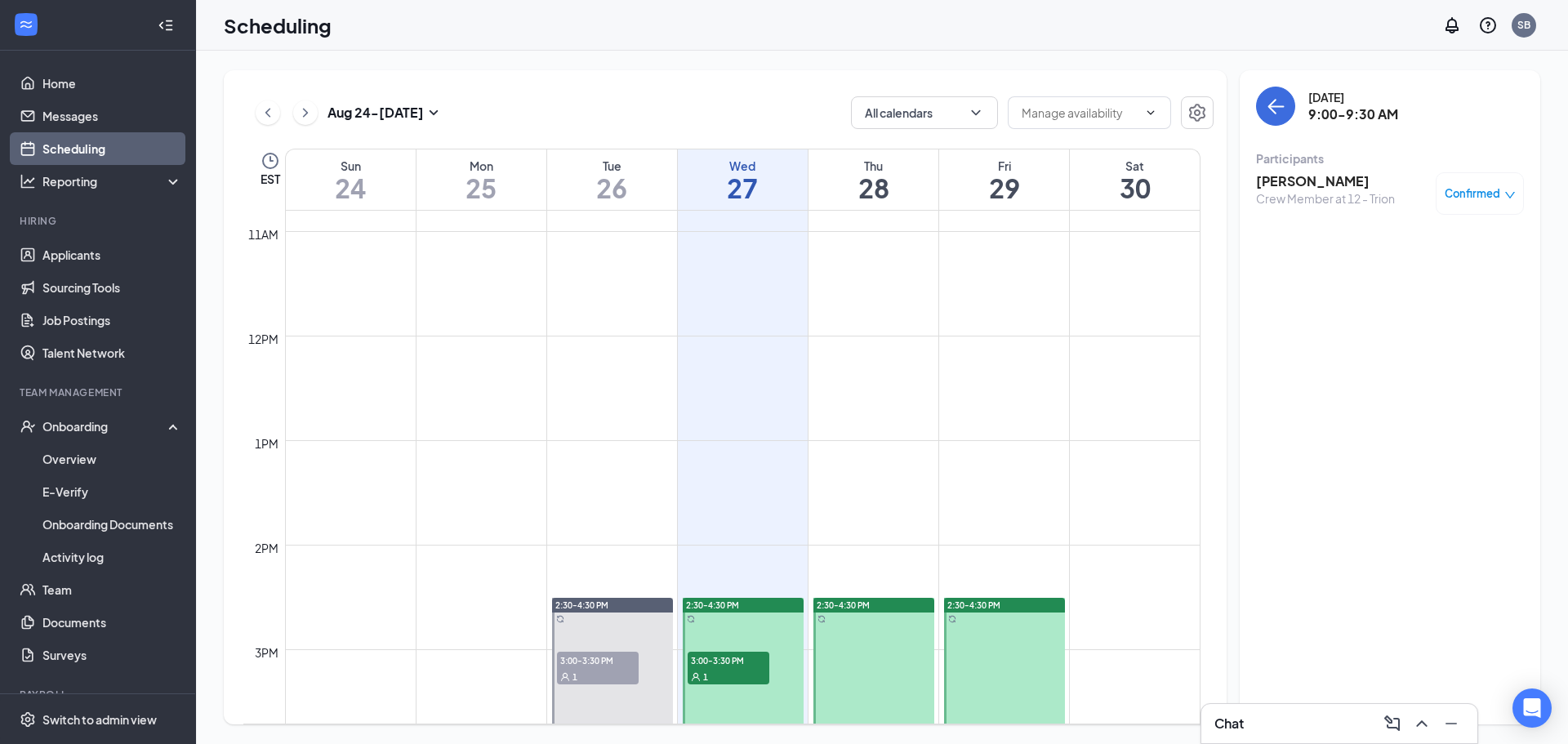
scroll to position [1292, 0]
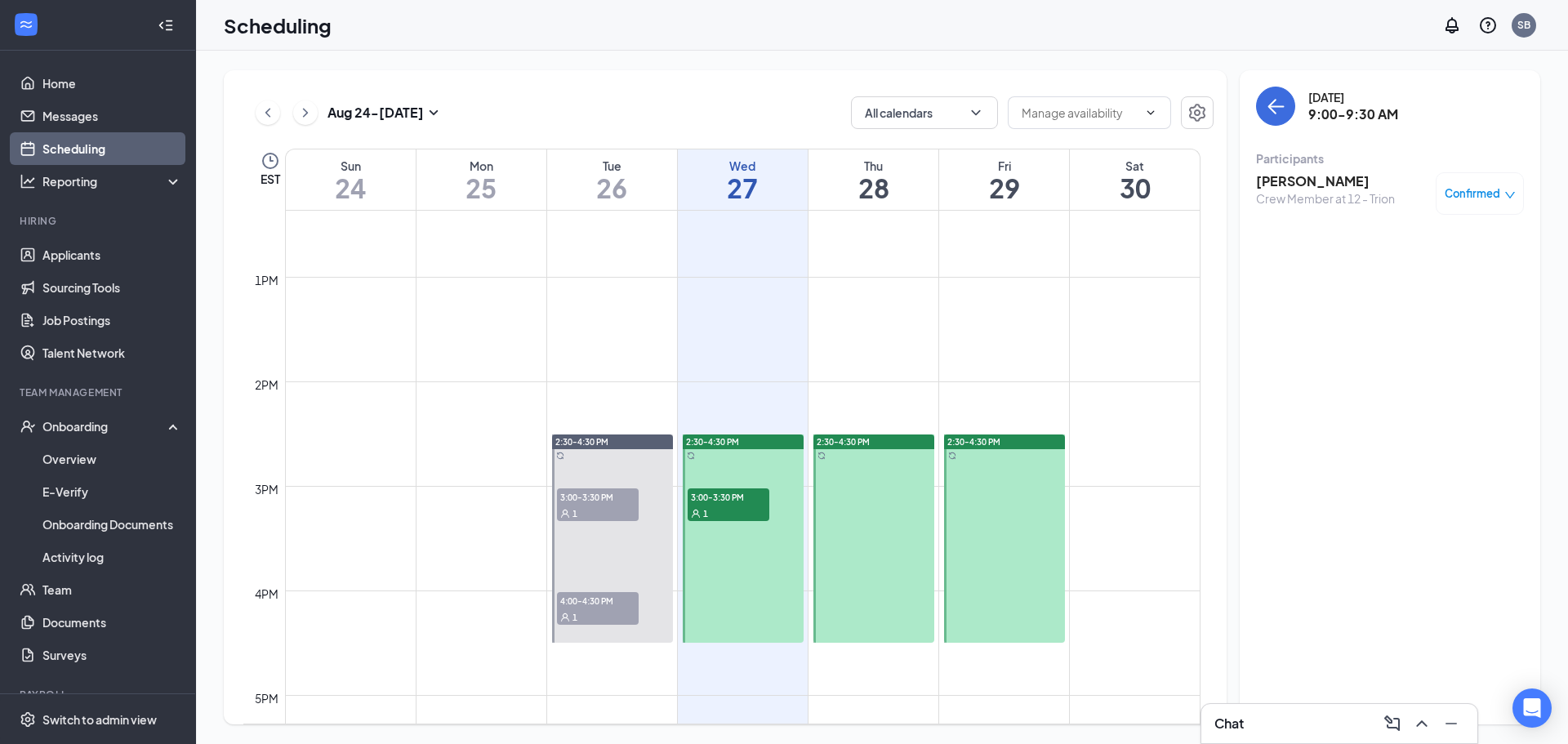
click at [738, 502] on span "3:00-3:30 PM" at bounding box center [728, 496] width 81 height 16
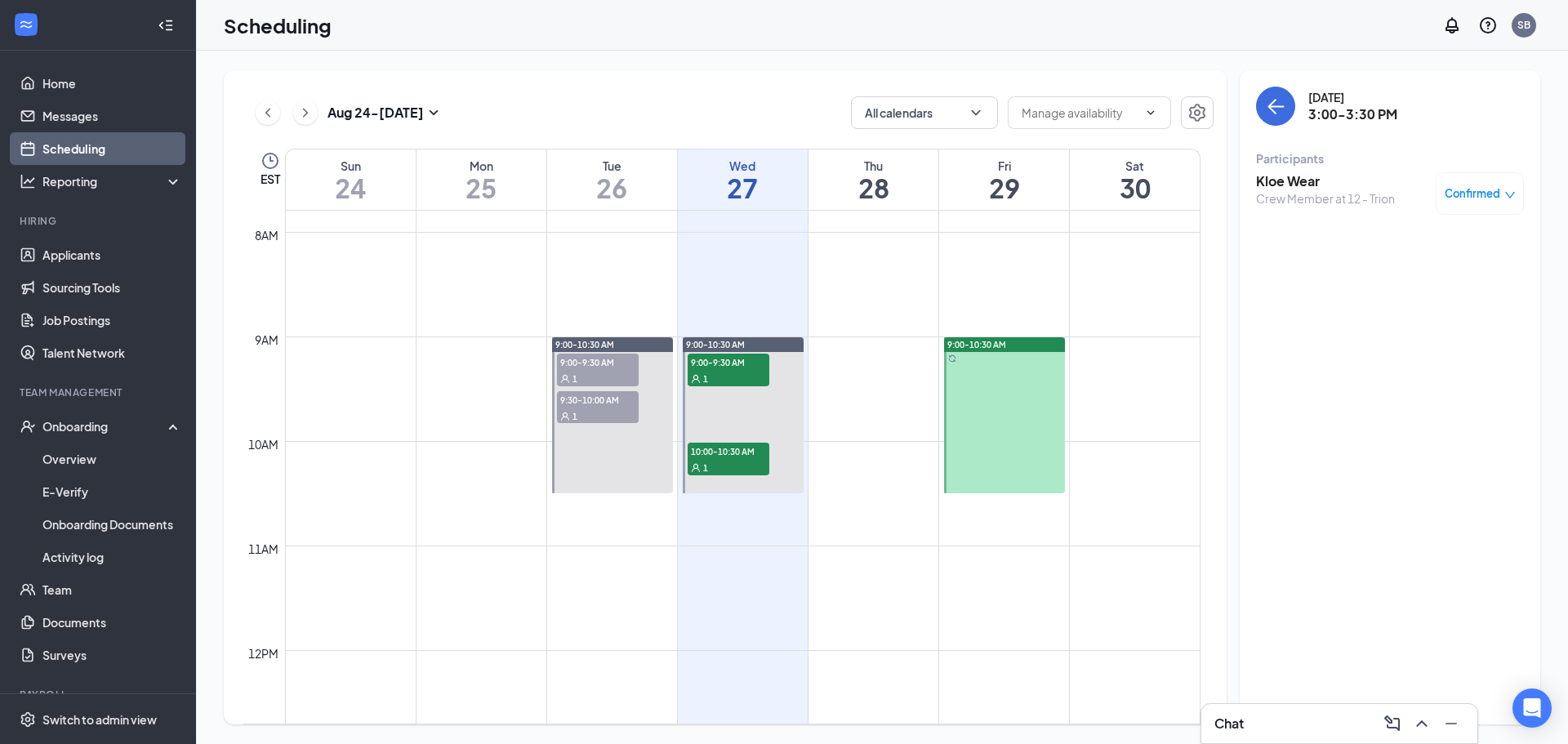
scroll to position [802, 0]
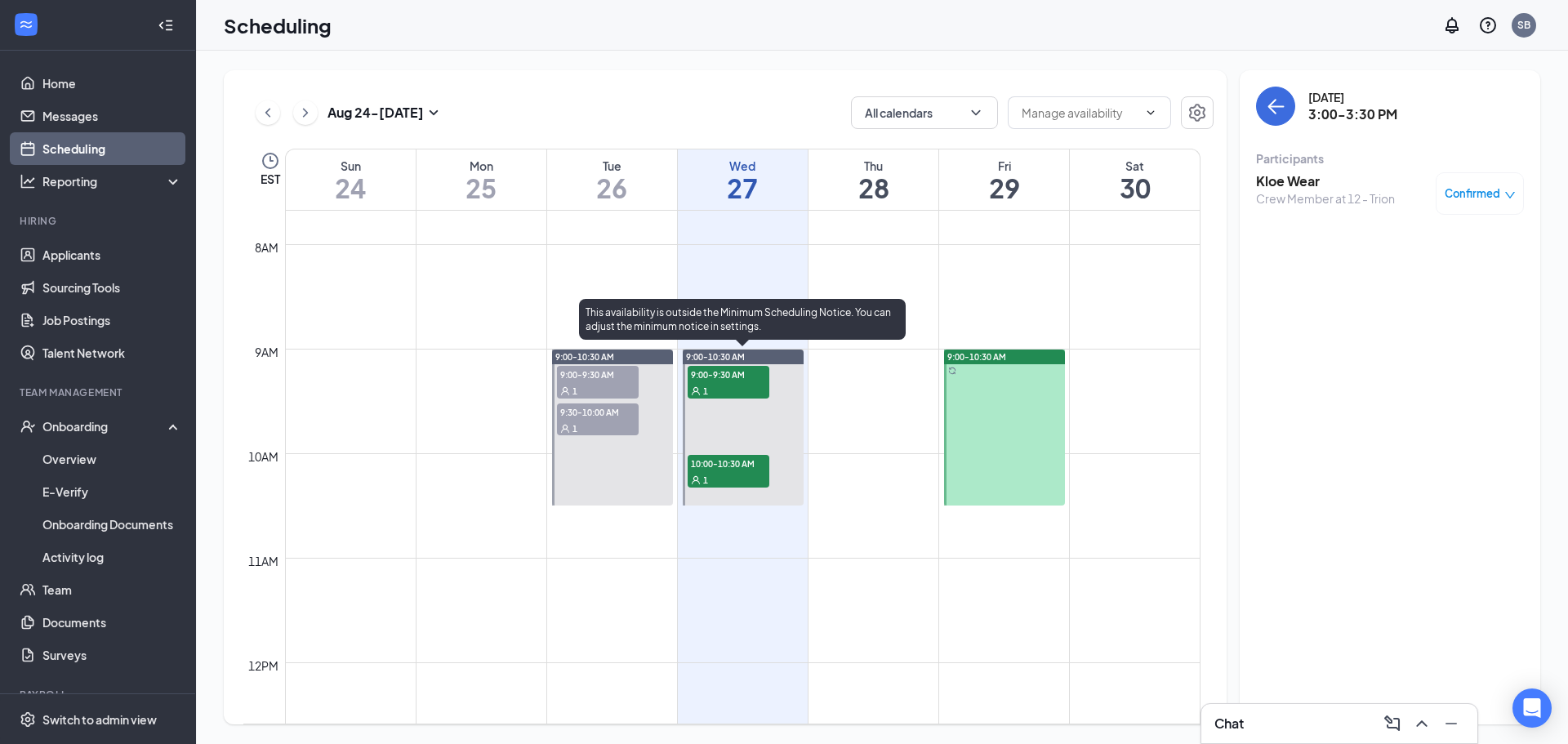
click at [718, 373] on span "9:00-9:30 AM" at bounding box center [728, 374] width 81 height 16
click at [706, 473] on div "1" at bounding box center [728, 479] width 81 height 16
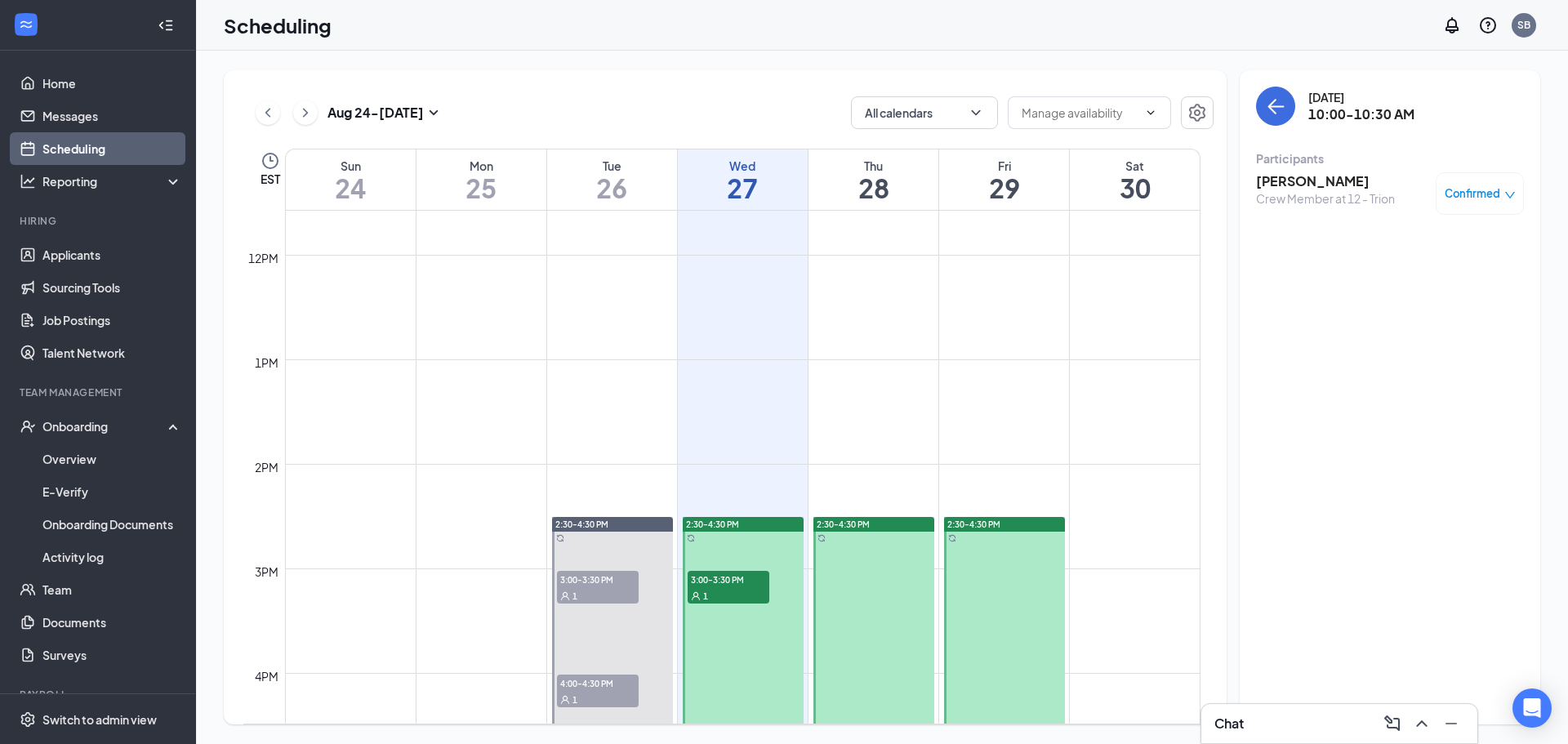
scroll to position [1292, 0]
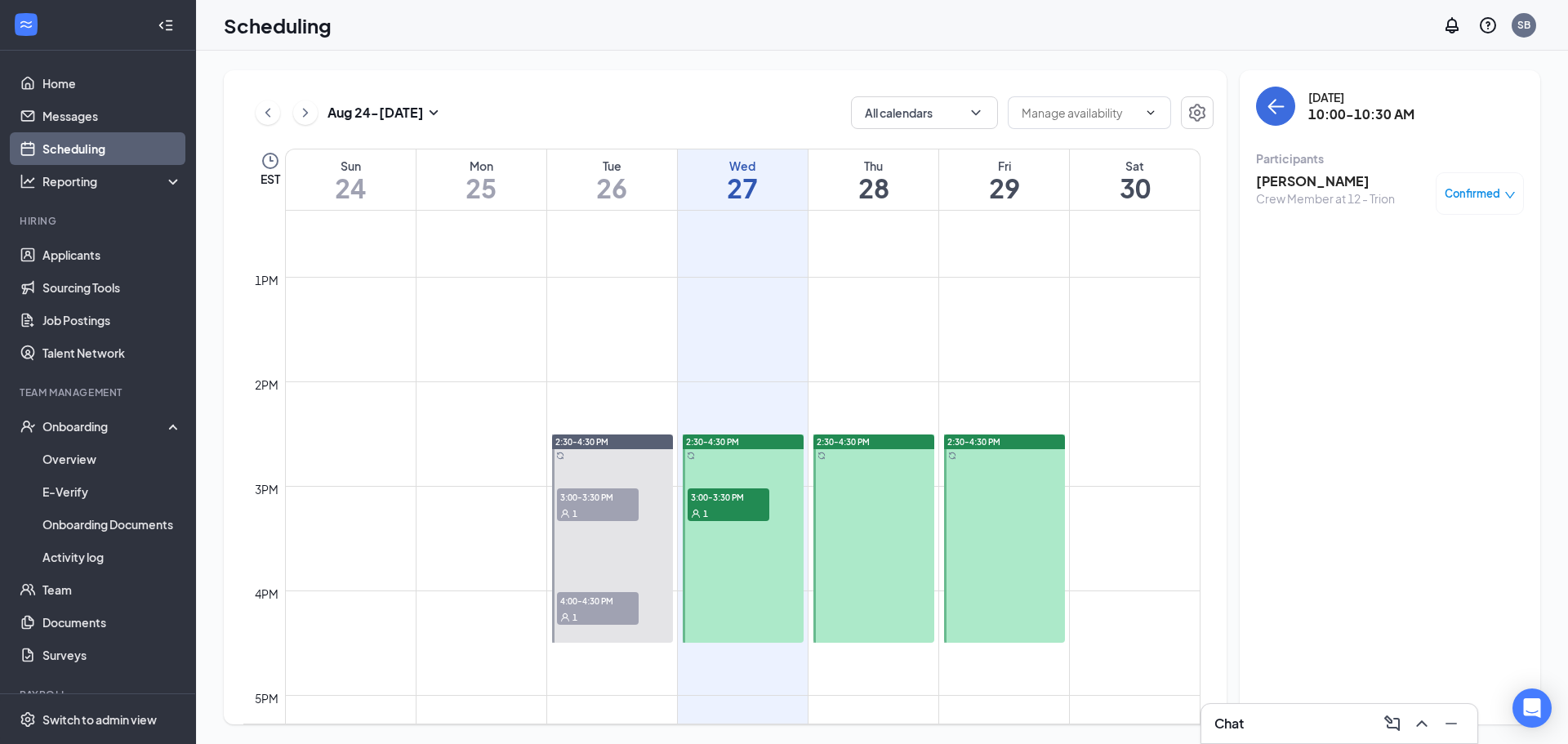
click at [729, 500] on span "3:00-3:30 PM" at bounding box center [728, 496] width 81 height 16
click at [58, 79] on link "Home" at bounding box center [112, 83] width 140 height 33
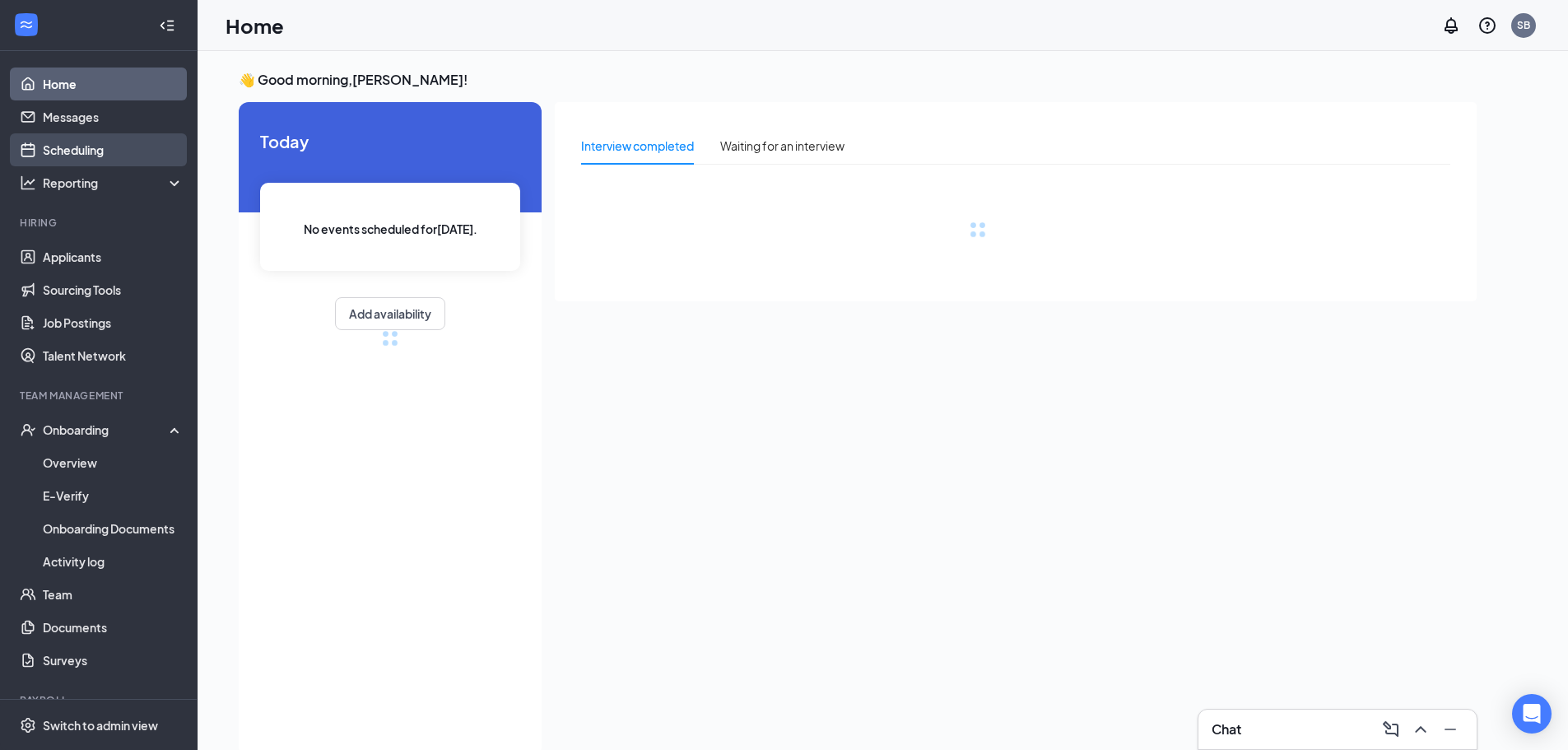
click at [65, 143] on link "Scheduling" at bounding box center [113, 150] width 141 height 33
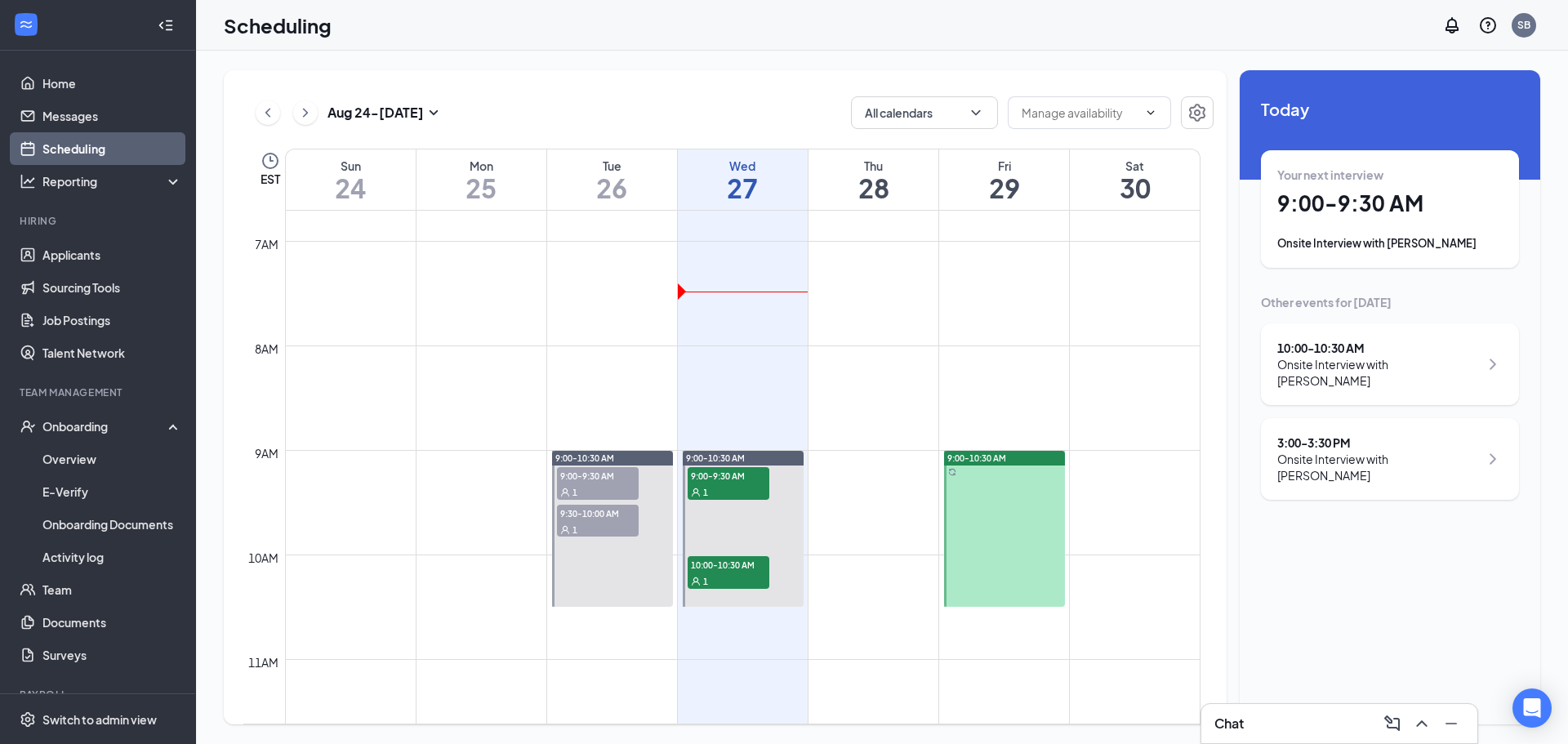
scroll to position [885, 0]
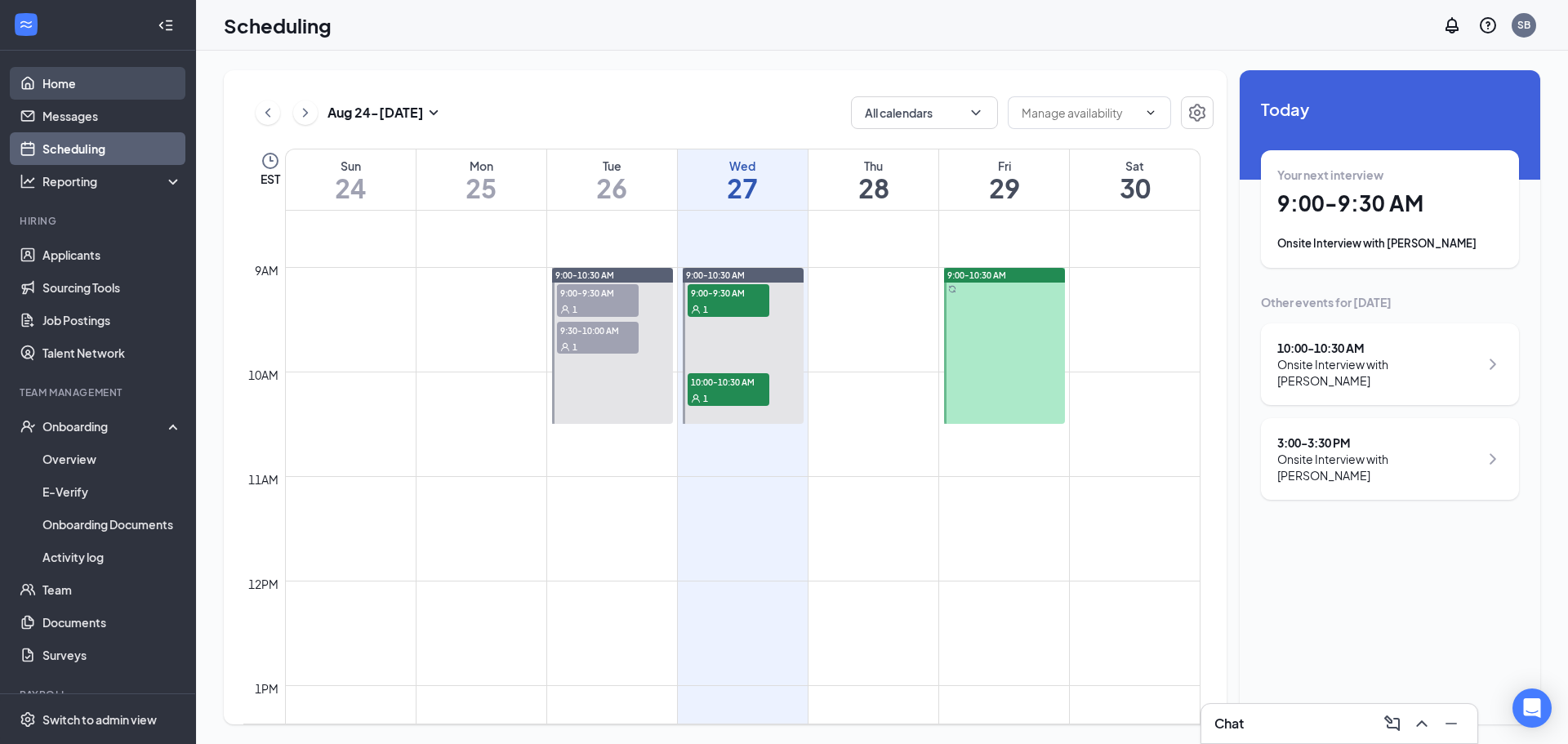
click at [58, 82] on link "Home" at bounding box center [112, 83] width 140 height 33
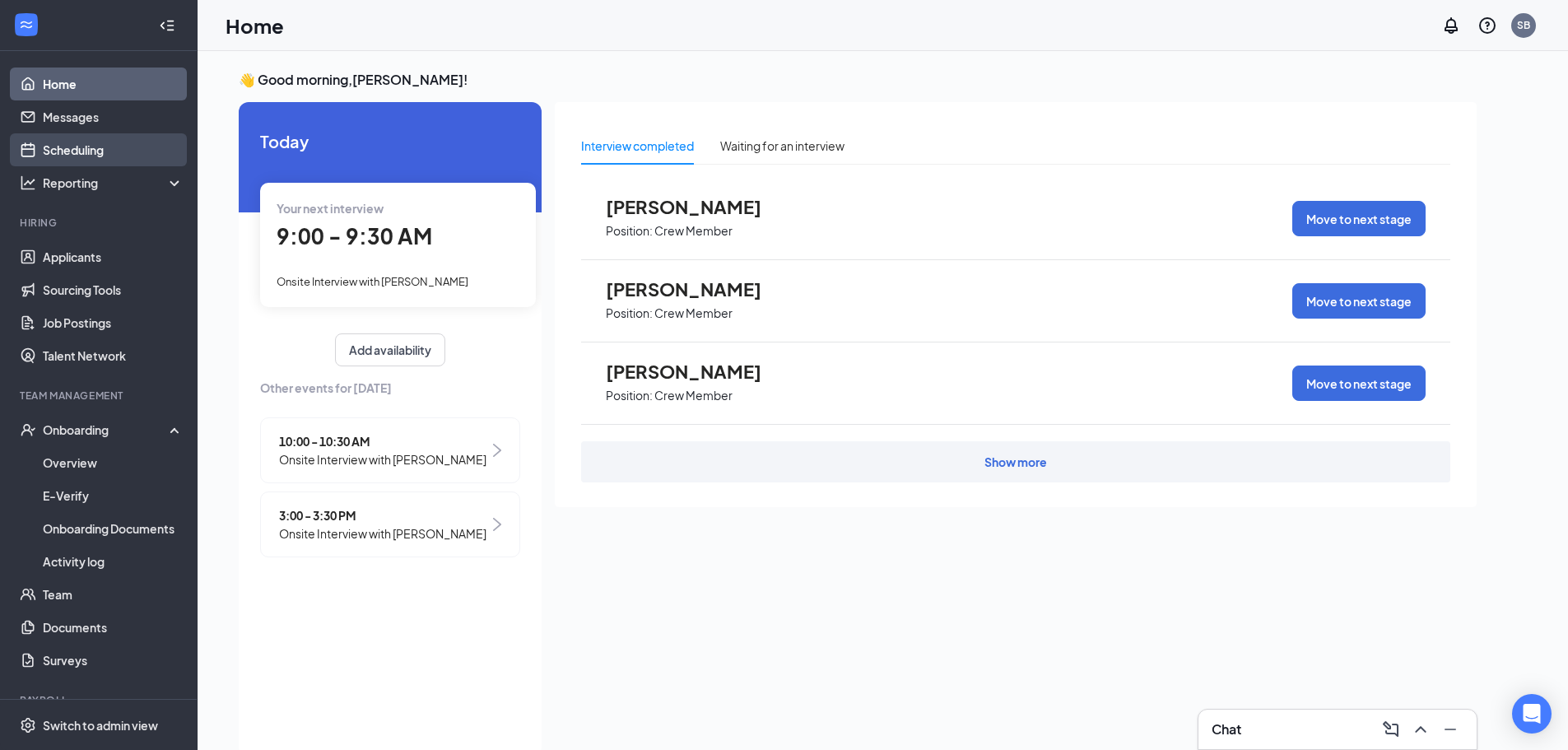
click at [88, 151] on link "Scheduling" at bounding box center [113, 150] width 141 height 33
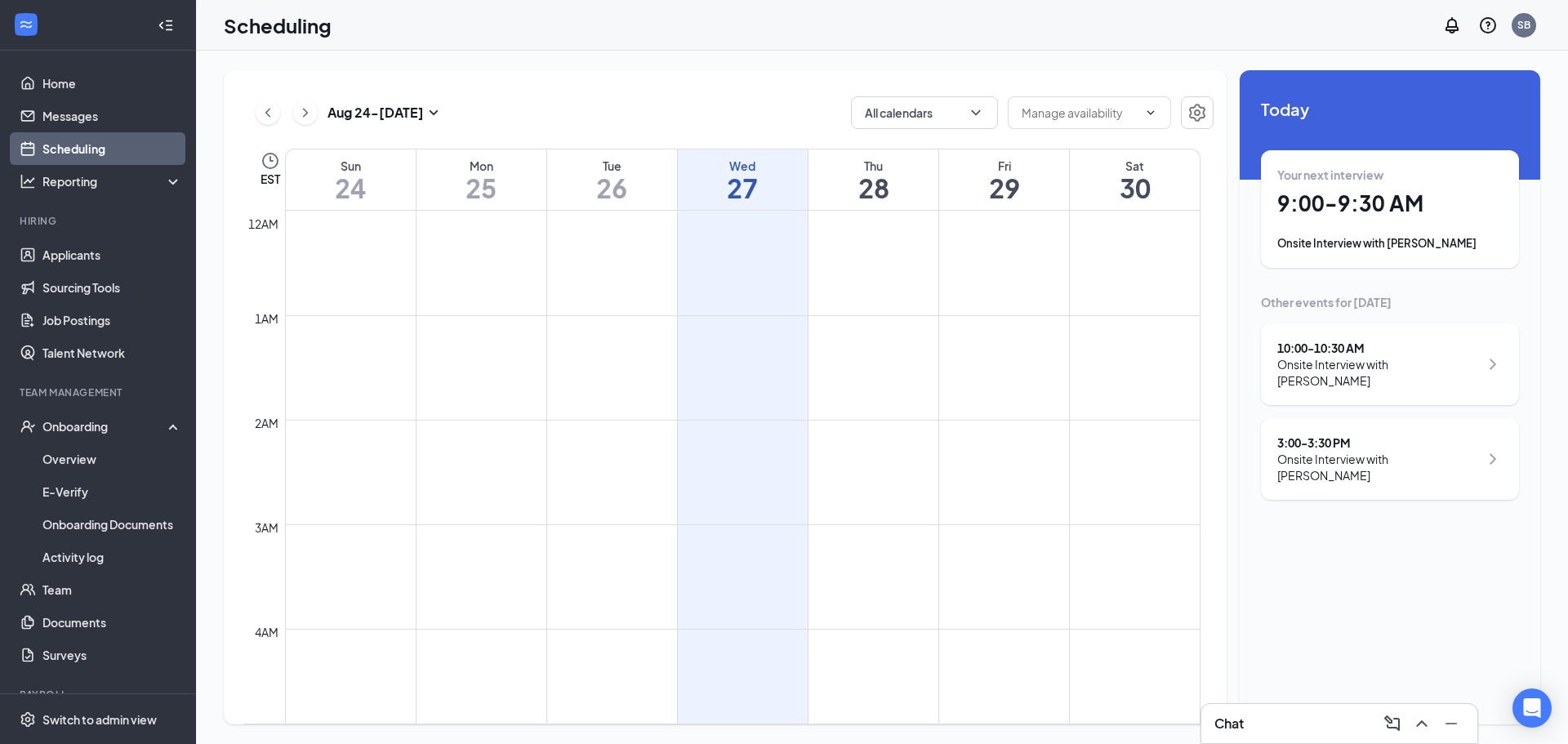
scroll to position [802, 0]
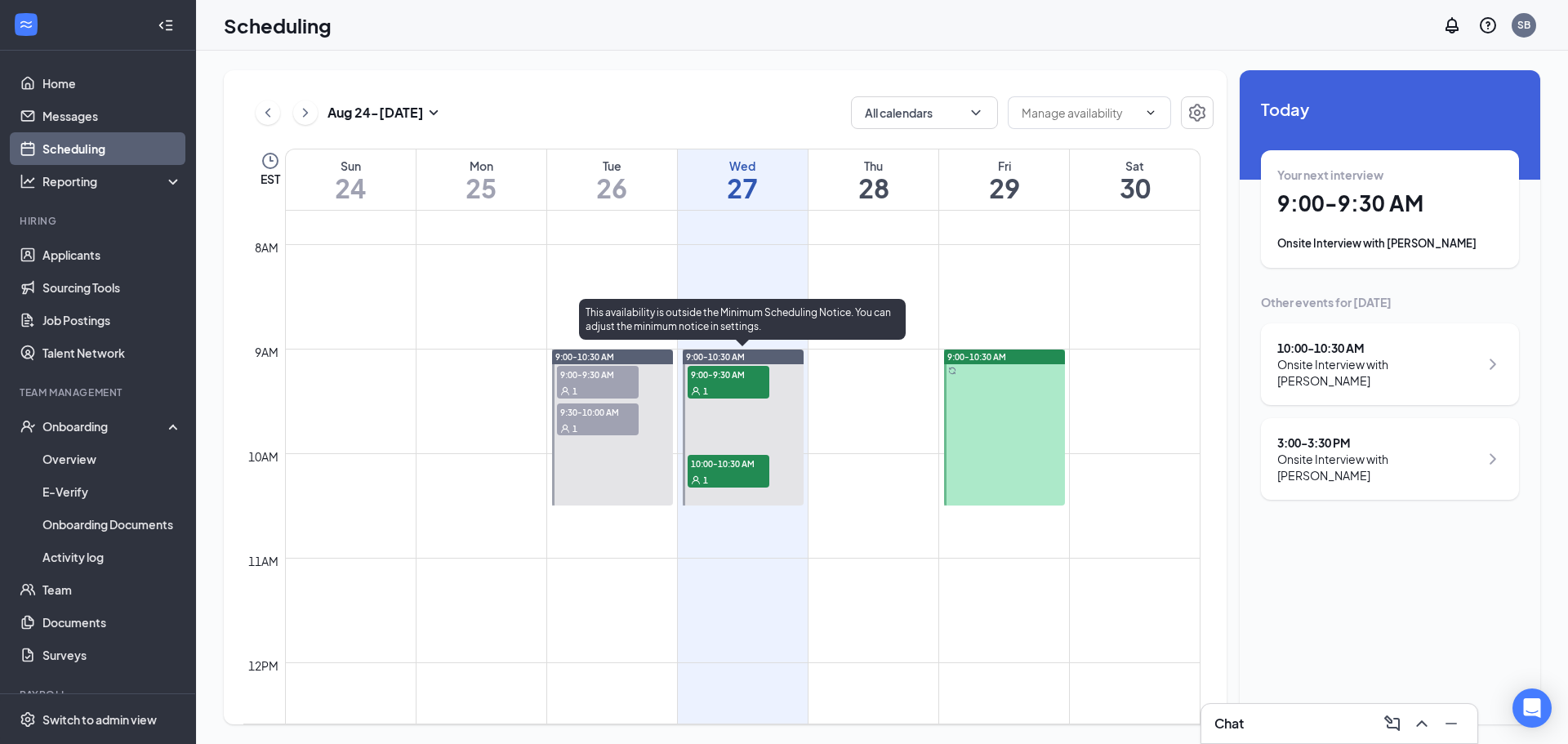
click at [731, 386] on div "1" at bounding box center [728, 390] width 81 height 16
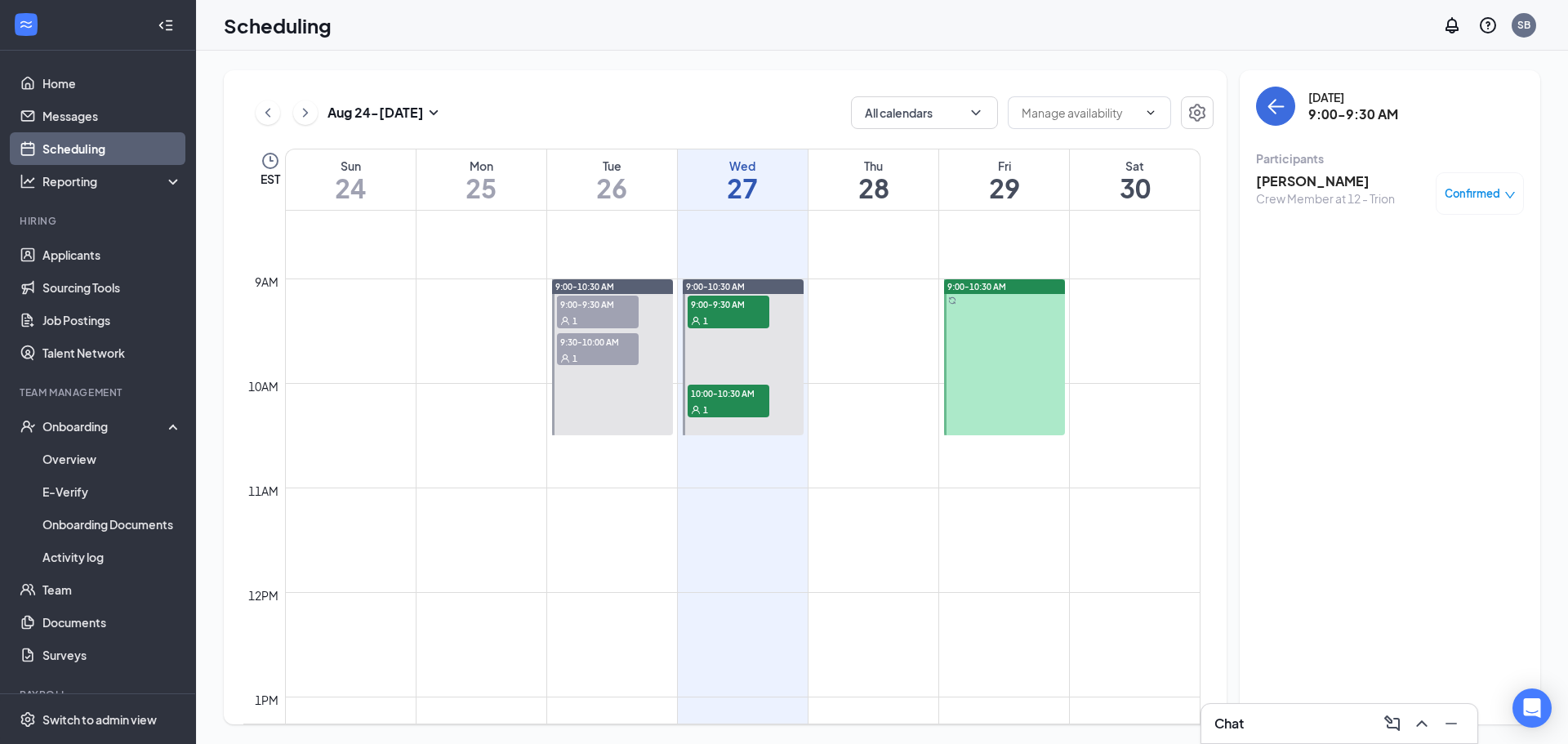
scroll to position [966, 0]
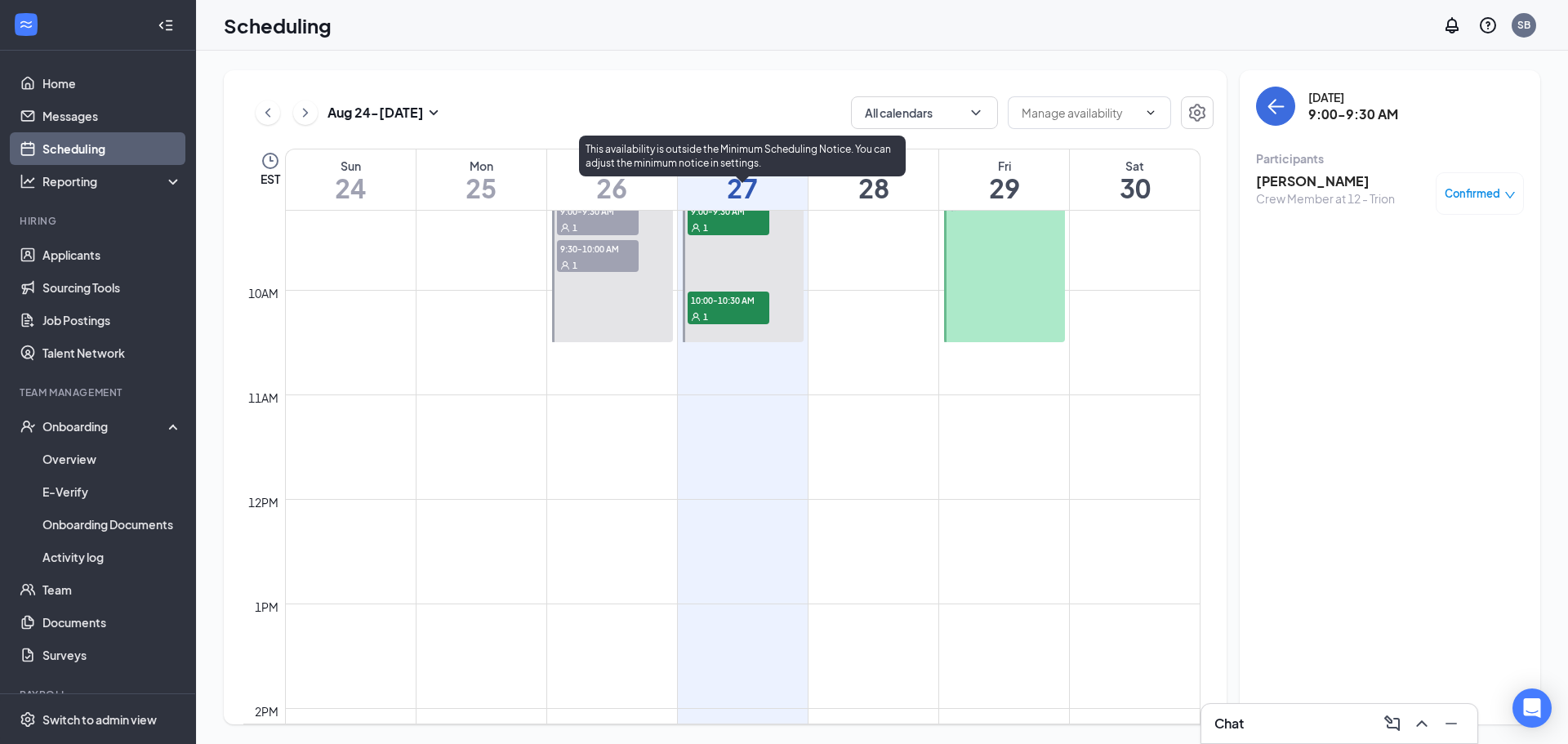
click at [734, 314] on div "1" at bounding box center [728, 316] width 81 height 16
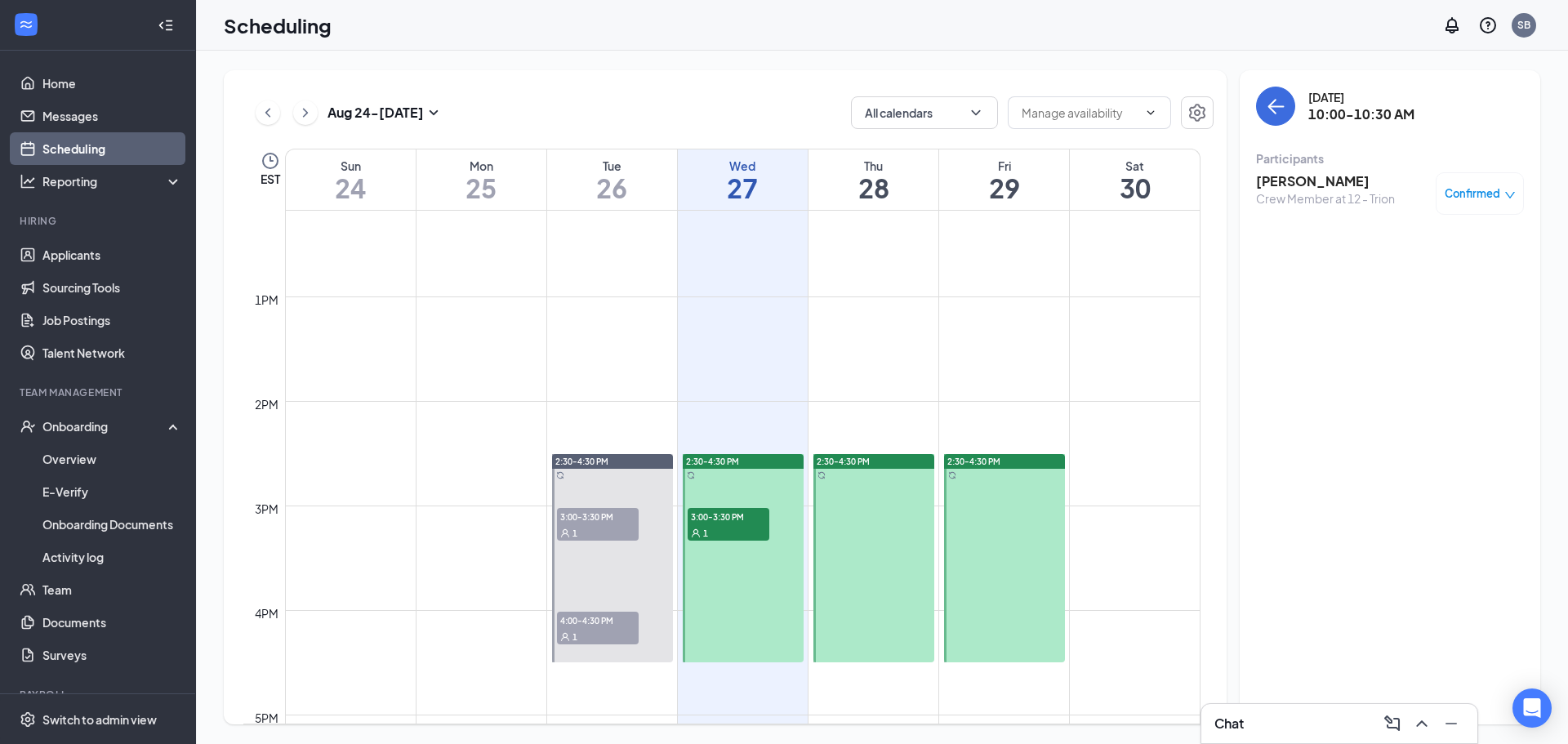
scroll to position [1375, 0]
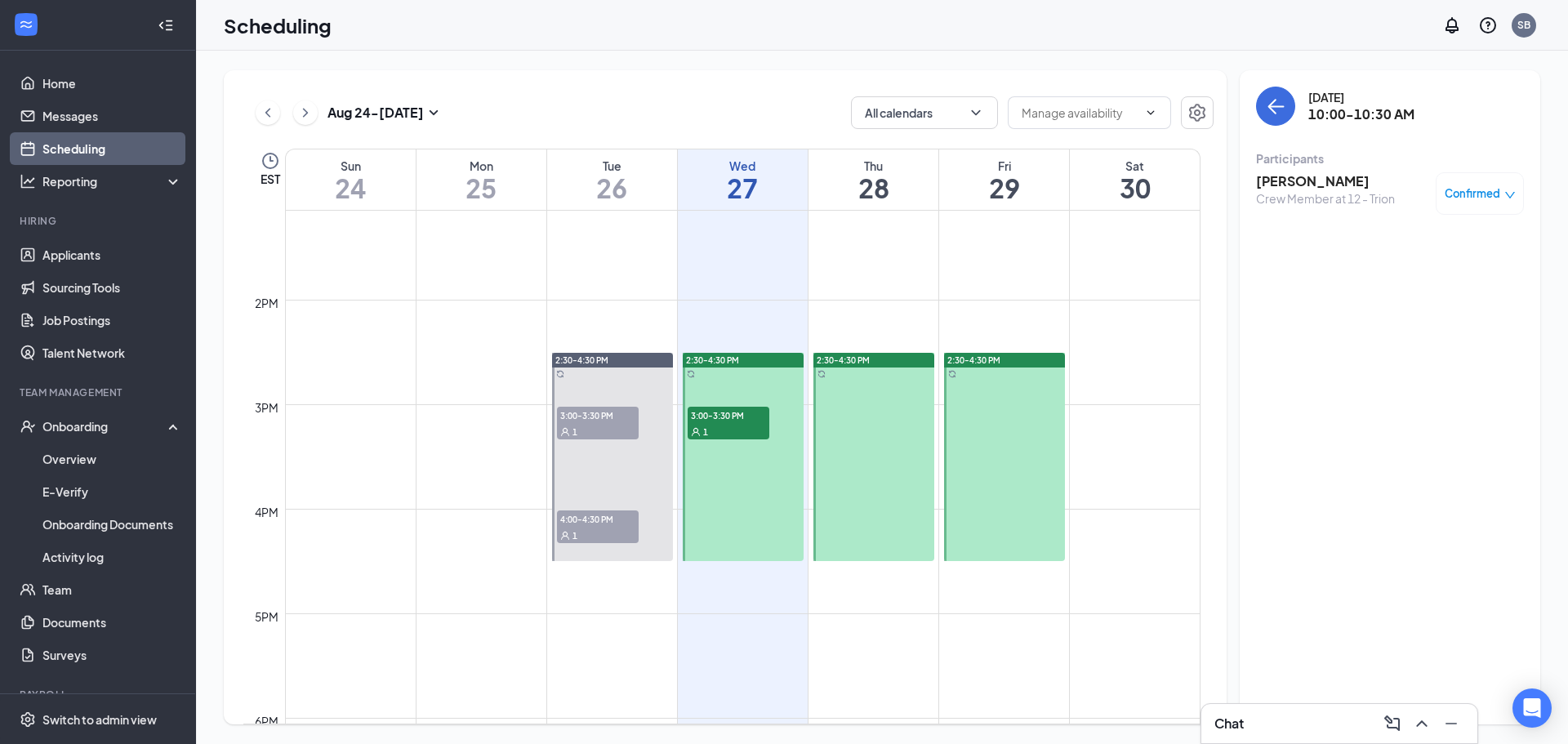
click at [728, 426] on div "1" at bounding box center [728, 431] width 81 height 16
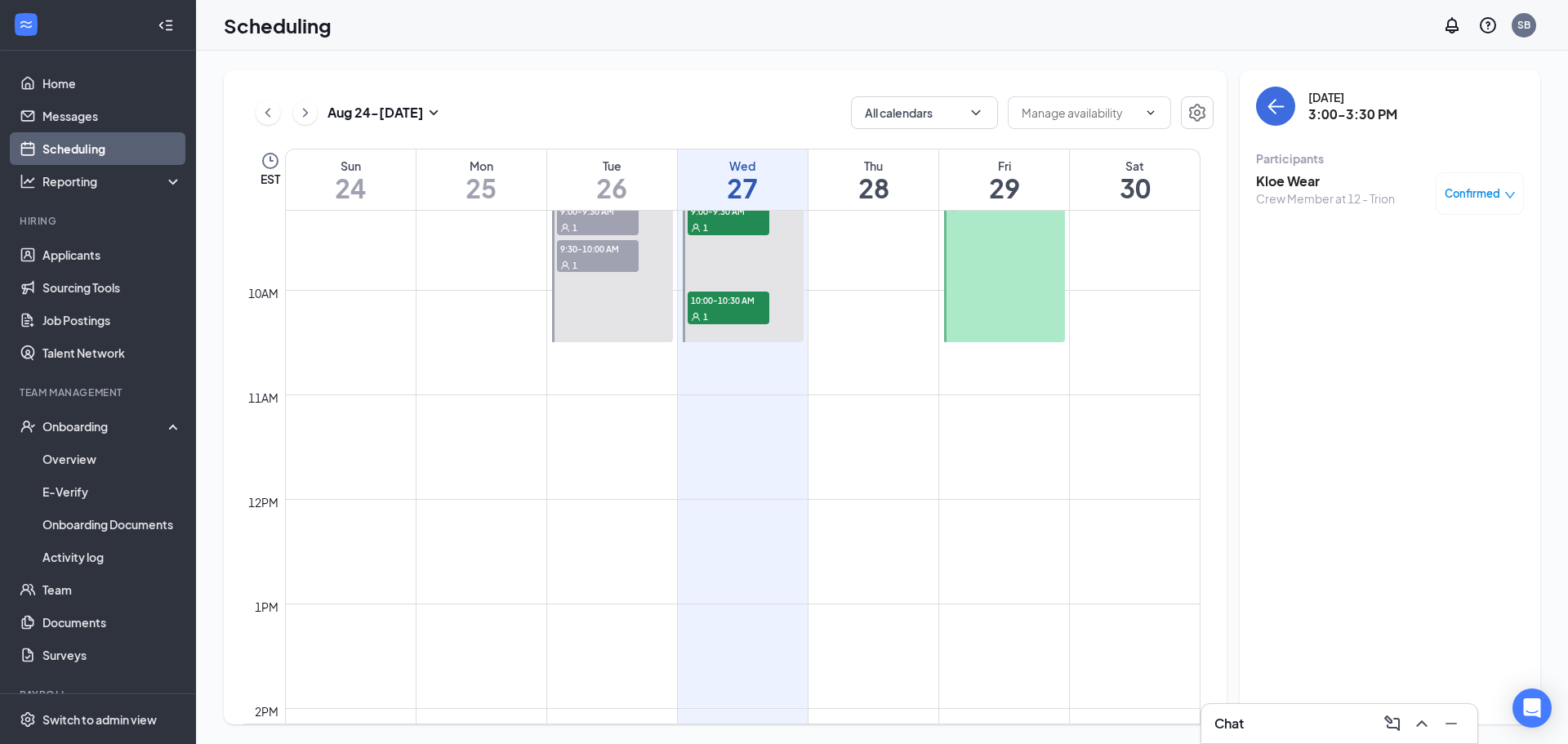
scroll to position [721, 0]
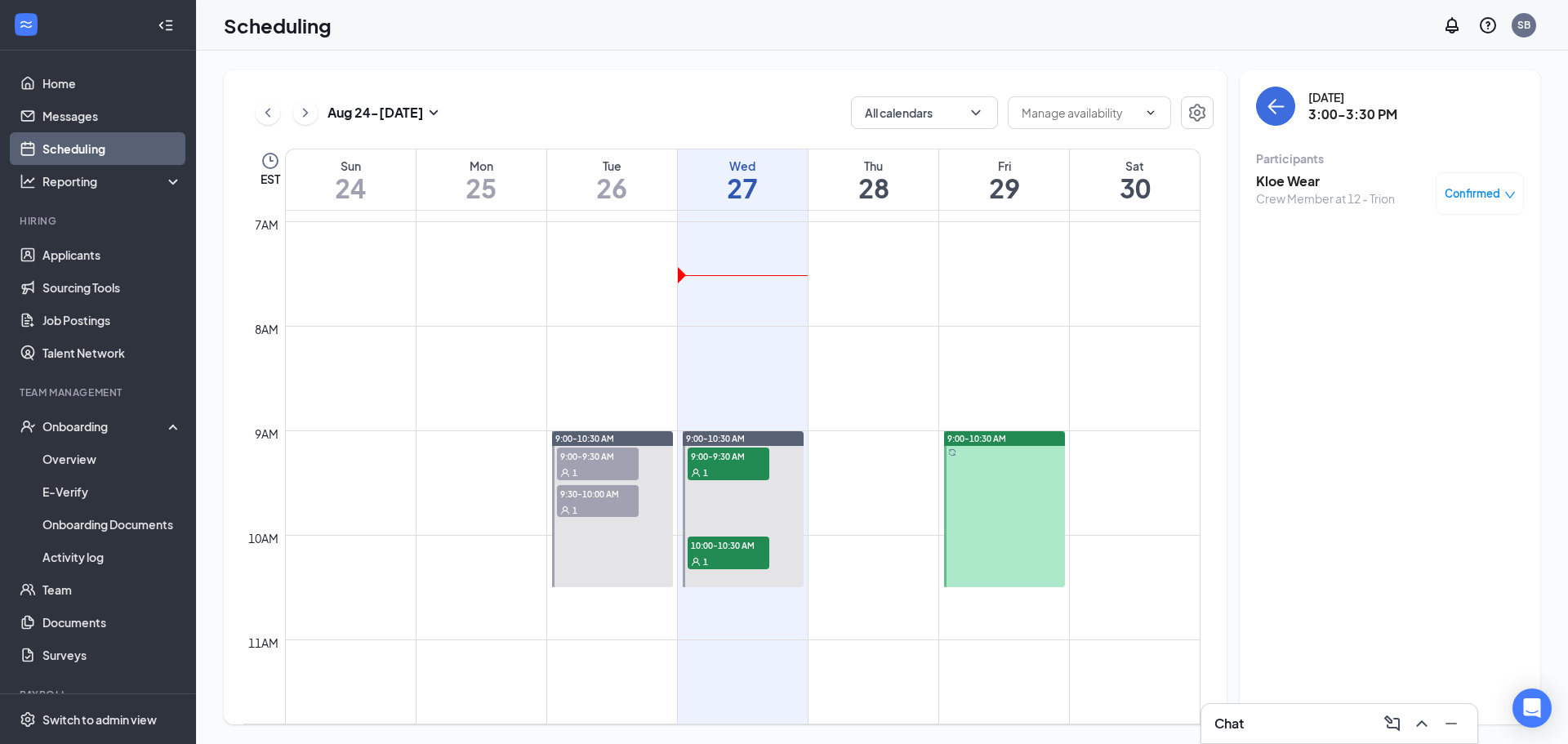
click at [619, 459] on span "9:00-9:30 AM" at bounding box center [598, 456] width 81 height 16
click at [607, 443] on span "9:00-10:30 AM" at bounding box center [585, 438] width 58 height 12
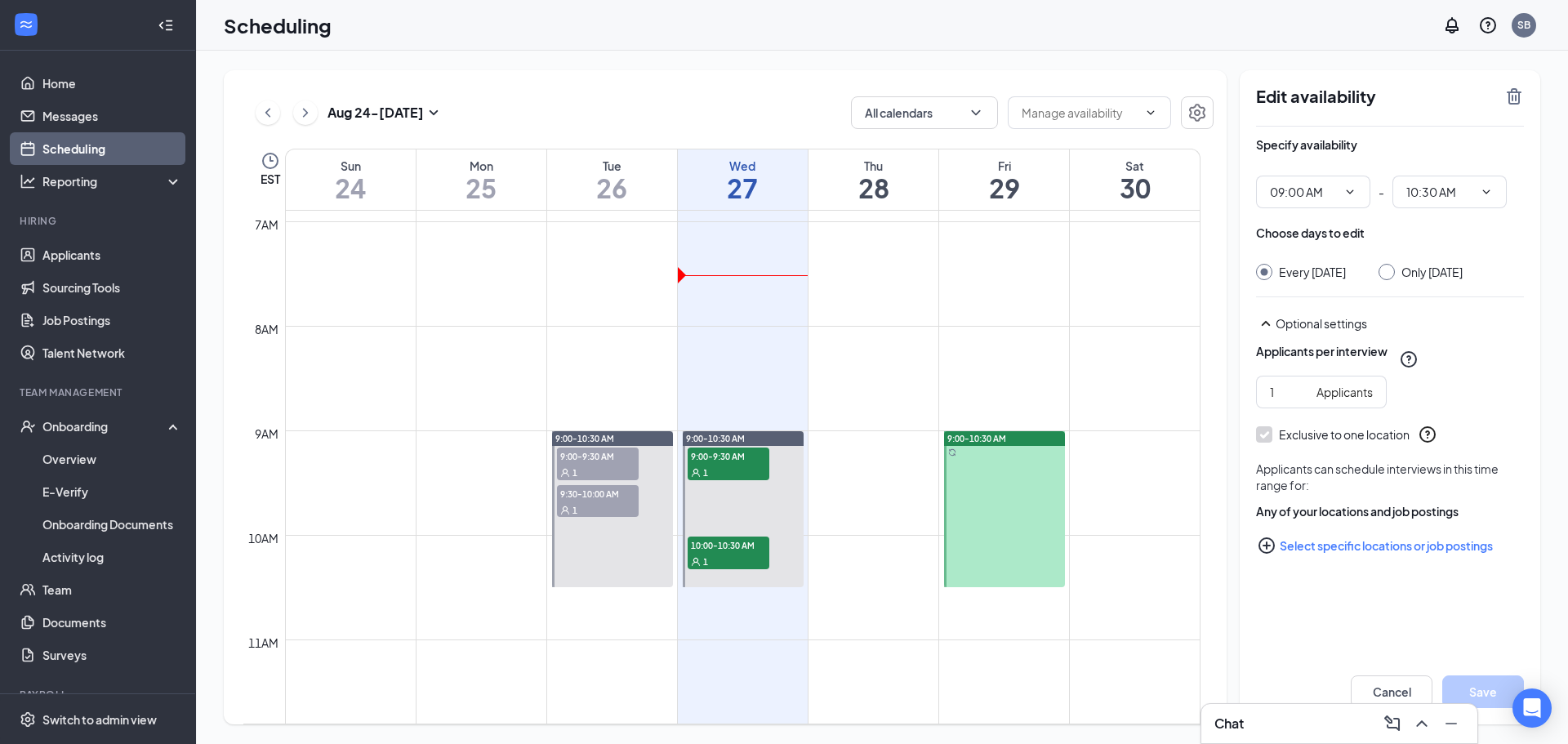
click at [609, 456] on span "9:00-9:30 AM" at bounding box center [598, 456] width 81 height 16
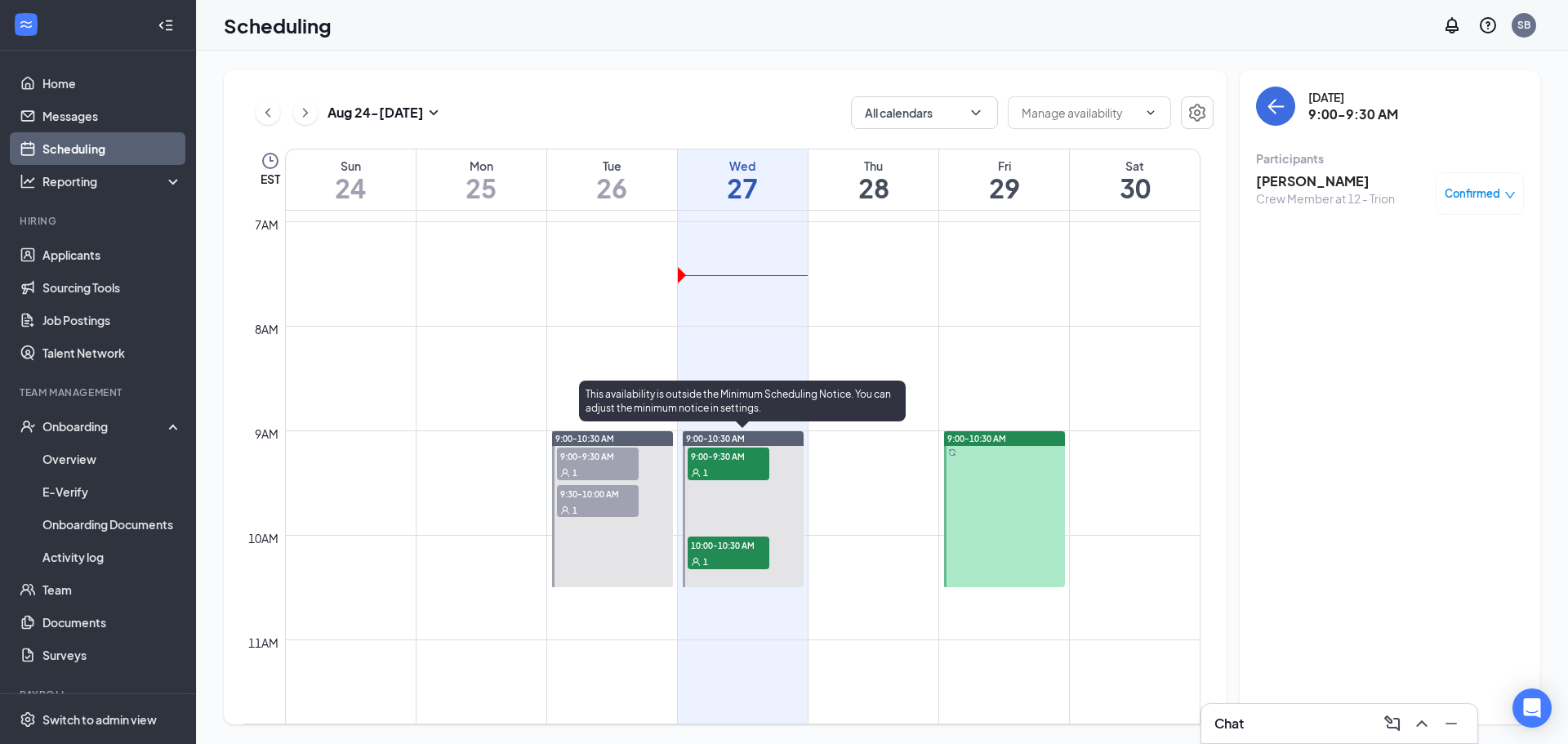
click at [736, 457] on span "9:00-9:30 AM" at bounding box center [728, 456] width 81 height 16
click at [733, 460] on span "9:00-9:30 AM" at bounding box center [728, 456] width 81 height 16
click at [721, 556] on div "1" at bounding box center [728, 561] width 81 height 16
click at [742, 463] on span "9:00-9:30 AM" at bounding box center [728, 456] width 81 height 16
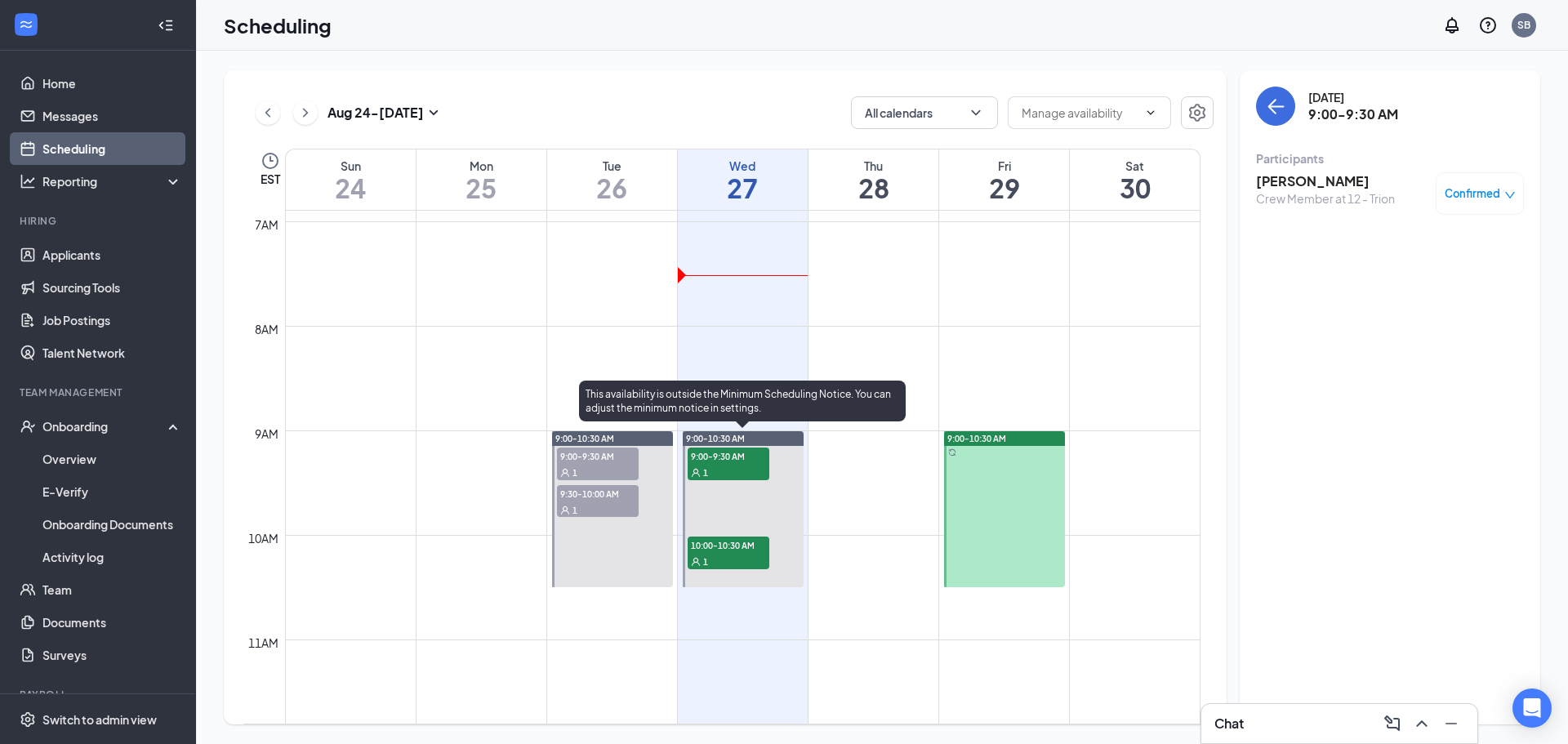
click at [726, 550] on span "10:00-10:30 AM" at bounding box center [728, 545] width 81 height 16
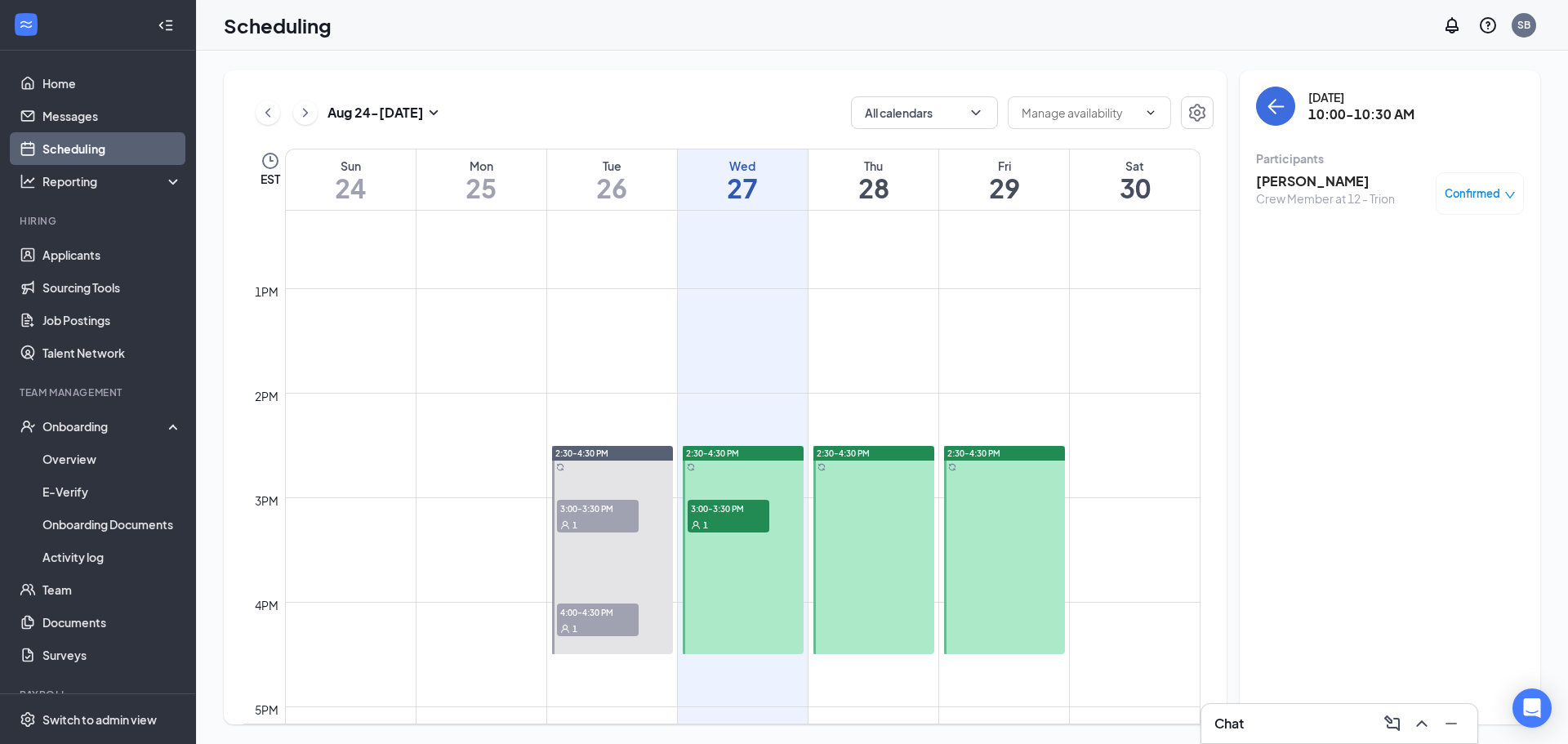
scroll to position [1292, 0]
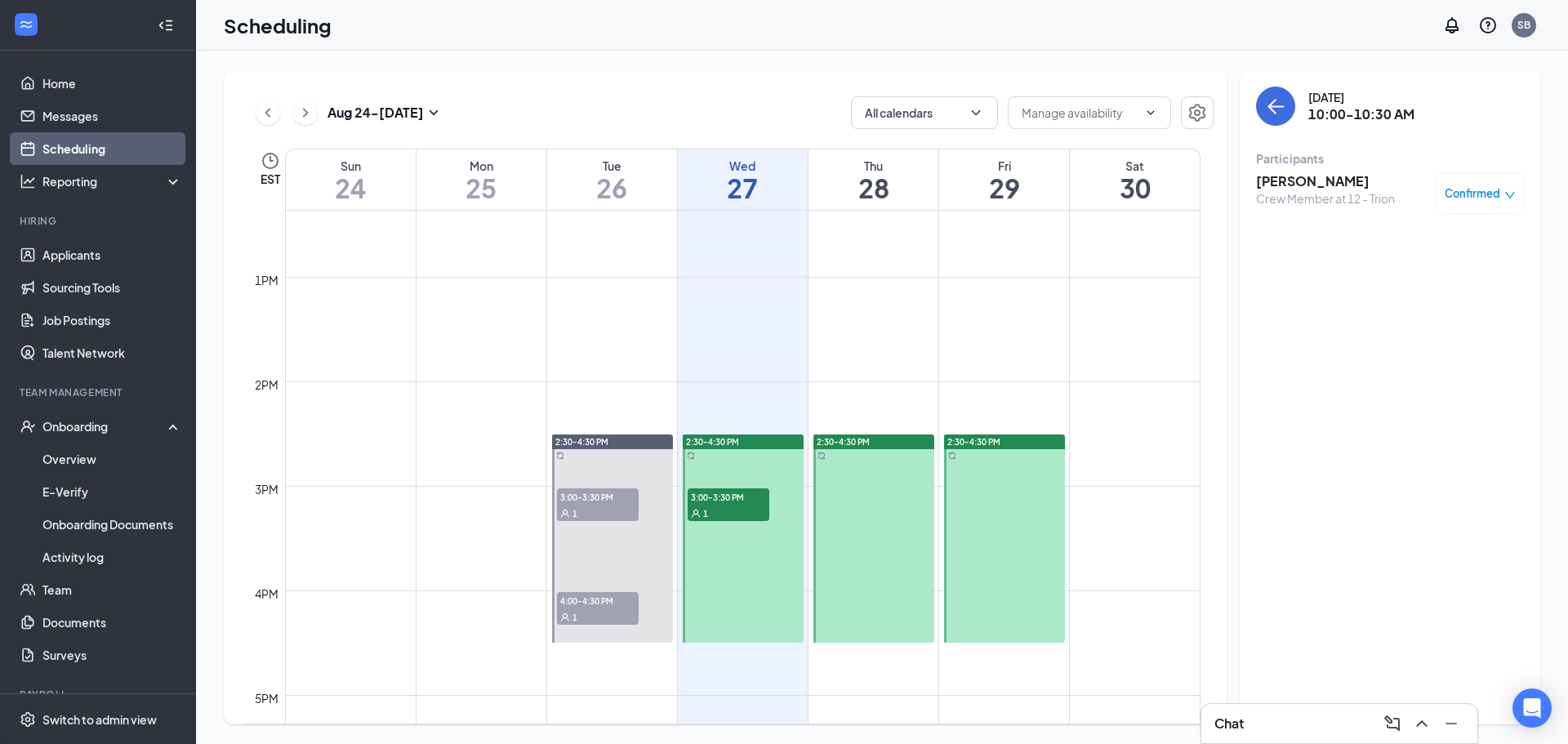
click at [737, 499] on span "3:00-3:30 PM" at bounding box center [728, 496] width 81 height 16
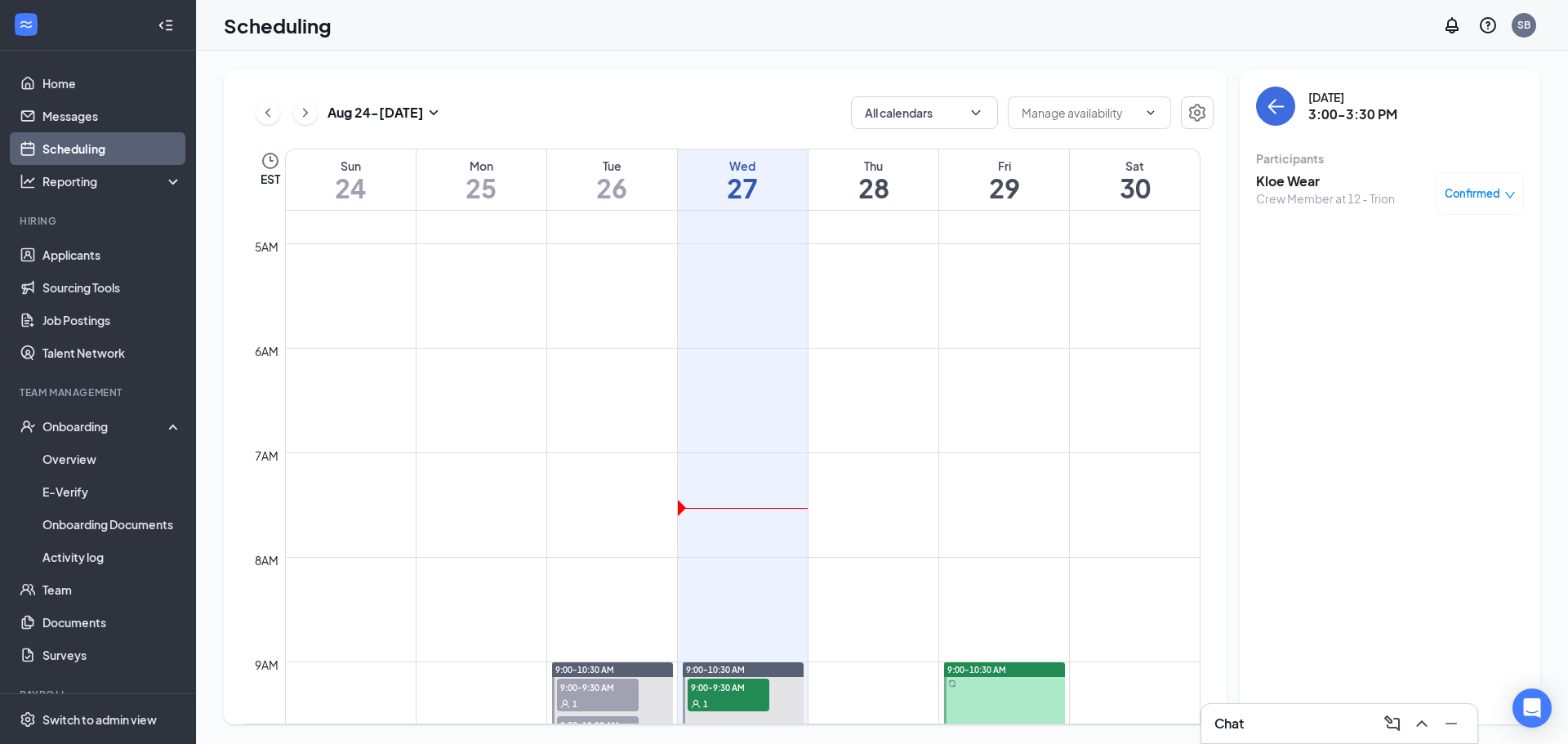
scroll to position [898, 0]
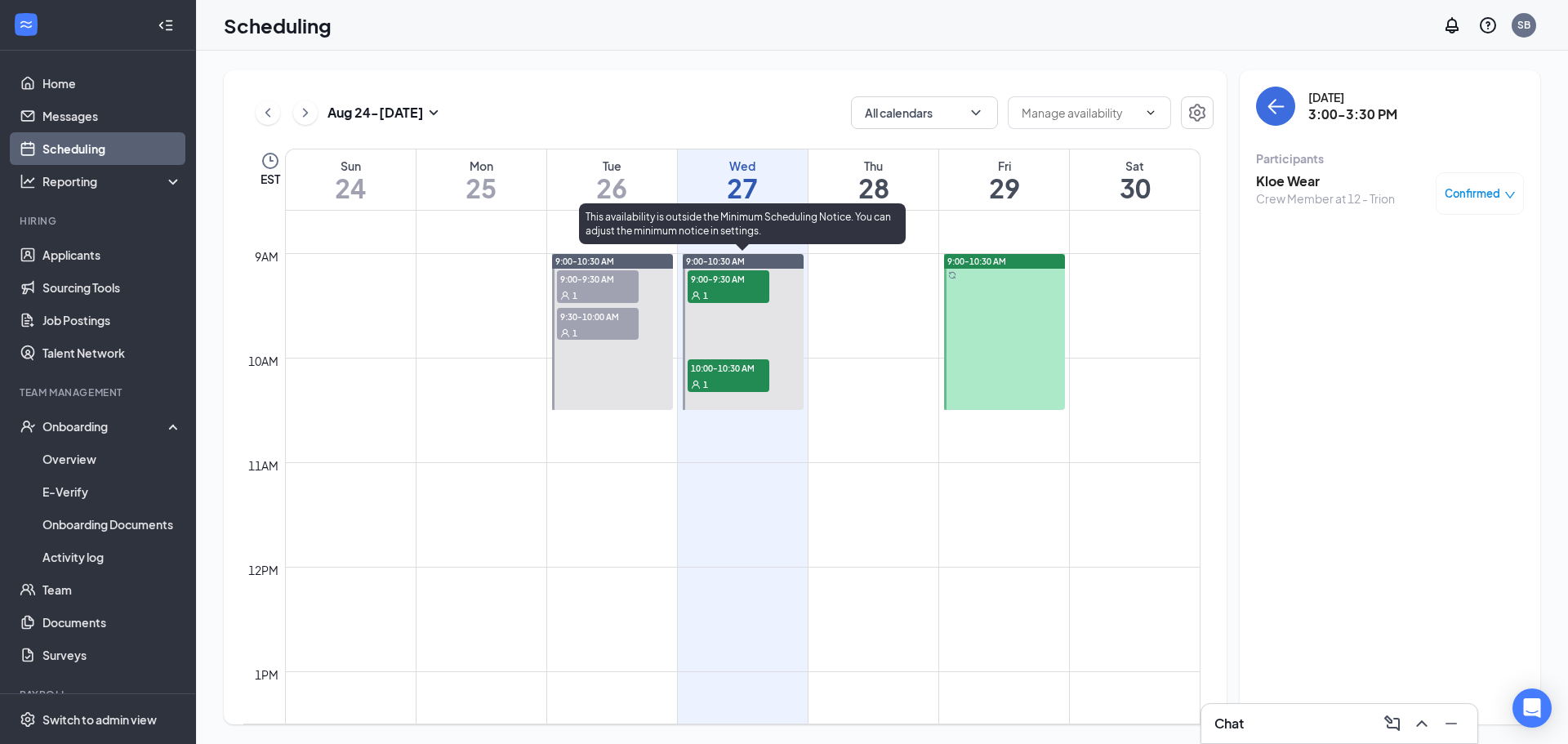
click at [730, 288] on div "1" at bounding box center [728, 295] width 81 height 16
click at [719, 373] on span "10:00-10:30 AM" at bounding box center [728, 367] width 81 height 16
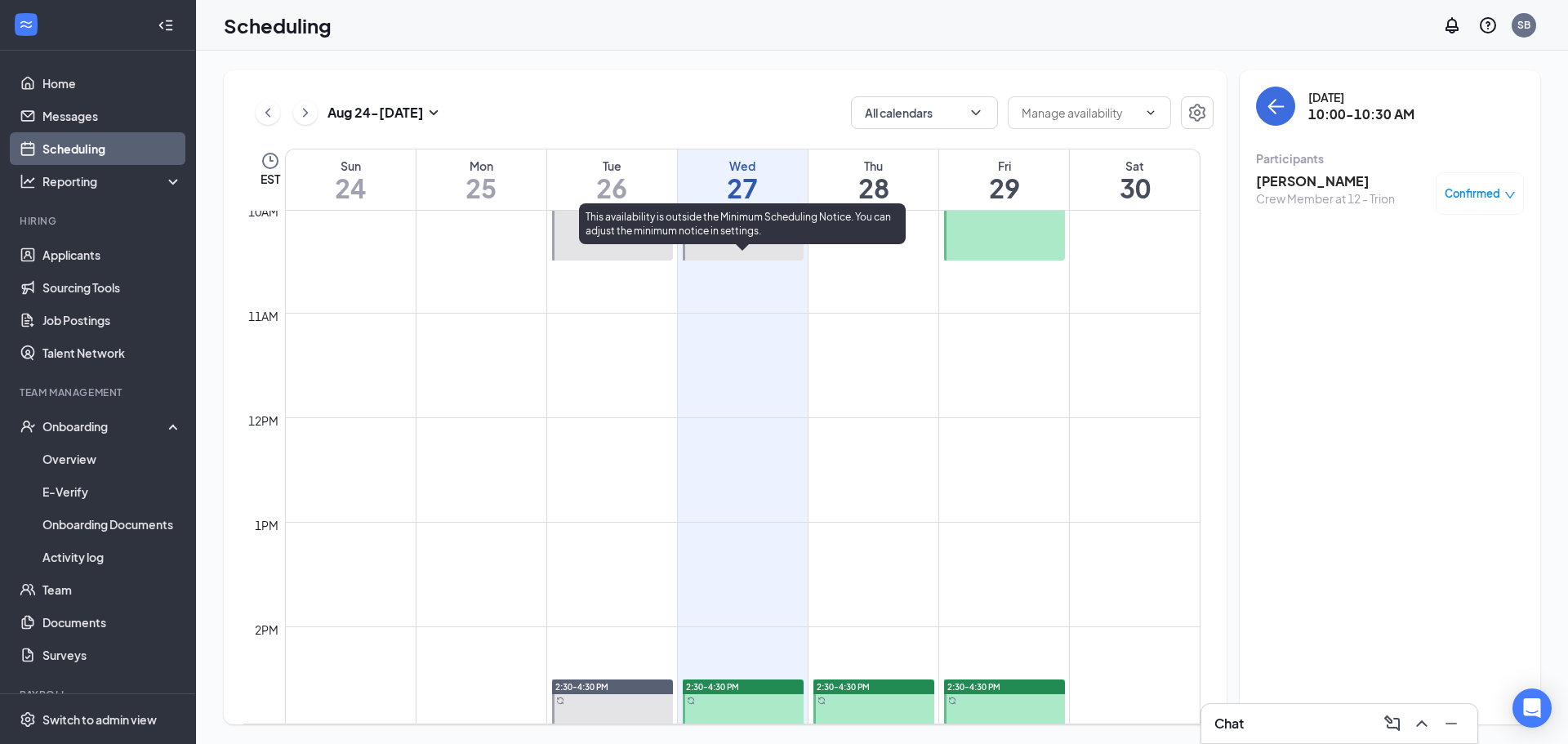
scroll to position [1307, 0]
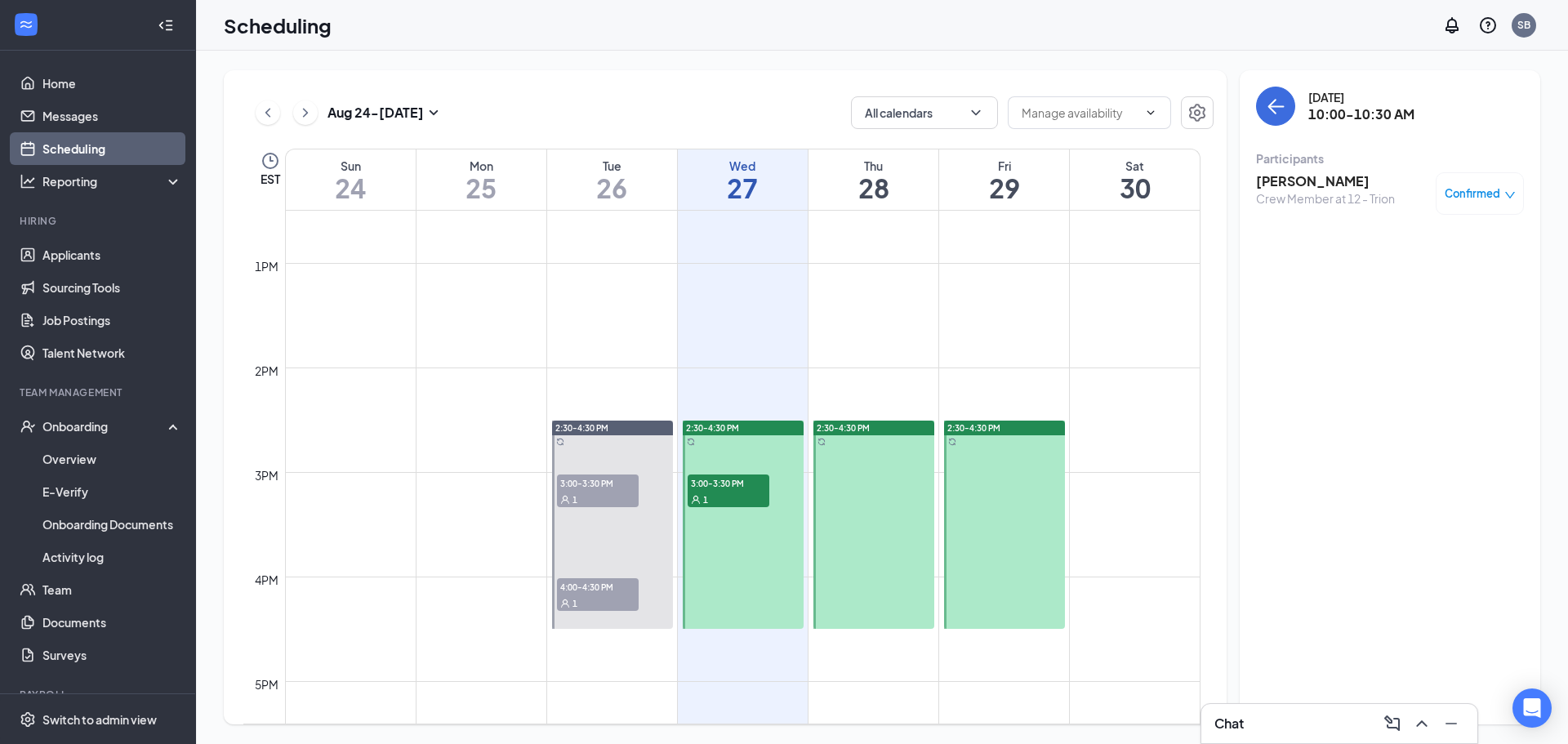
click at [745, 480] on span "3:00-3:30 PM" at bounding box center [728, 482] width 81 height 16
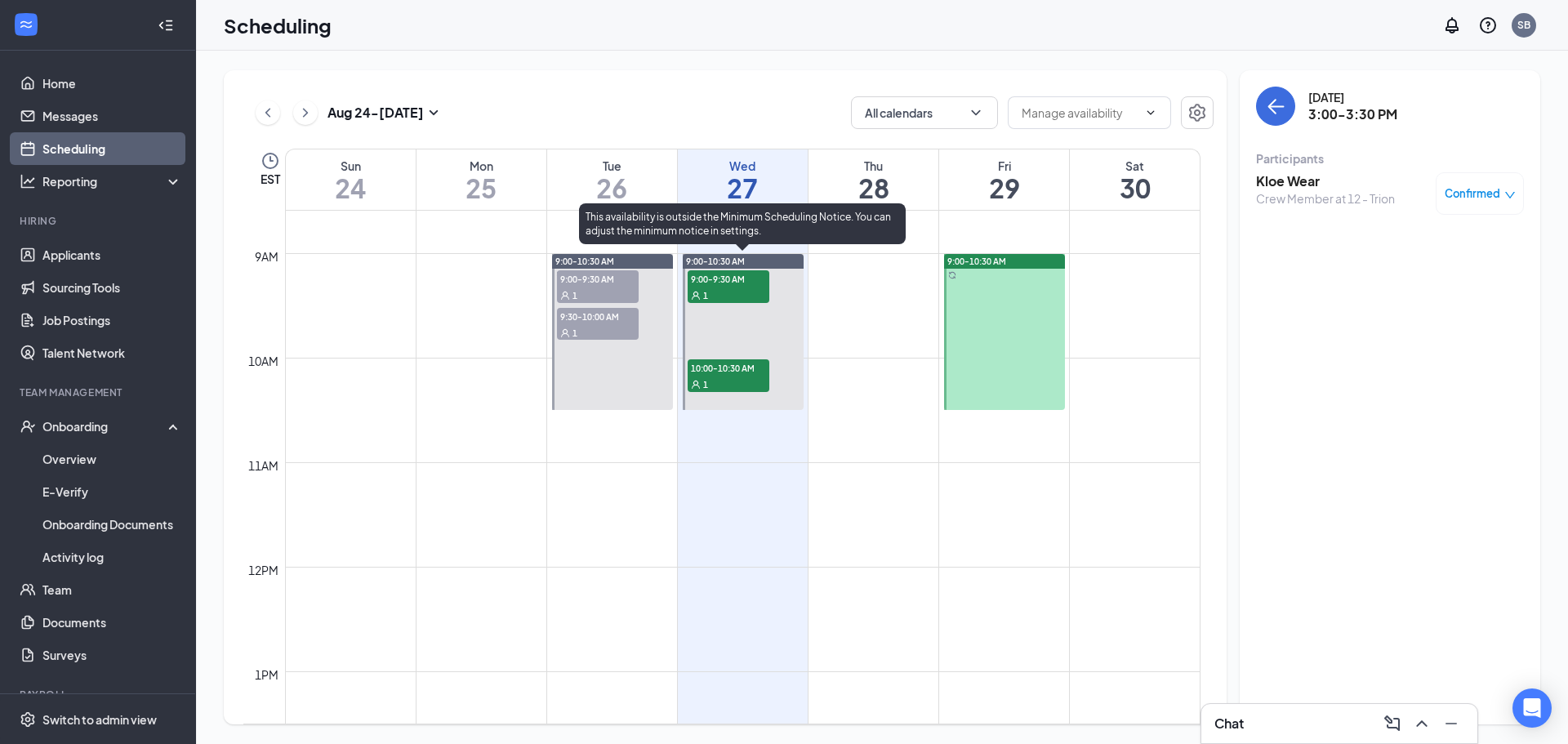
click at [740, 274] on span "9:00-9:30 AM" at bounding box center [728, 279] width 81 height 16
click at [722, 373] on span "10:00-10:30 AM" at bounding box center [728, 367] width 81 height 16
click at [739, 299] on div "1" at bounding box center [728, 295] width 81 height 16
click at [723, 387] on div "1" at bounding box center [728, 384] width 81 height 16
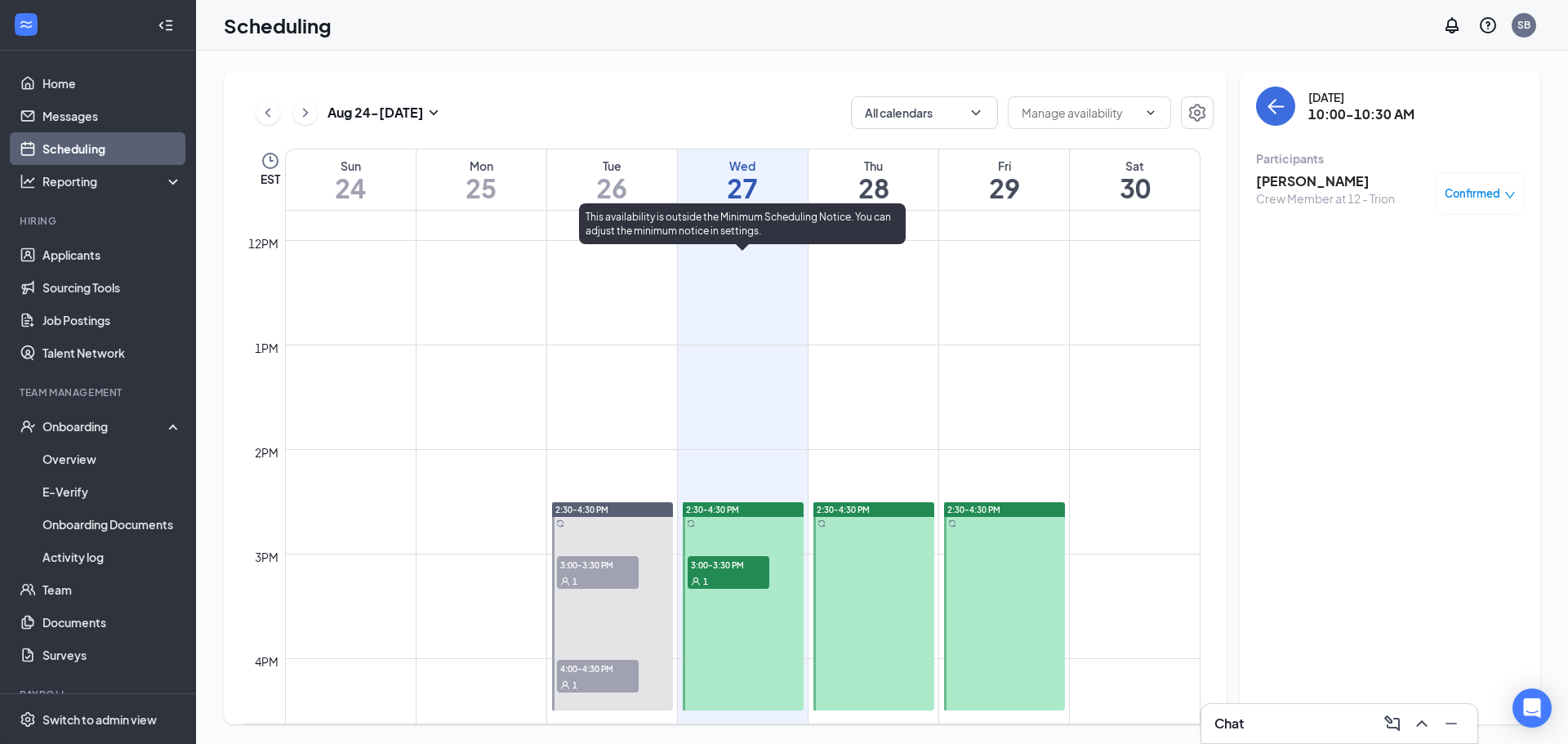
scroll to position [1388, 0]
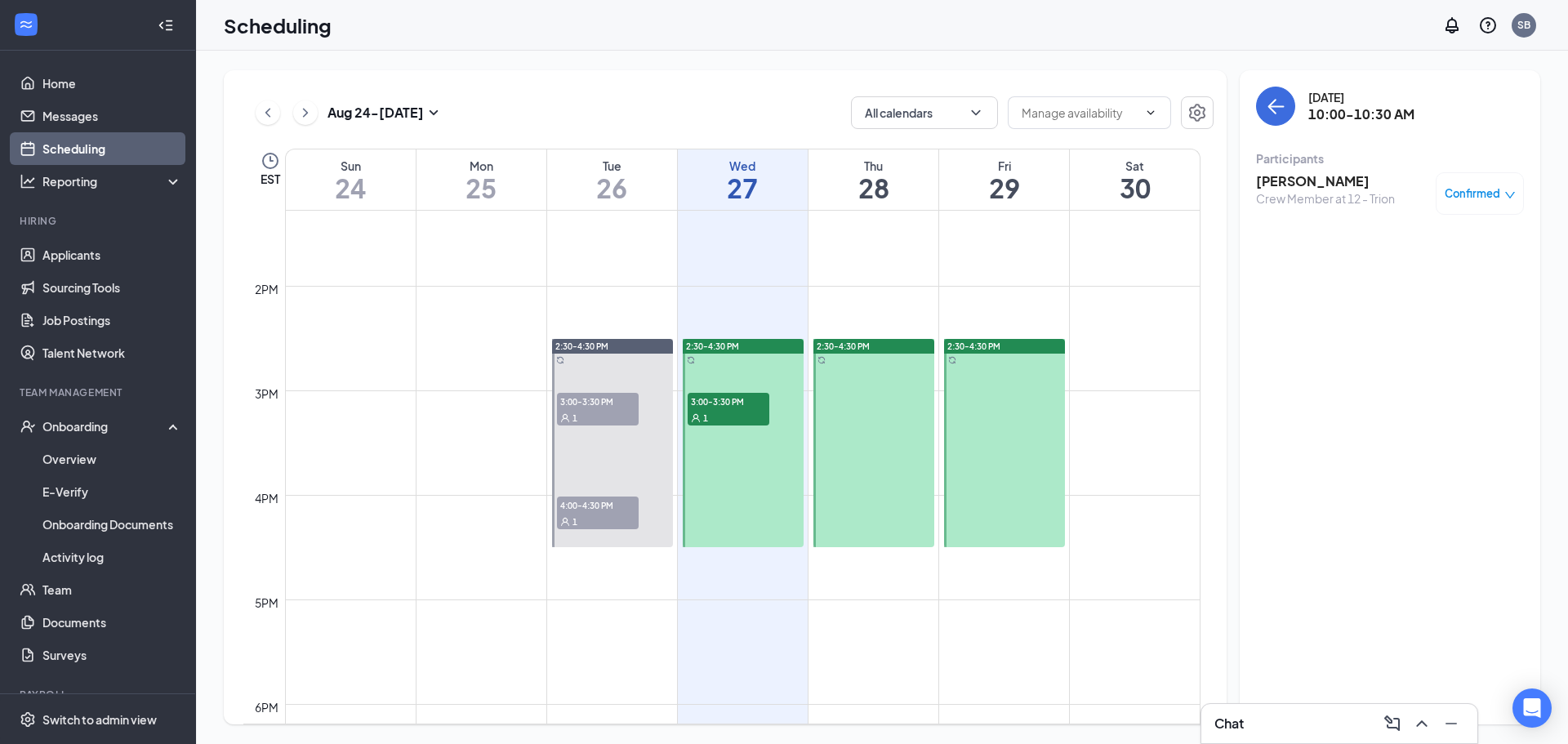
click at [722, 399] on span "3:00-3:30 PM" at bounding box center [728, 401] width 81 height 16
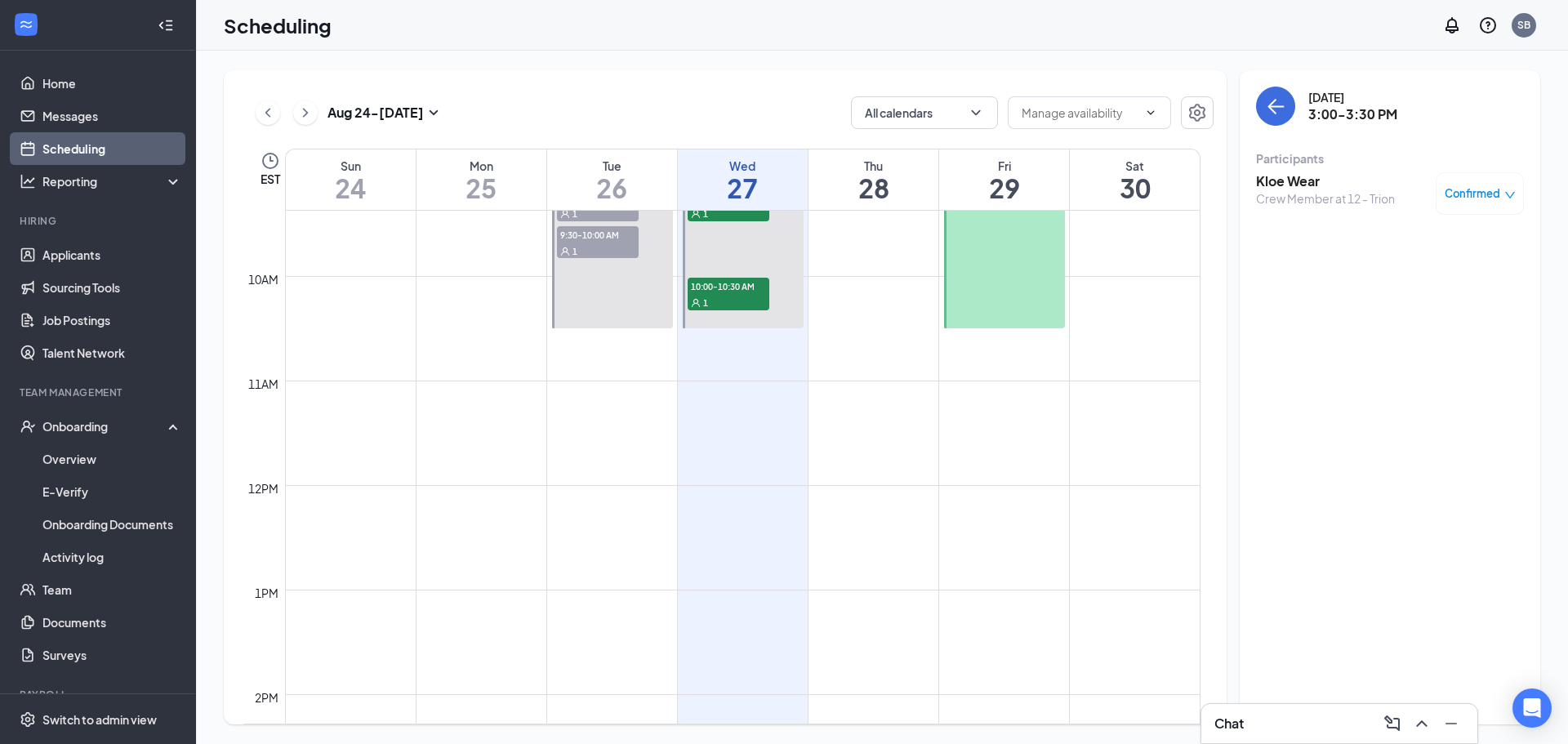
scroll to position [898, 0]
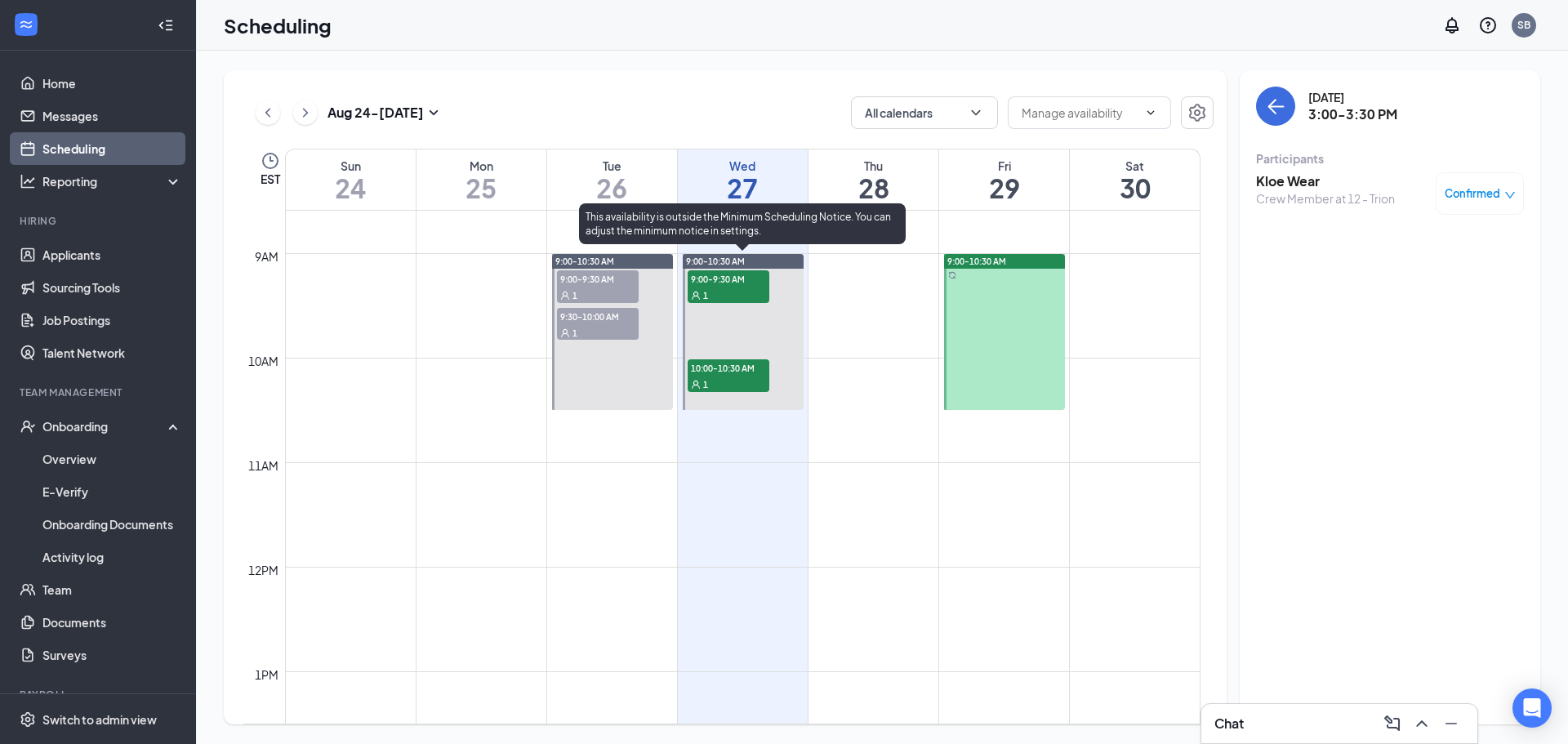
click at [726, 378] on div "1" at bounding box center [728, 384] width 81 height 16
click at [716, 290] on div "1" at bounding box center [728, 295] width 81 height 16
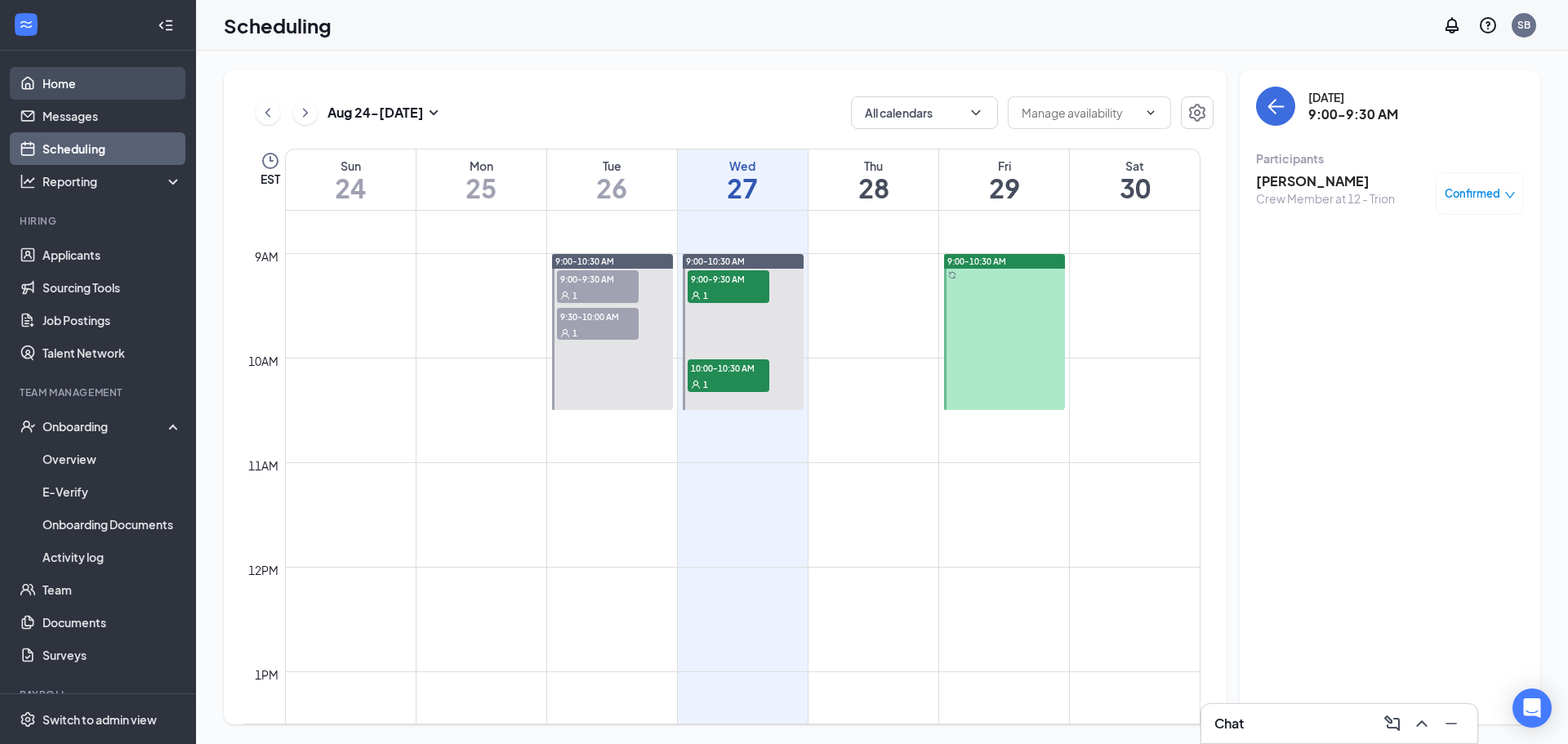
click at [81, 79] on link "Home" at bounding box center [112, 83] width 140 height 33
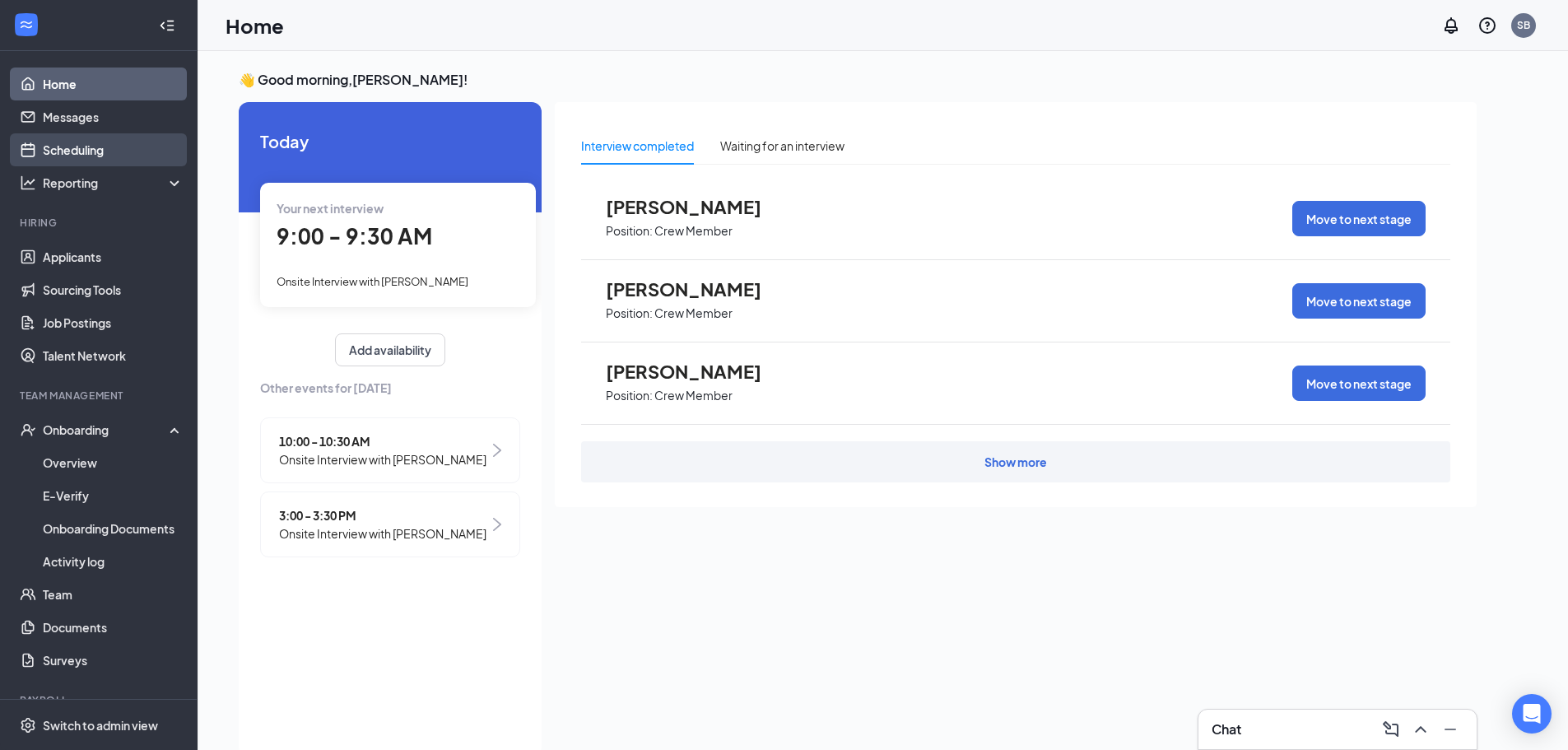
click at [97, 152] on link "Scheduling" at bounding box center [113, 150] width 141 height 33
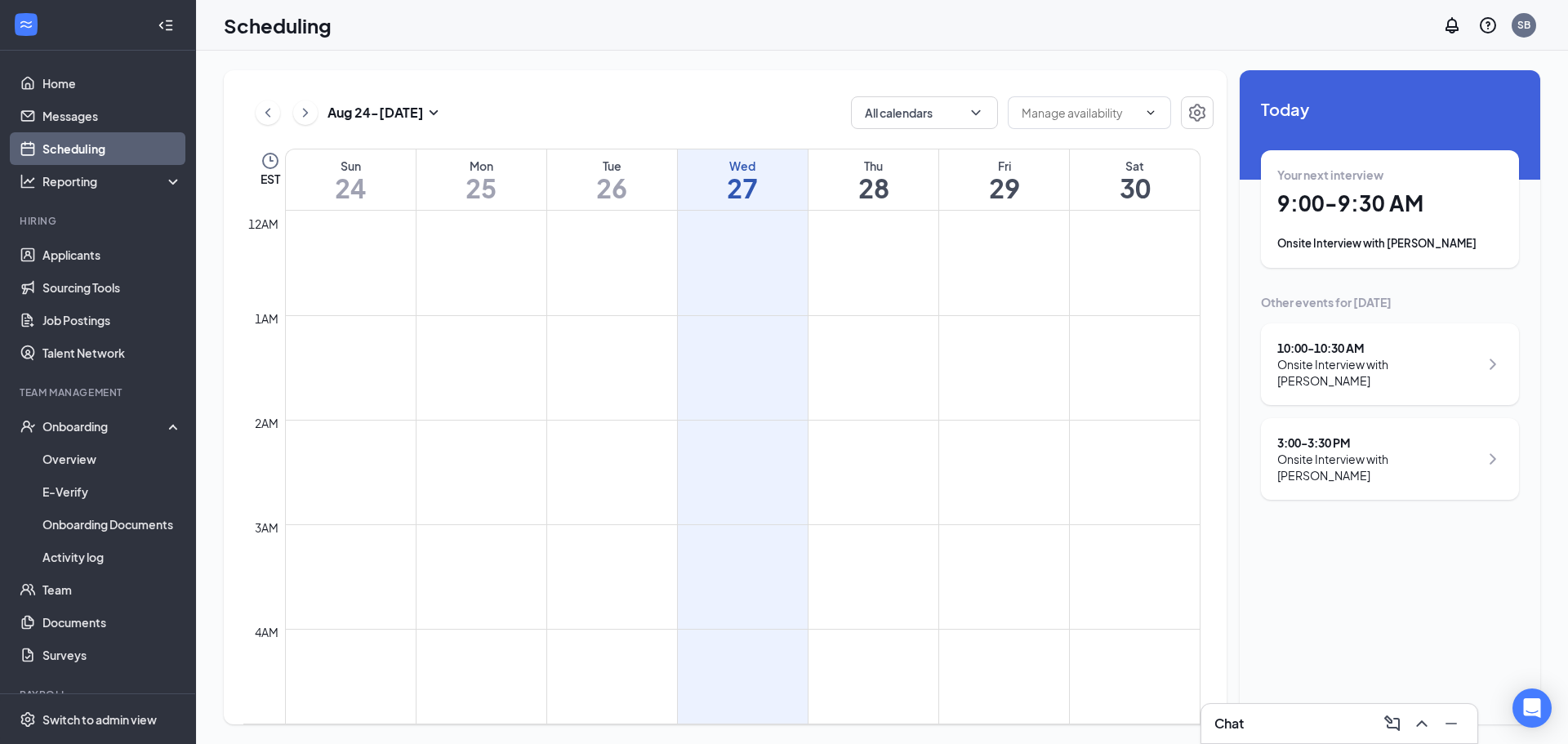
scroll to position [802, 0]
